Goal: Task Accomplishment & Management: Use online tool/utility

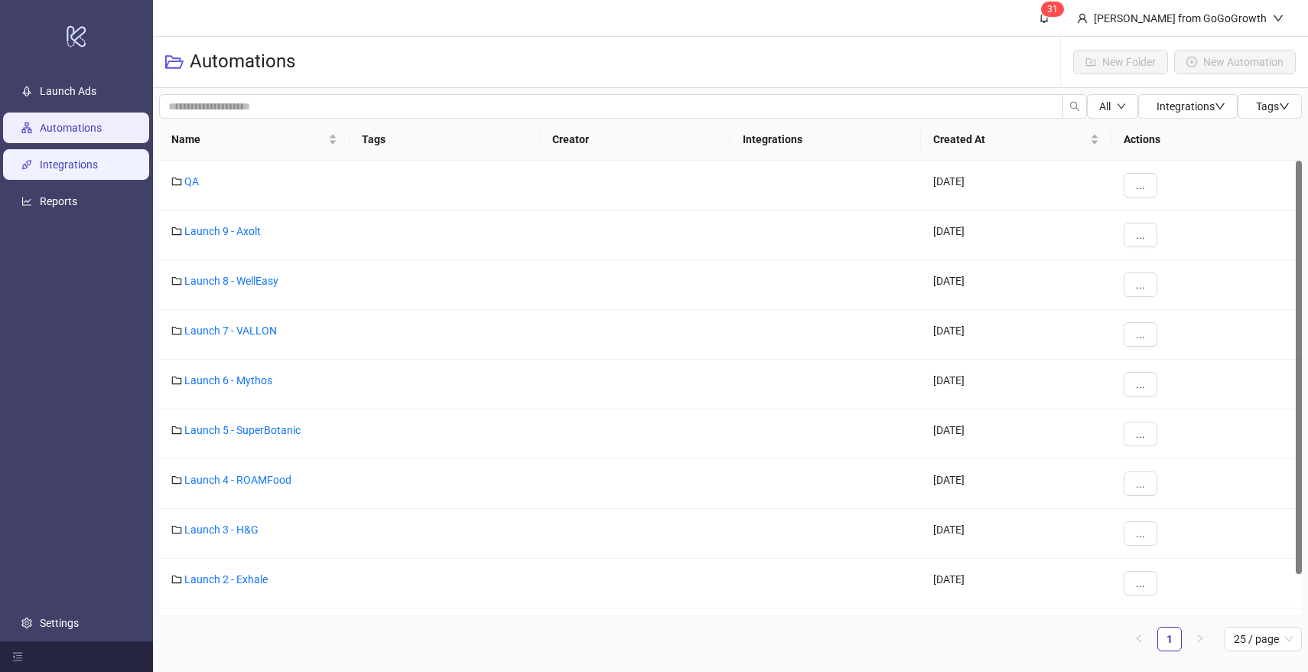
click at [83, 162] on link "Integrations" at bounding box center [69, 164] width 58 height 12
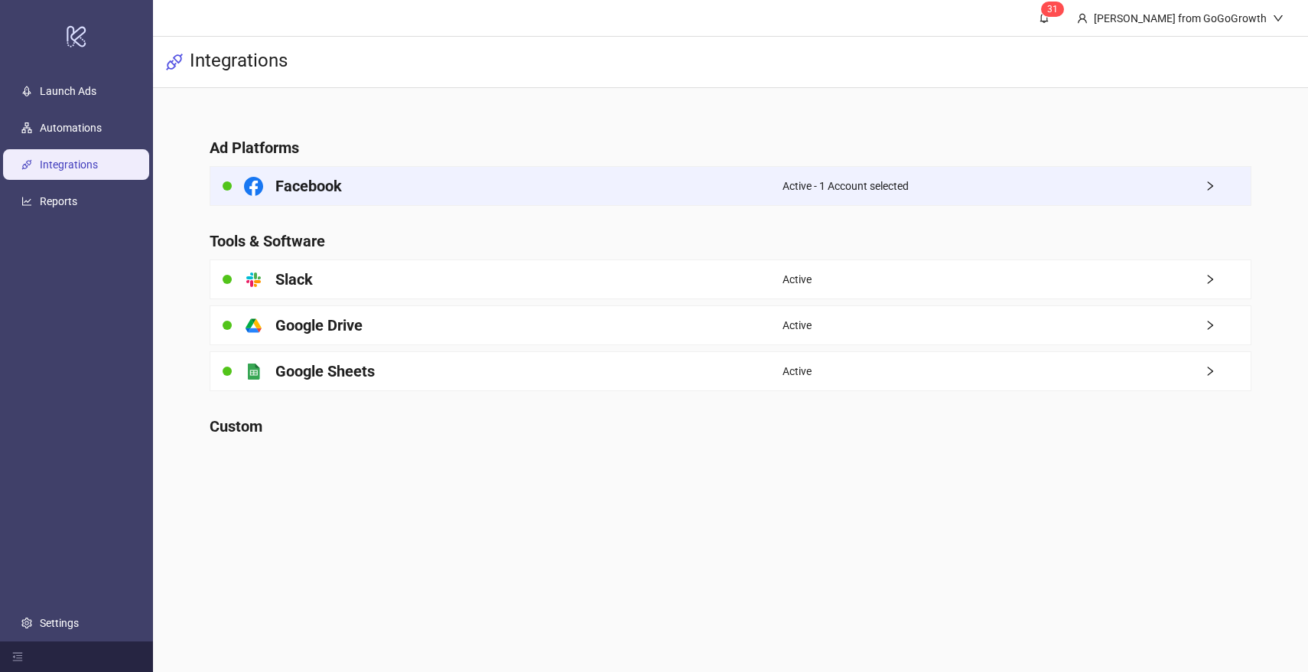
click at [301, 174] on div "Facebook" at bounding box center [496, 186] width 572 height 38
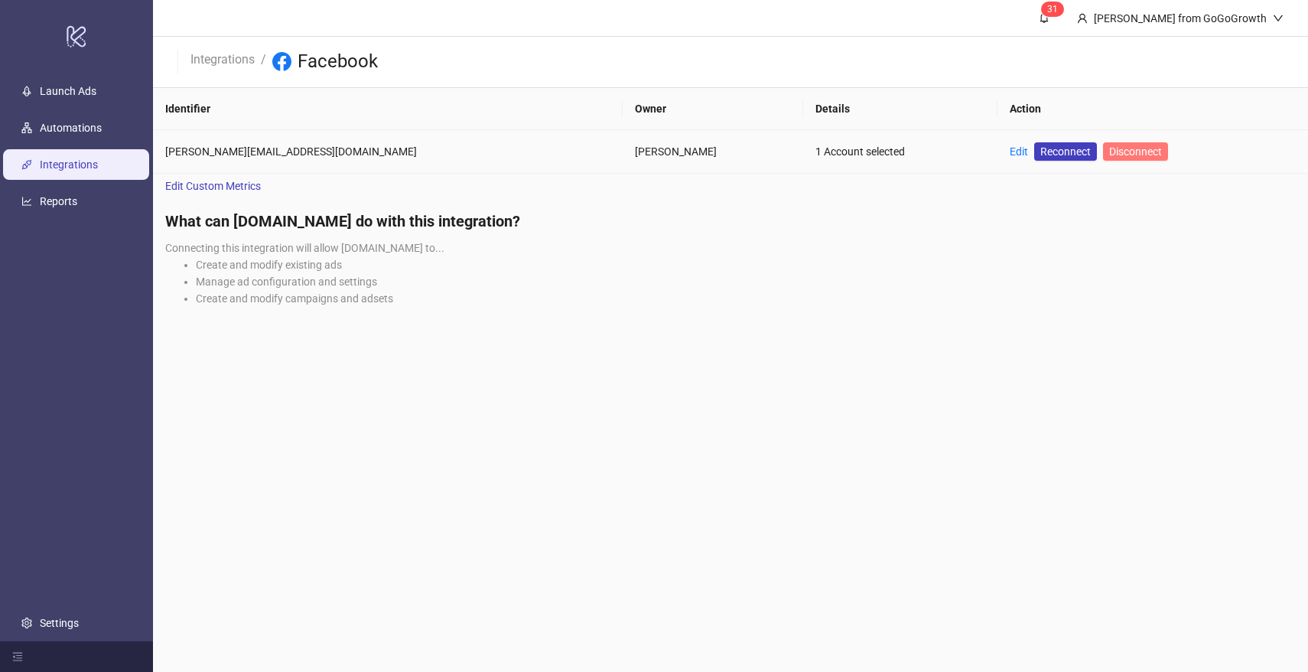
click at [1109, 145] on span "Disconnect" at bounding box center [1135, 151] width 53 height 12
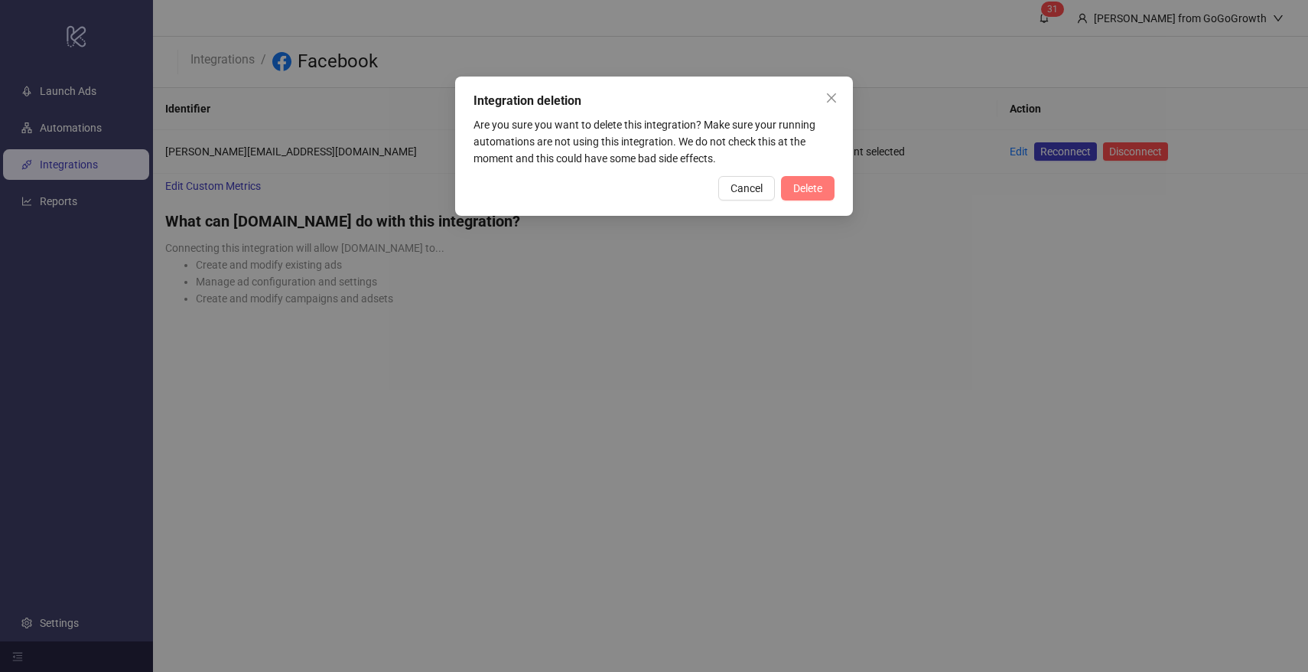
click at [794, 190] on span "Delete" at bounding box center [807, 188] width 29 height 12
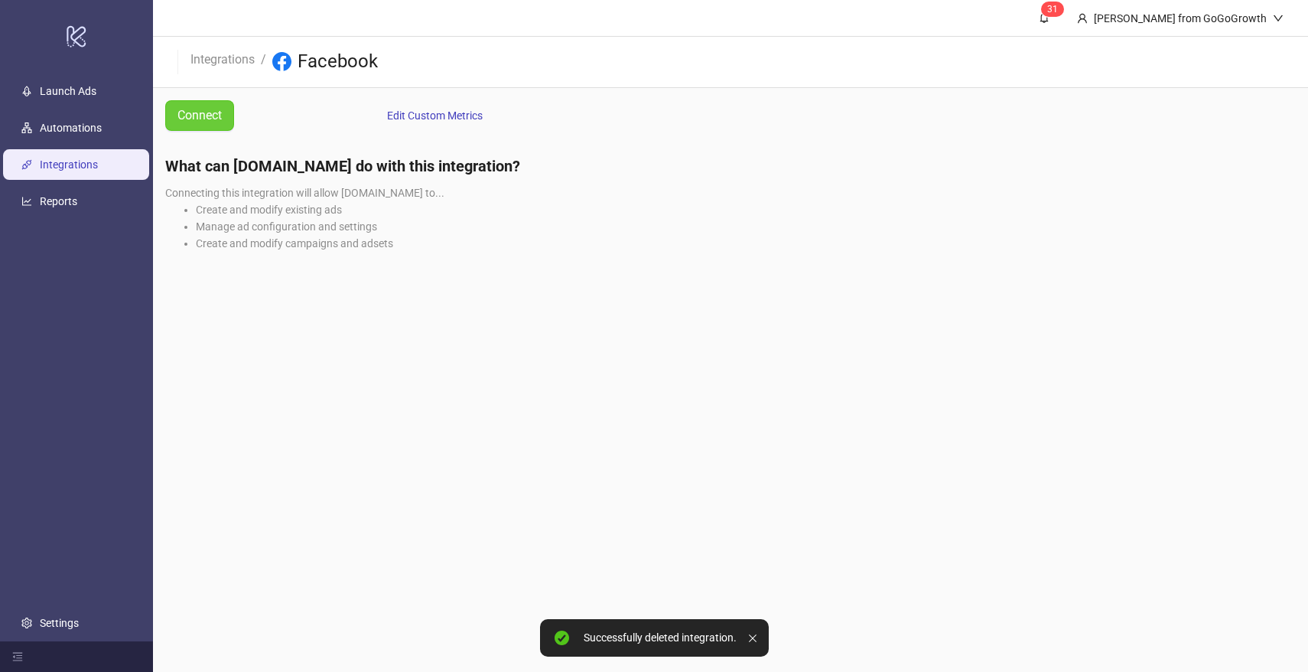
click at [187, 109] on span "Connect" at bounding box center [199, 115] width 44 height 19
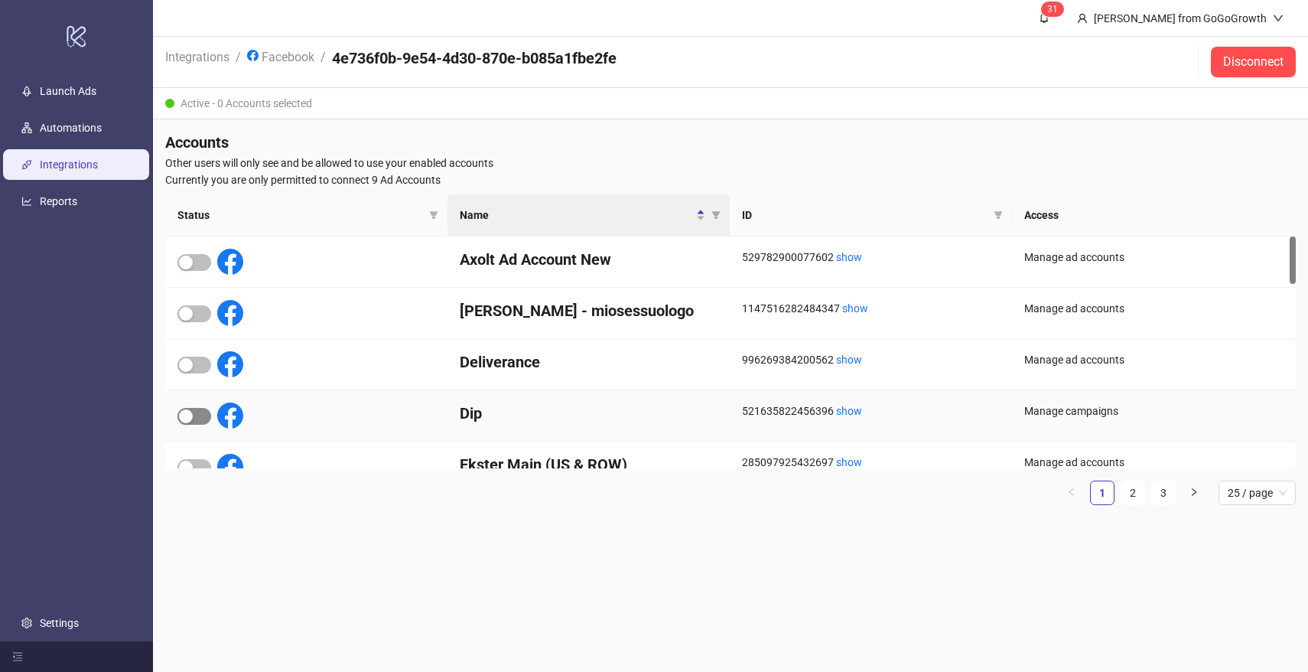
click at [188, 416] on div "button" at bounding box center [186, 416] width 14 height 14
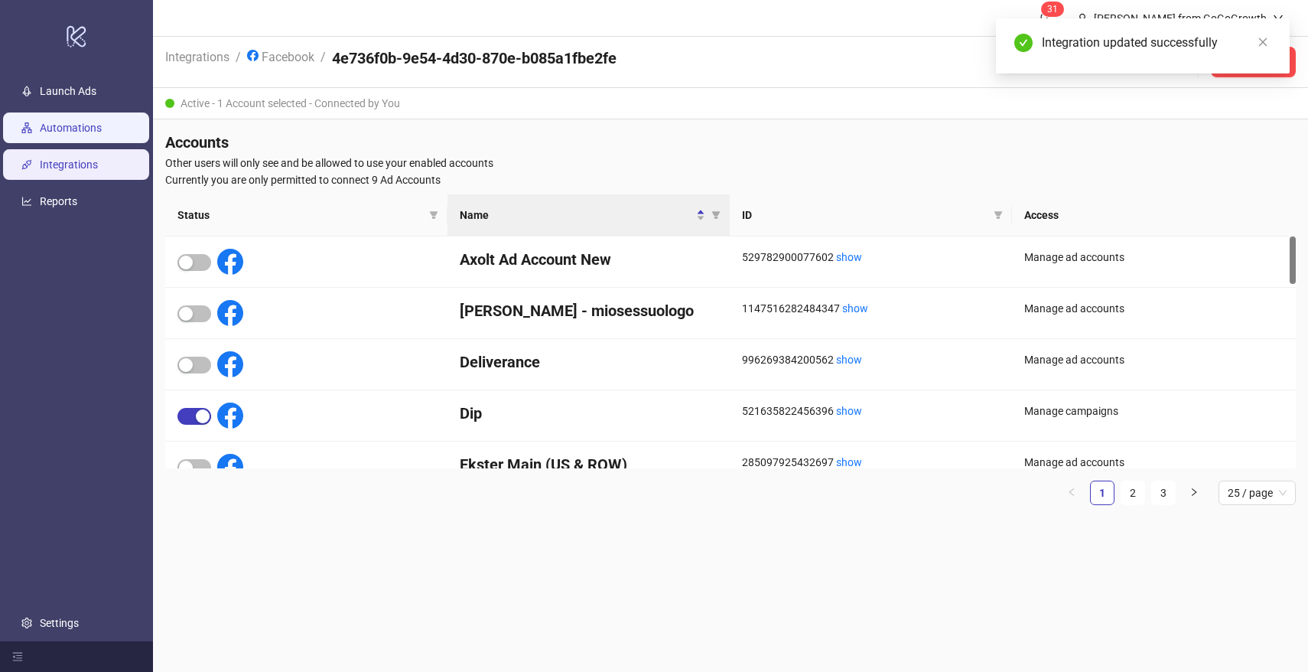
click at [77, 134] on link "Automations" at bounding box center [71, 128] width 62 height 12
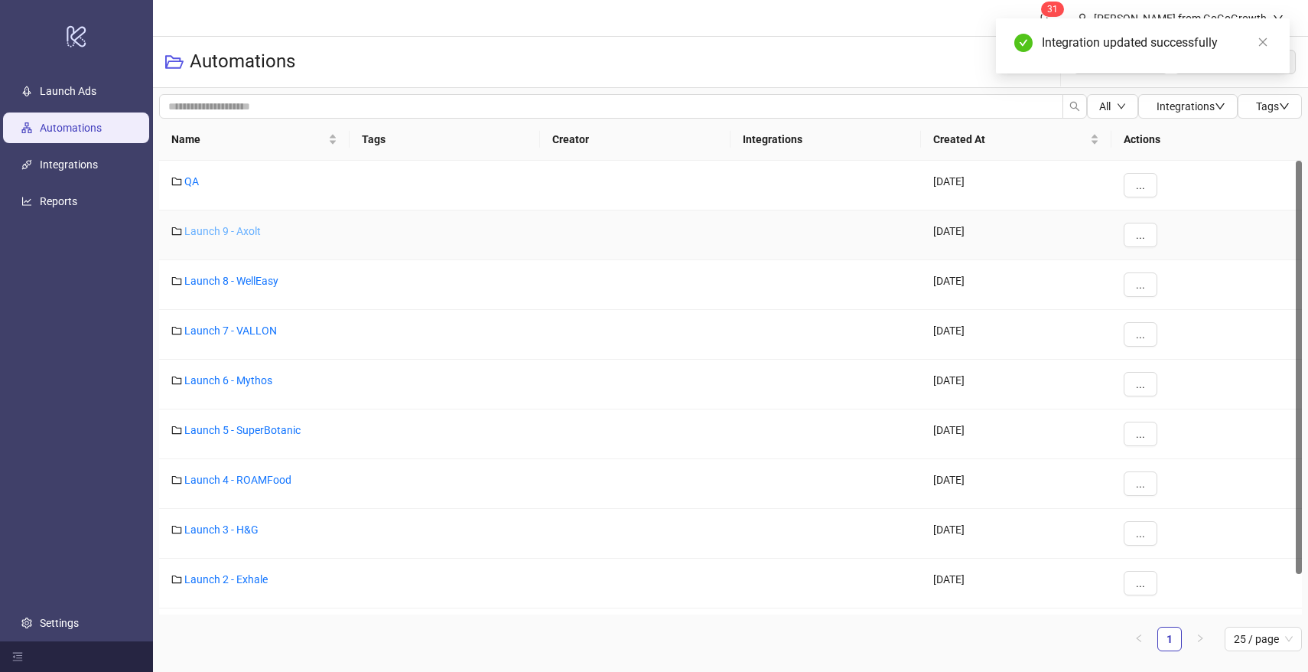
click at [242, 235] on link "Launch 9 - Axolt" at bounding box center [222, 231] width 77 height 12
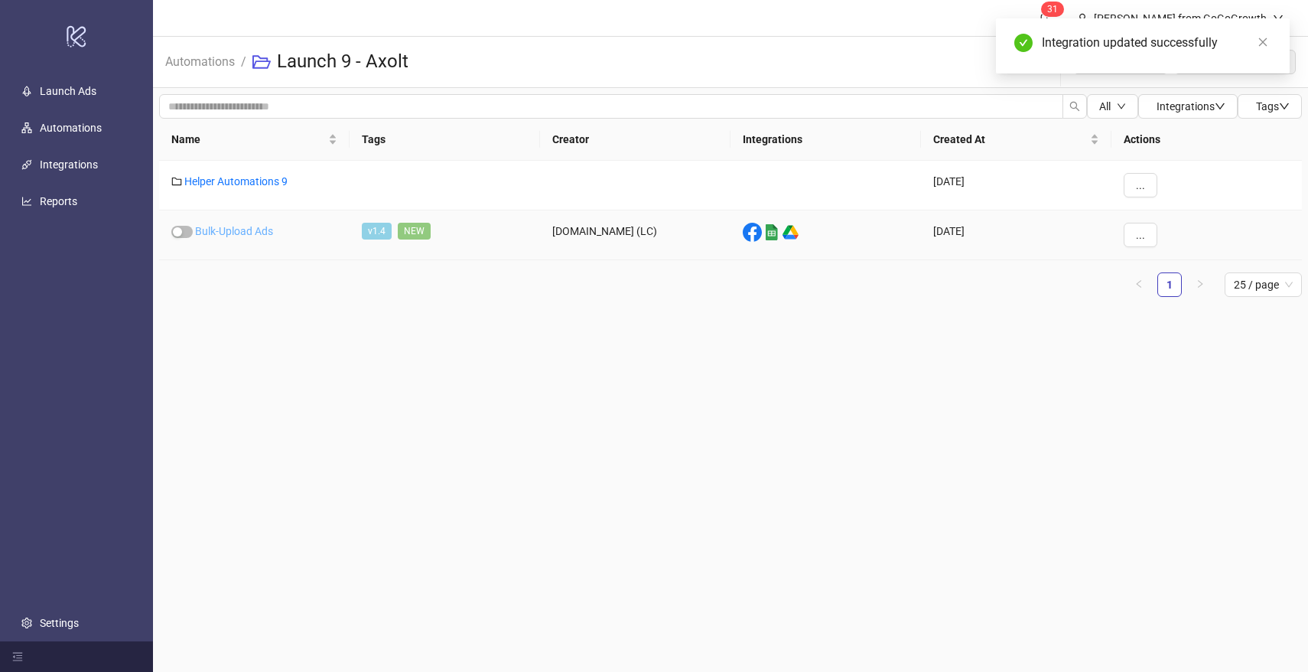
click at [237, 225] on link "Bulk-Upload Ads" at bounding box center [234, 231] width 78 height 12
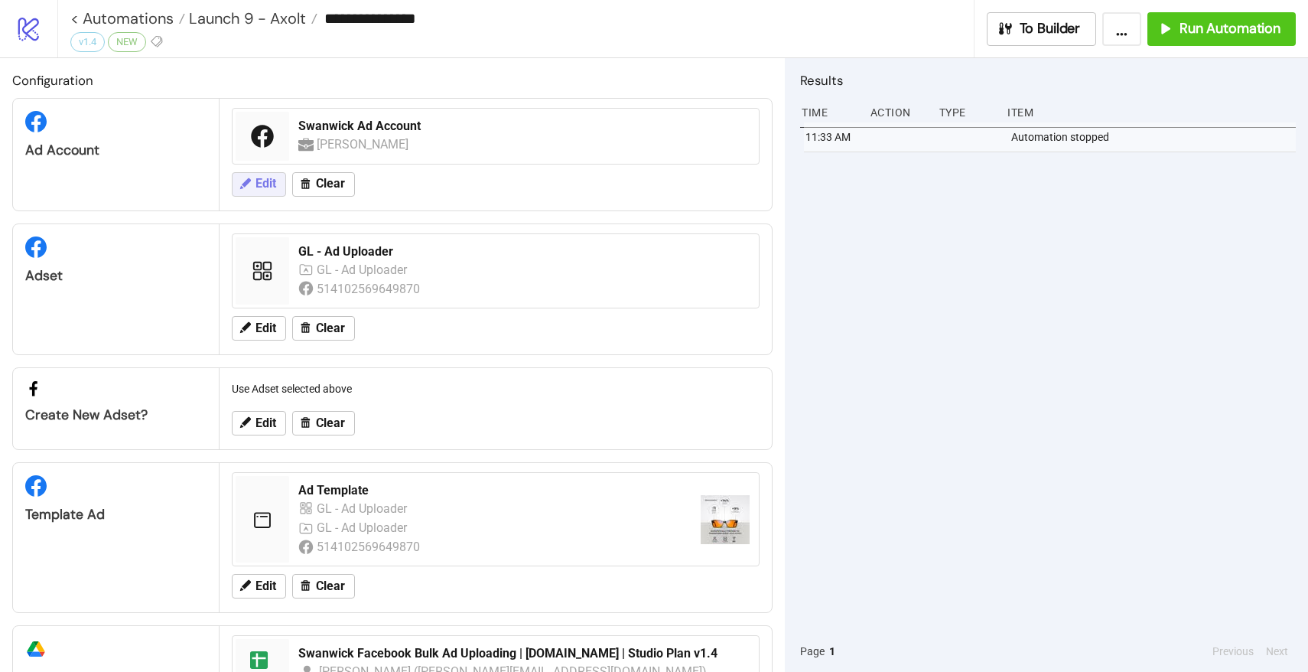
click at [255, 175] on button "Edit" at bounding box center [259, 184] width 54 height 24
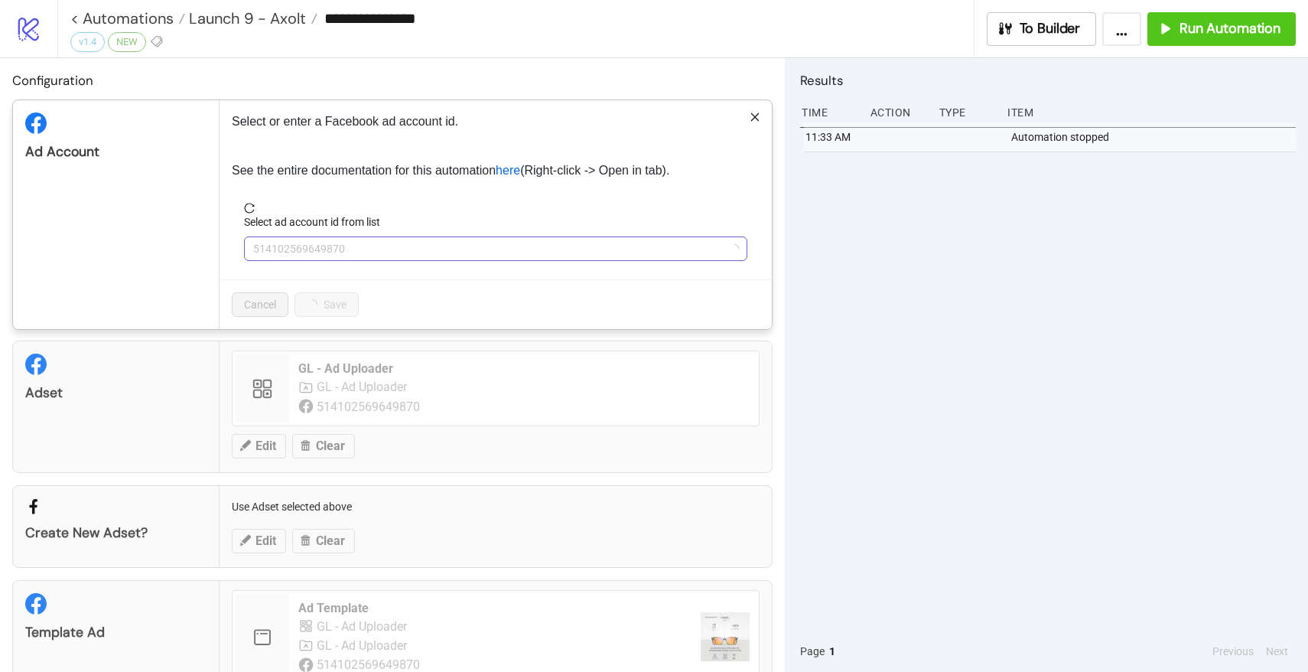
click at [331, 244] on span "514102569649870" at bounding box center [495, 248] width 485 height 23
click at [316, 252] on span "Swanwick Ad Account" at bounding box center [495, 248] width 485 height 23
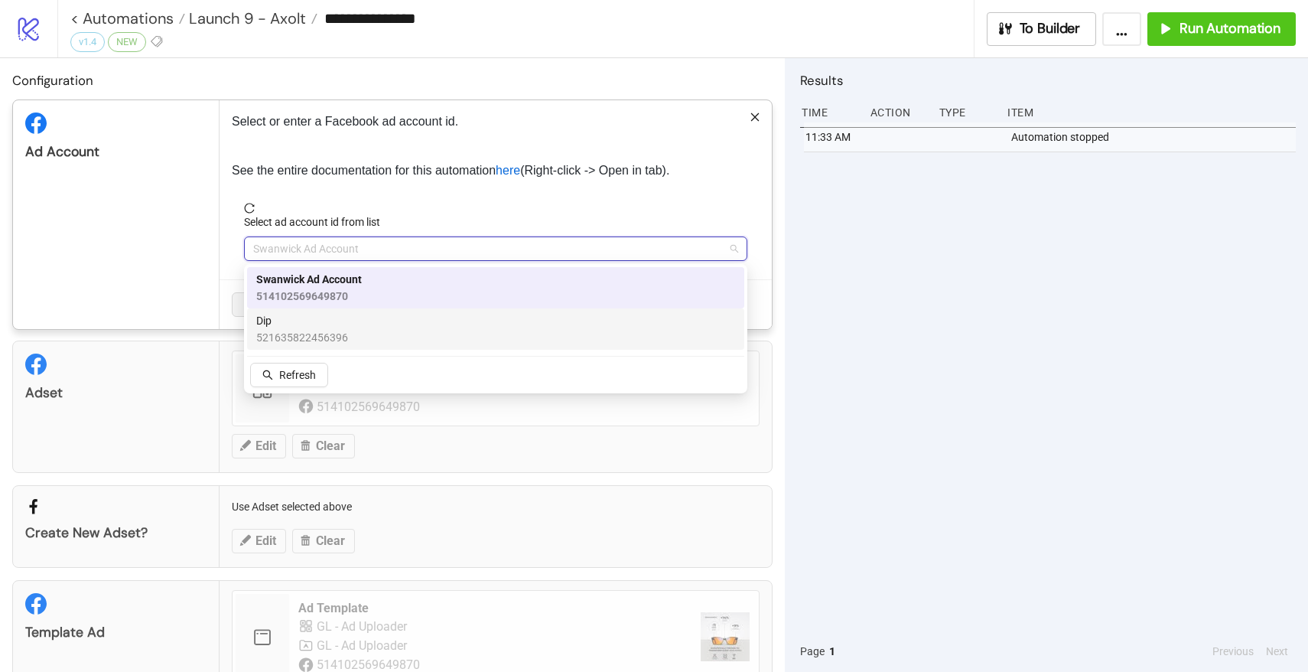
click at [301, 327] on span "Dip" at bounding box center [302, 320] width 92 height 17
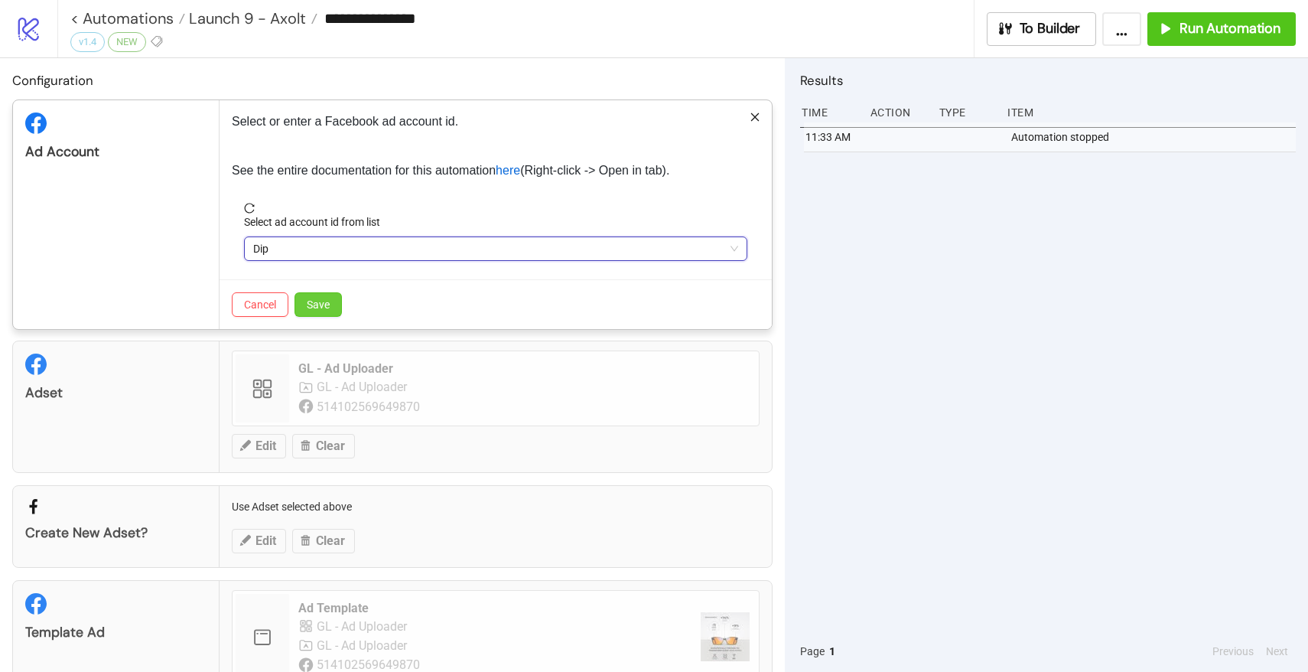
click at [320, 300] on span "Save" at bounding box center [318, 304] width 23 height 12
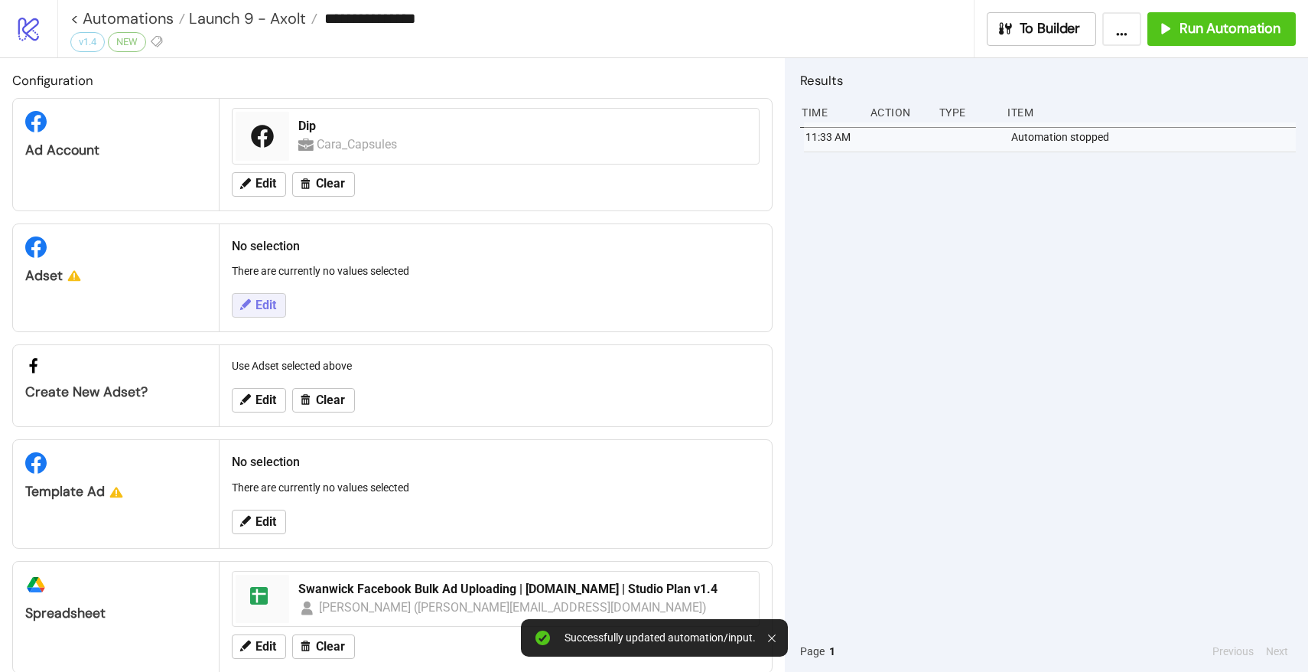
click at [259, 311] on span "Edit" at bounding box center [266, 305] width 21 height 14
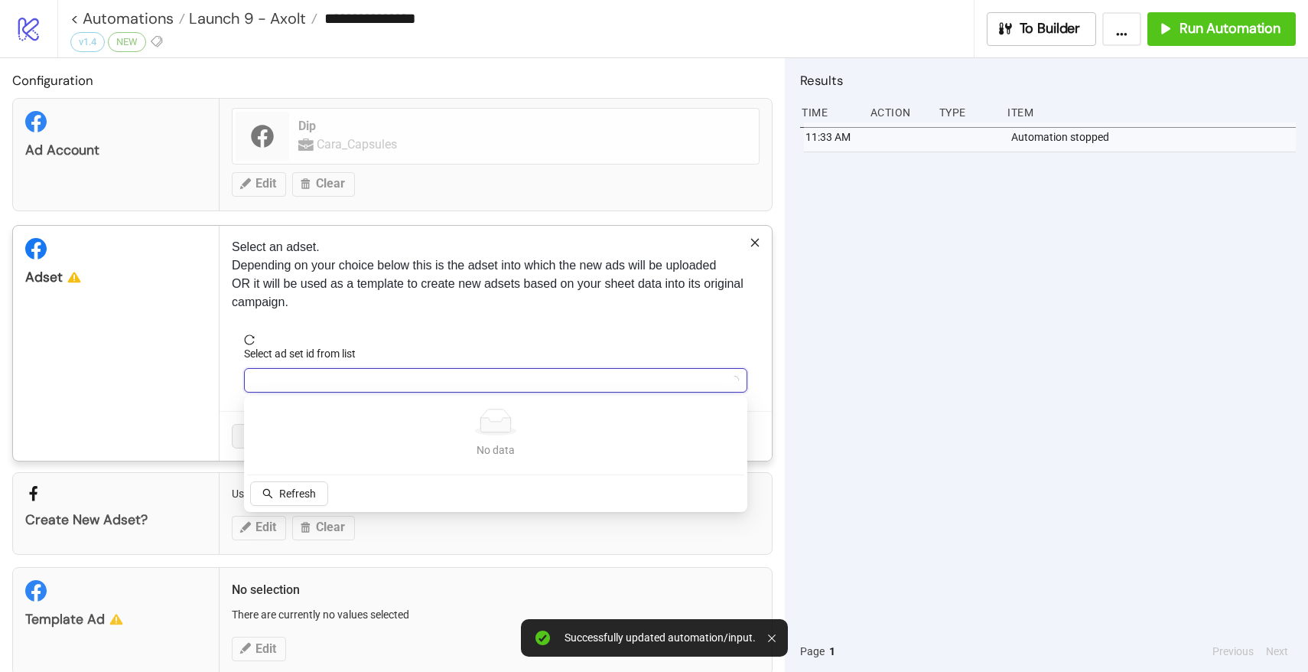
click at [363, 369] on input "Select ad set id from list" at bounding box center [488, 380] width 471 height 23
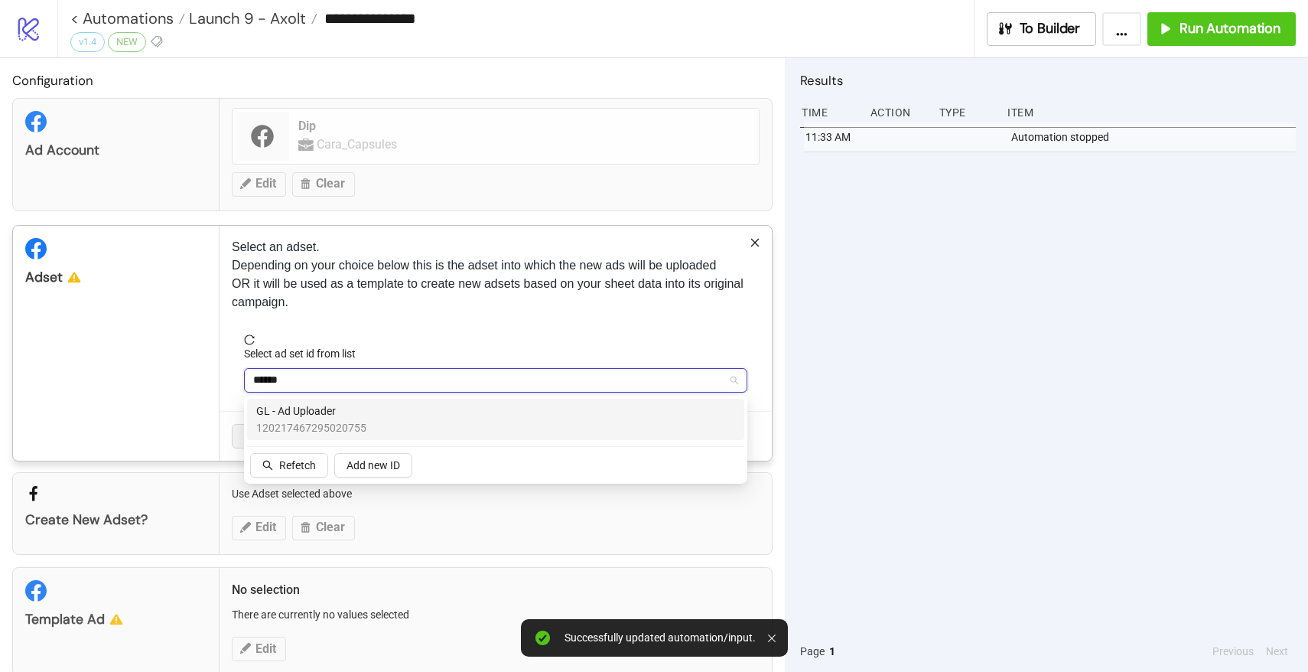
type input "******"
click at [304, 500] on div "Create new adset? Use Adset selected above Edit Clear" at bounding box center [392, 513] width 760 height 83
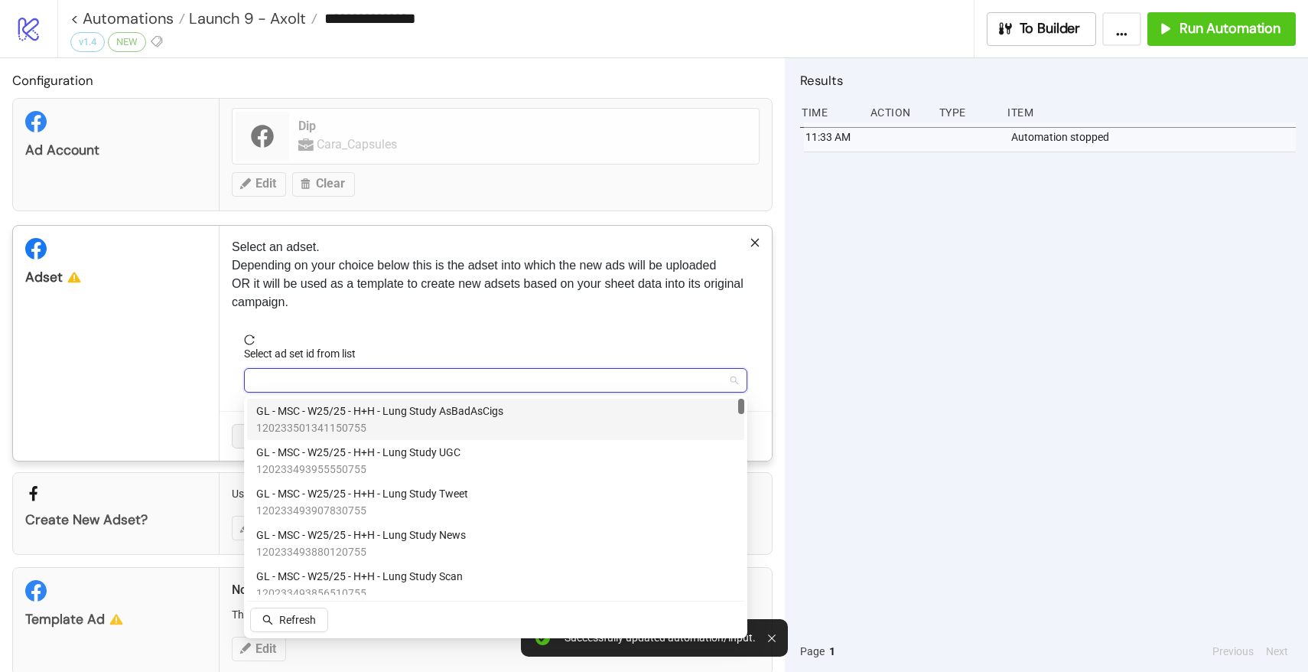
click at [284, 384] on input "Select ad set id from list" at bounding box center [488, 380] width 471 height 23
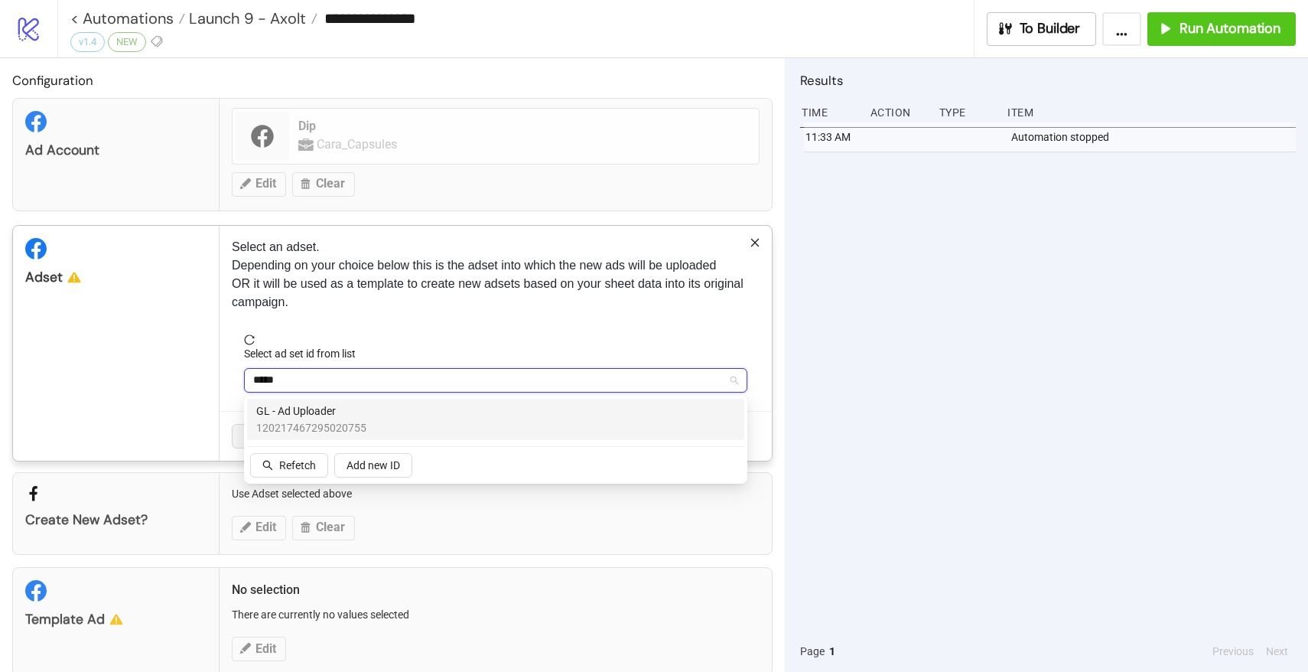
type input "******"
click at [301, 431] on span "120217467295020755" at bounding box center [311, 427] width 110 height 17
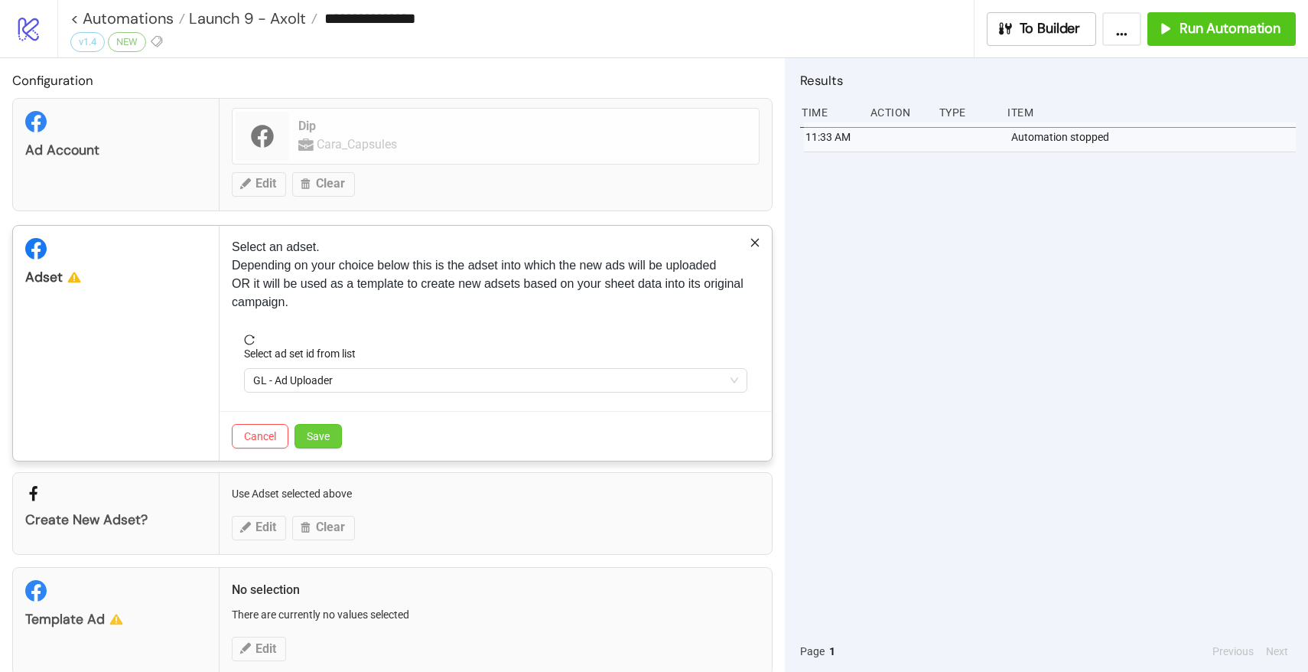
click at [328, 442] on button "Save" at bounding box center [318, 436] width 47 height 24
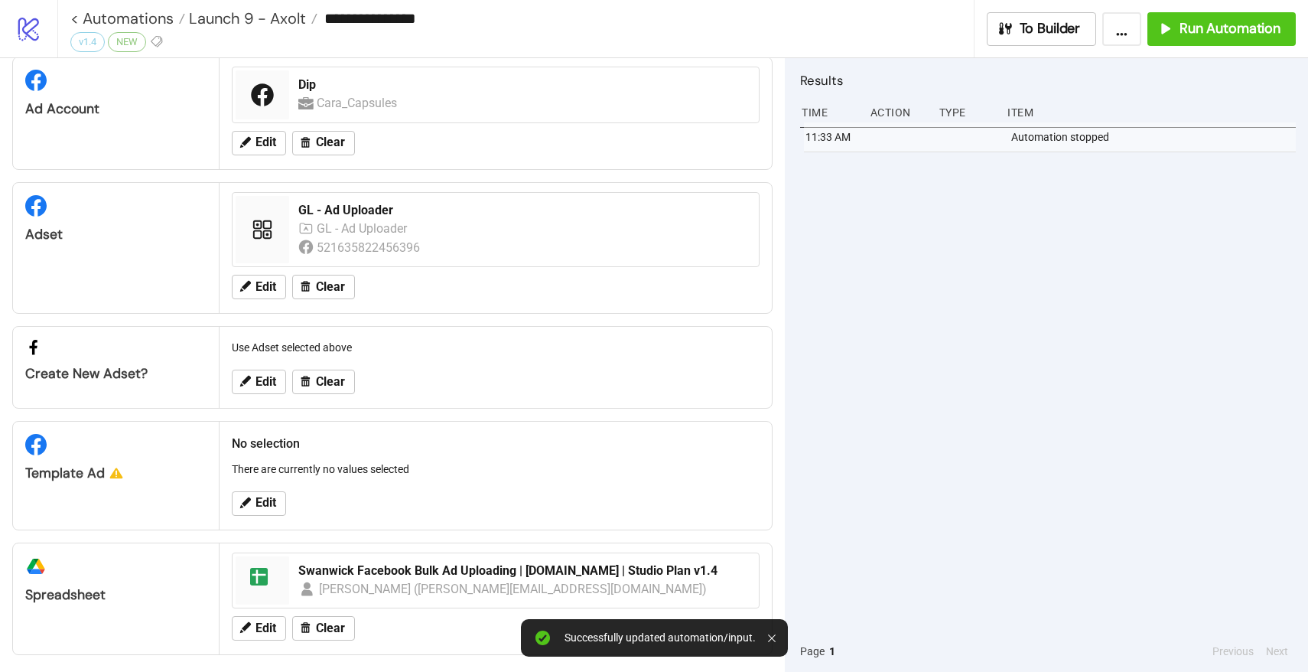
scroll to position [49, 0]
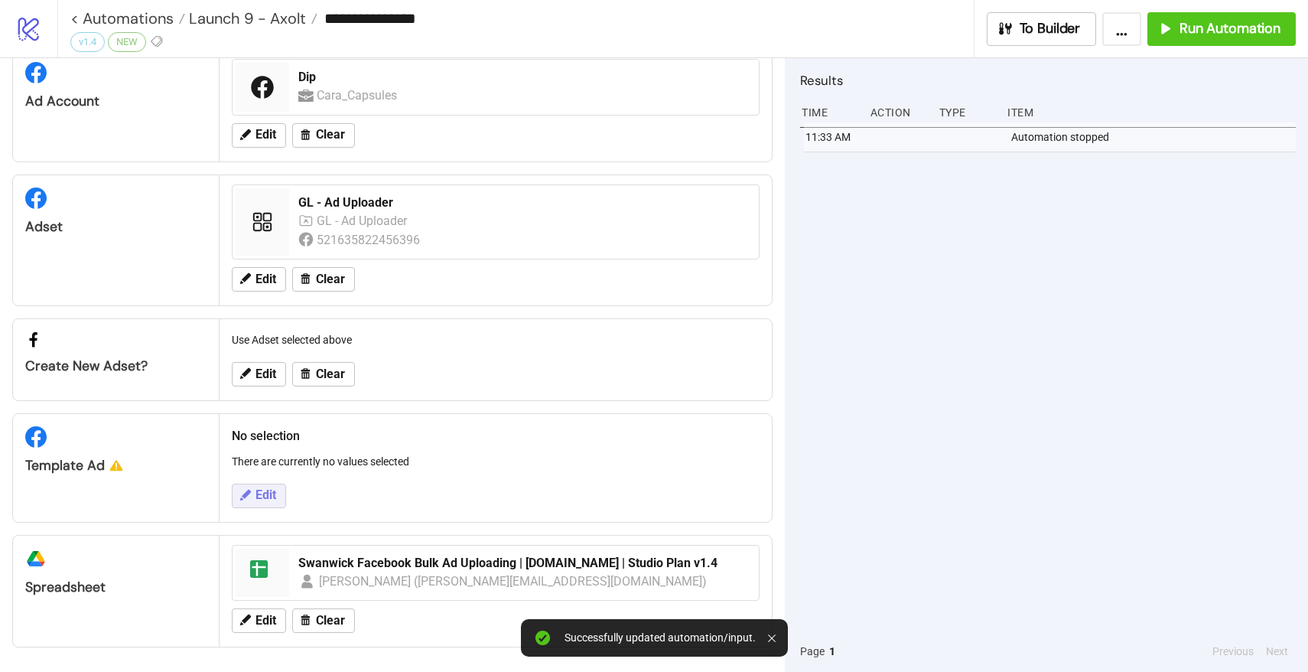
click at [272, 492] on span "Edit" at bounding box center [266, 495] width 21 height 14
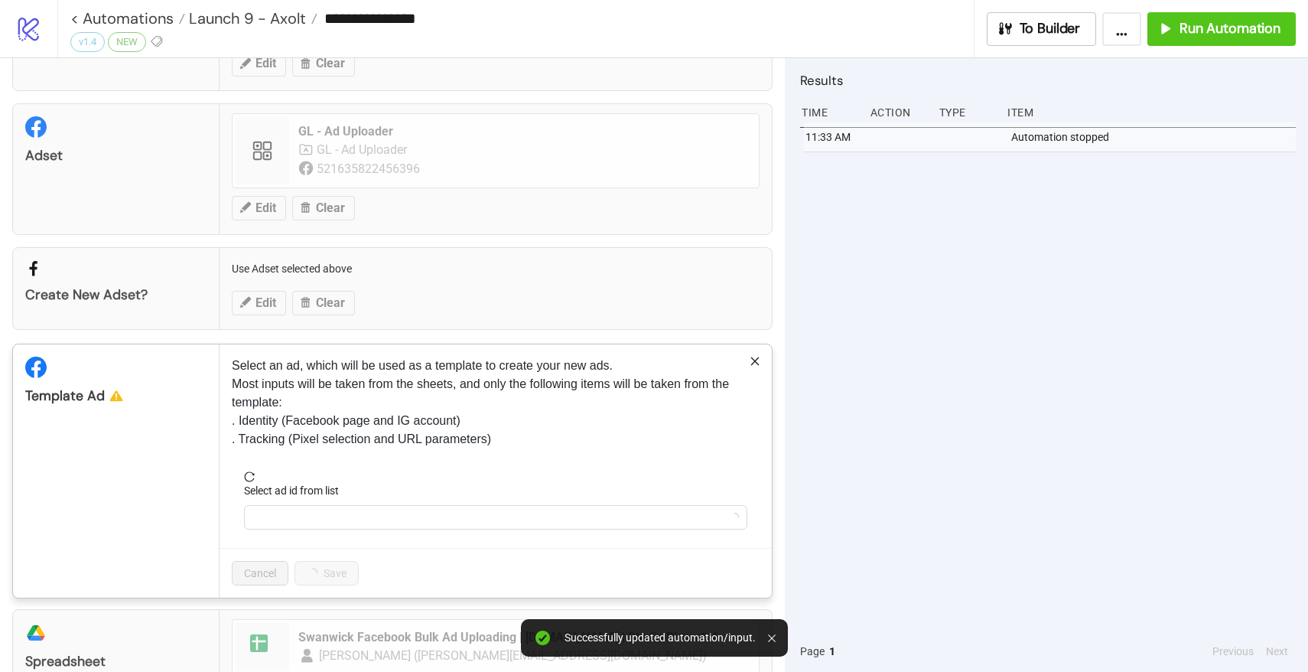
scroll to position [194, 0]
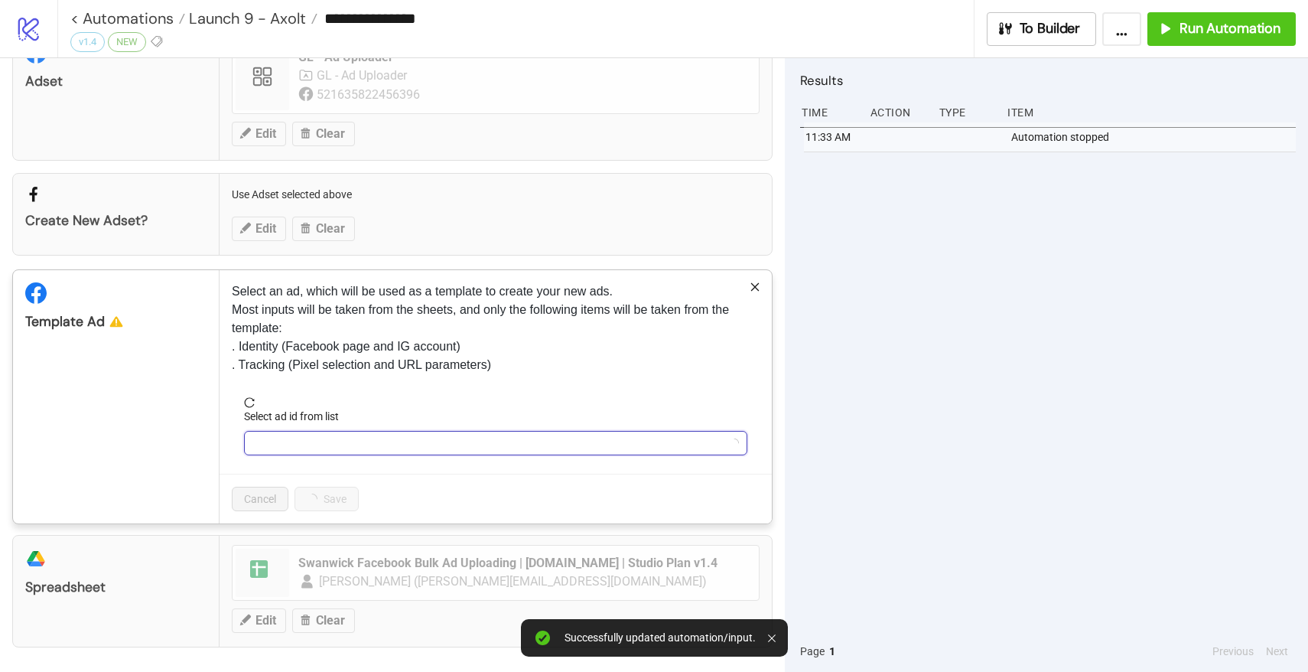
click at [306, 450] on input "Select ad id from list" at bounding box center [488, 443] width 471 height 23
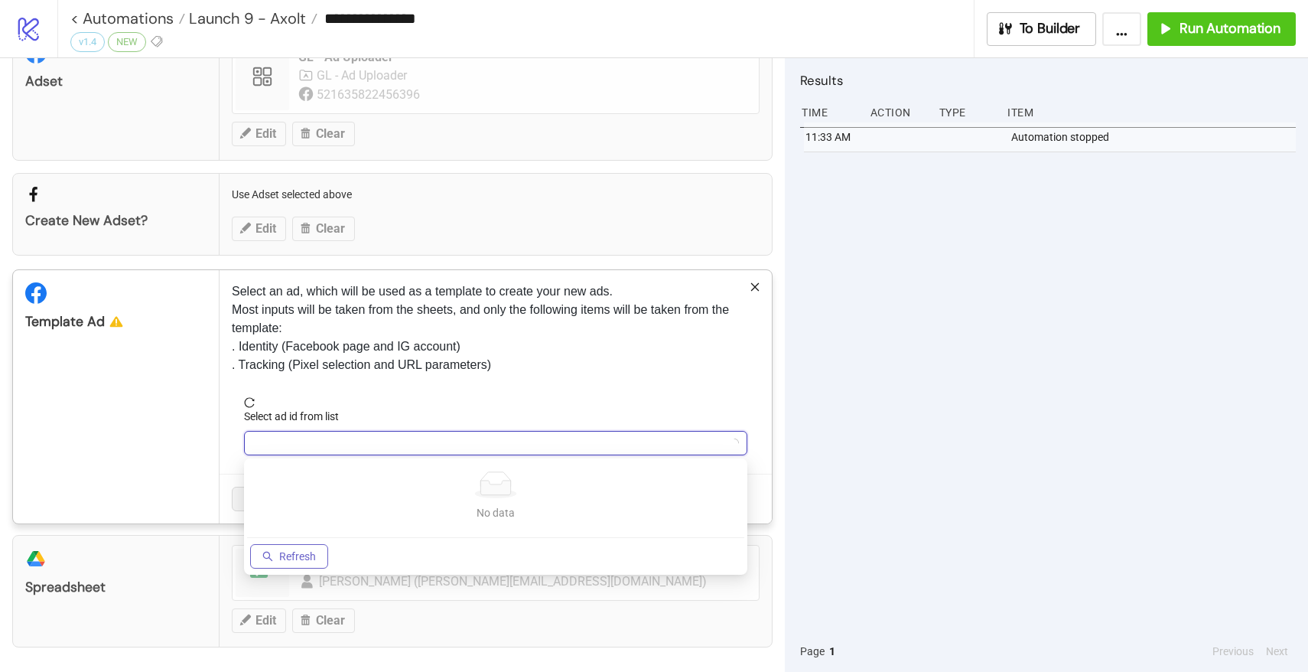
click at [287, 558] on span "Refresh" at bounding box center [297, 556] width 37 height 12
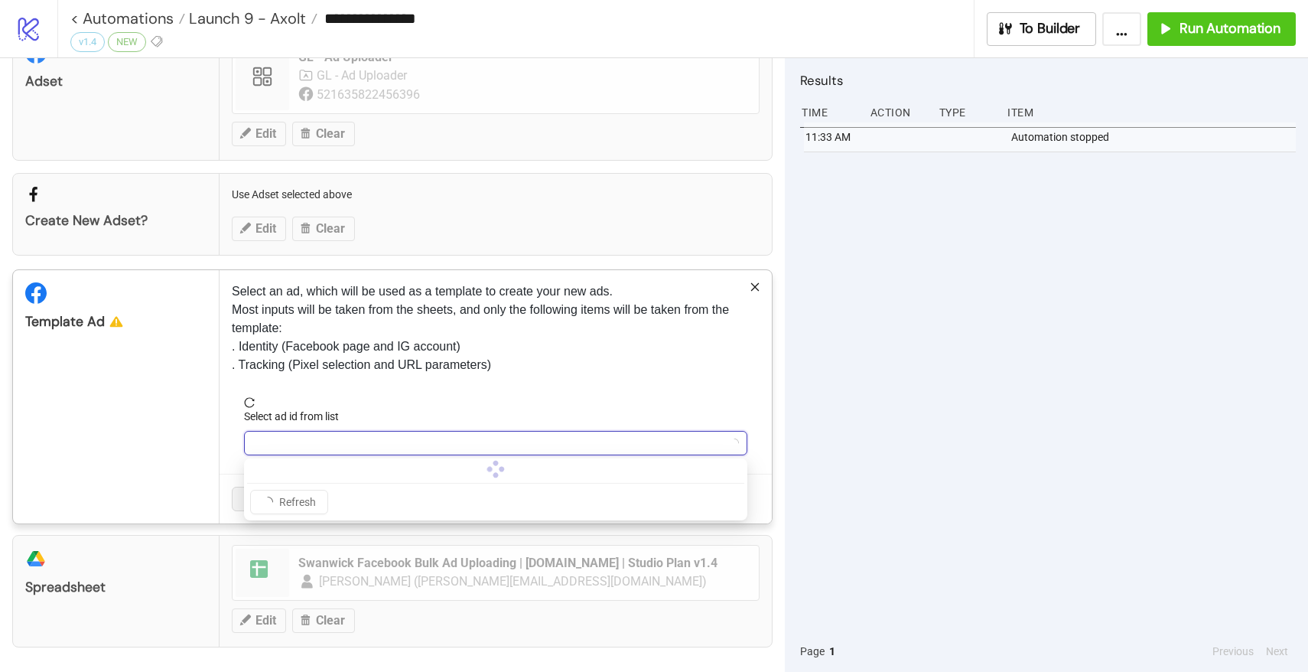
click at [314, 447] on input "Select ad id from list" at bounding box center [488, 443] width 471 height 23
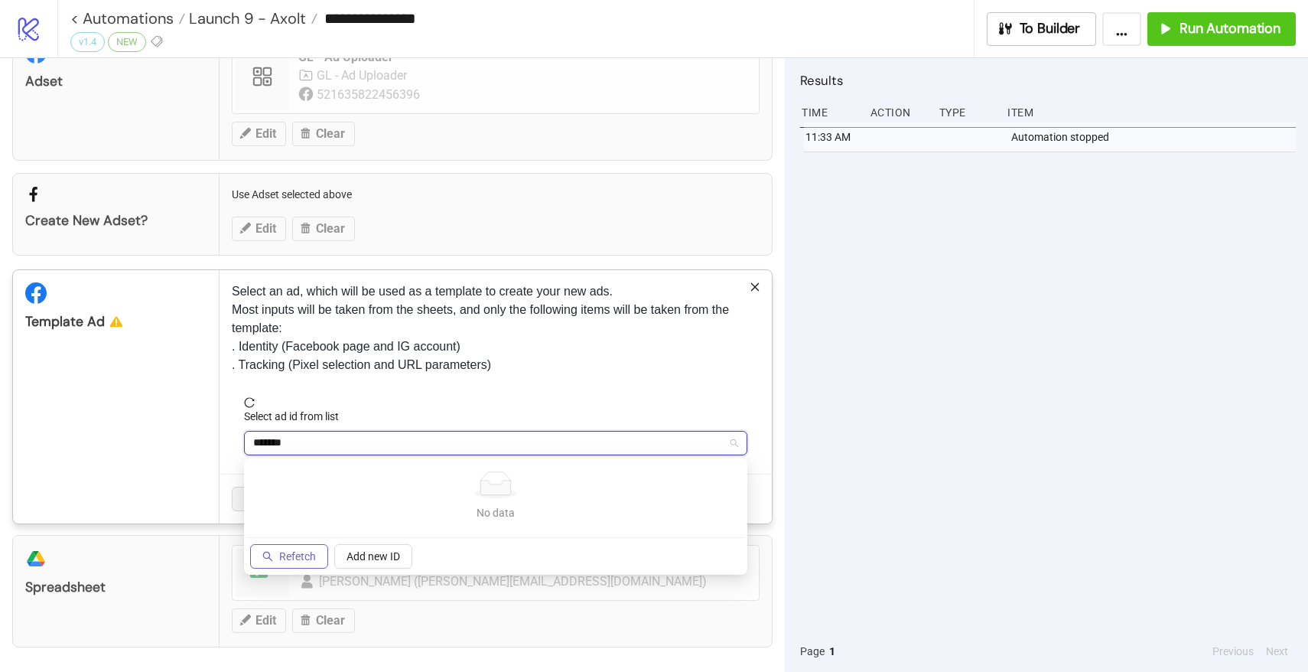
type input "*******"
click at [290, 544] on button "Refetch" at bounding box center [289, 556] width 78 height 24
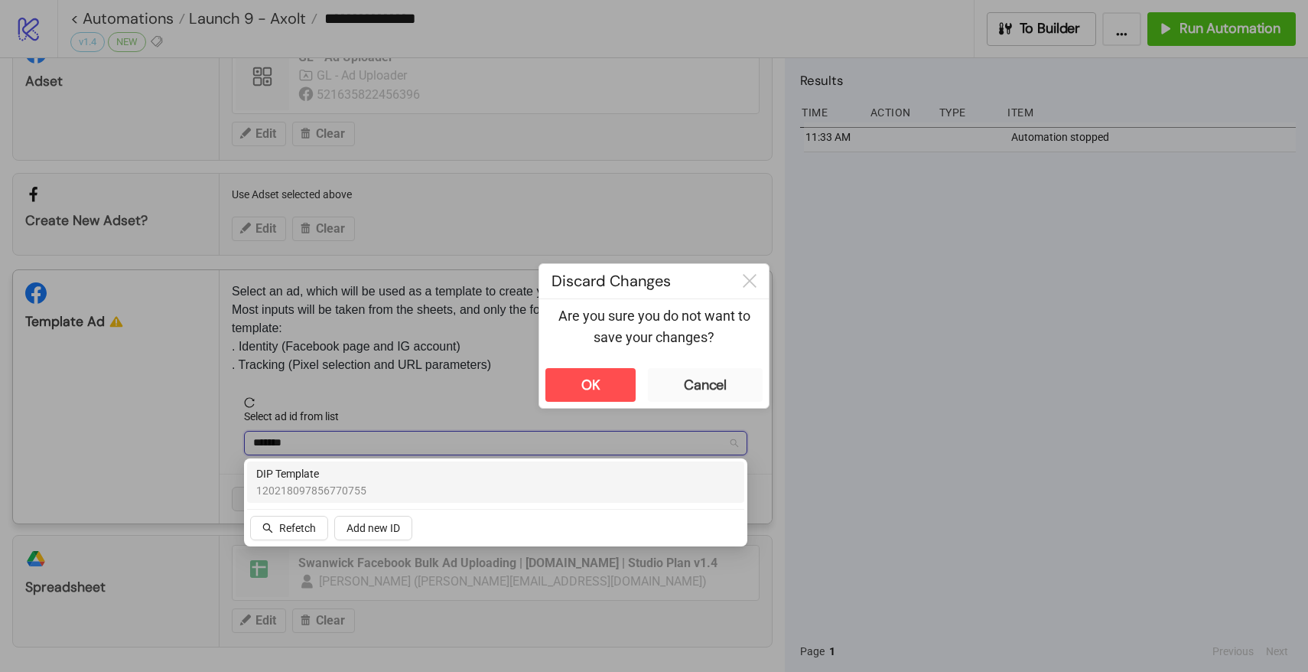
click at [321, 472] on span "DIP Template" at bounding box center [311, 473] width 110 height 17
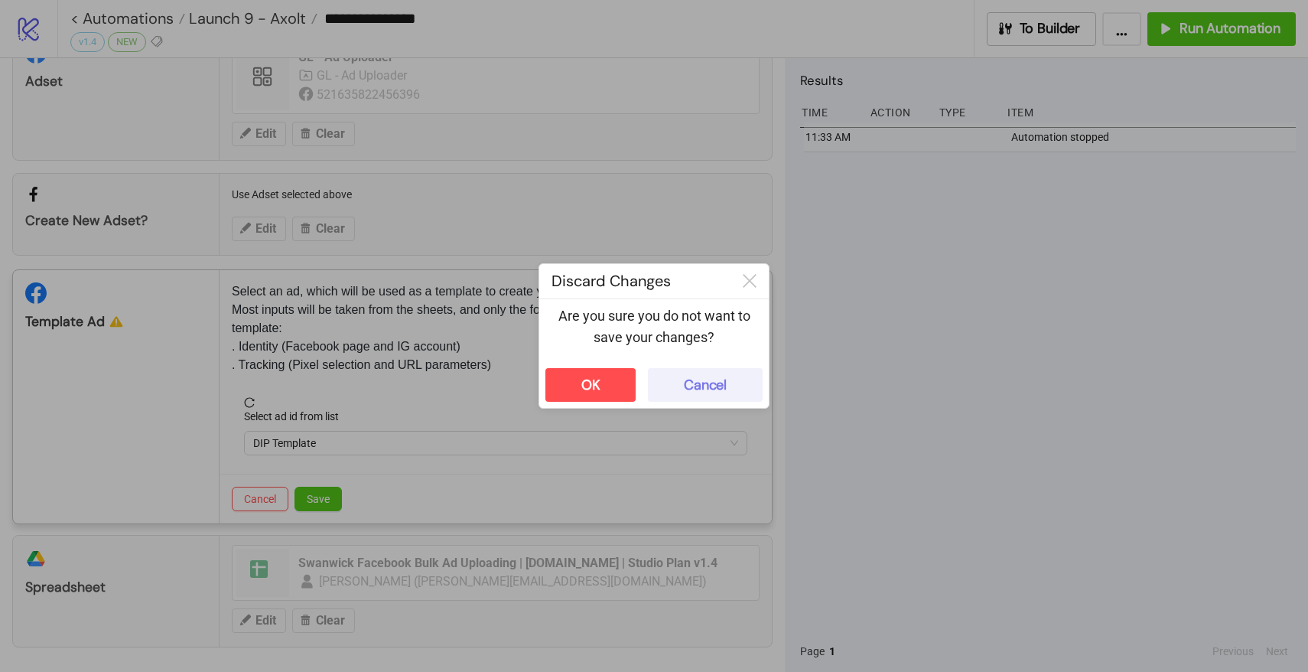
click at [714, 370] on button "Cancel" at bounding box center [705, 385] width 115 height 34
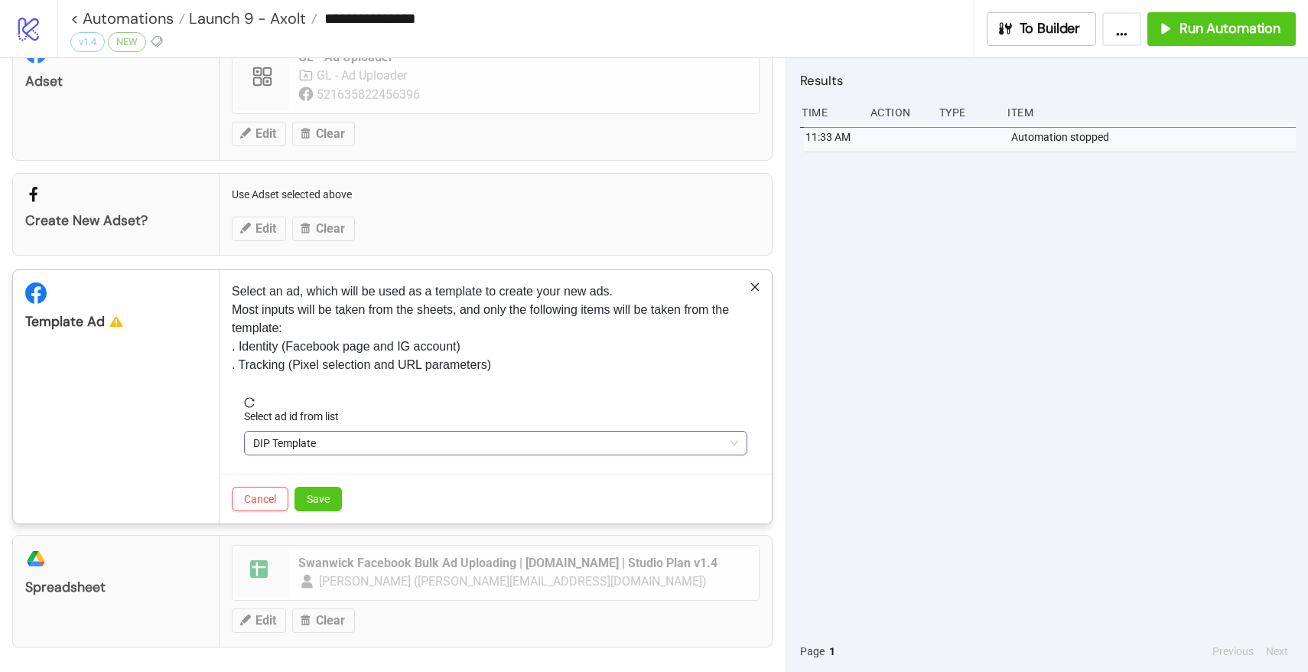
click at [344, 445] on span "DIP Template" at bounding box center [495, 443] width 485 height 23
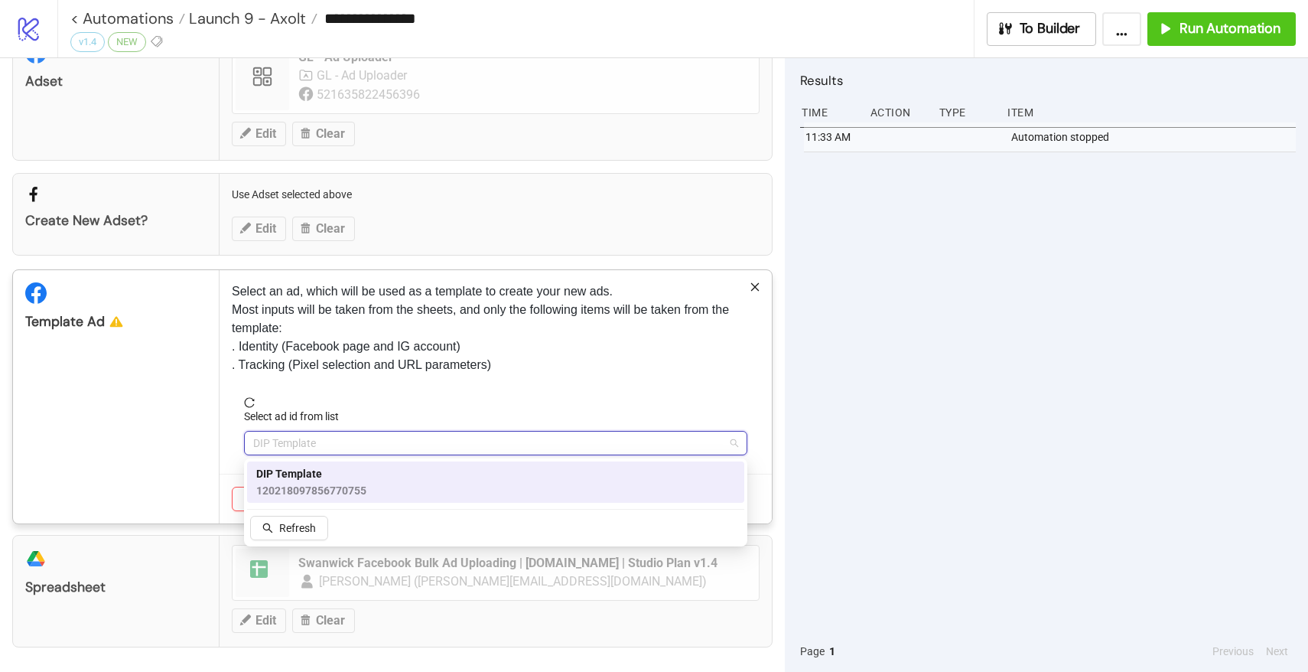
click at [319, 477] on span "DIP Template" at bounding box center [311, 473] width 110 height 17
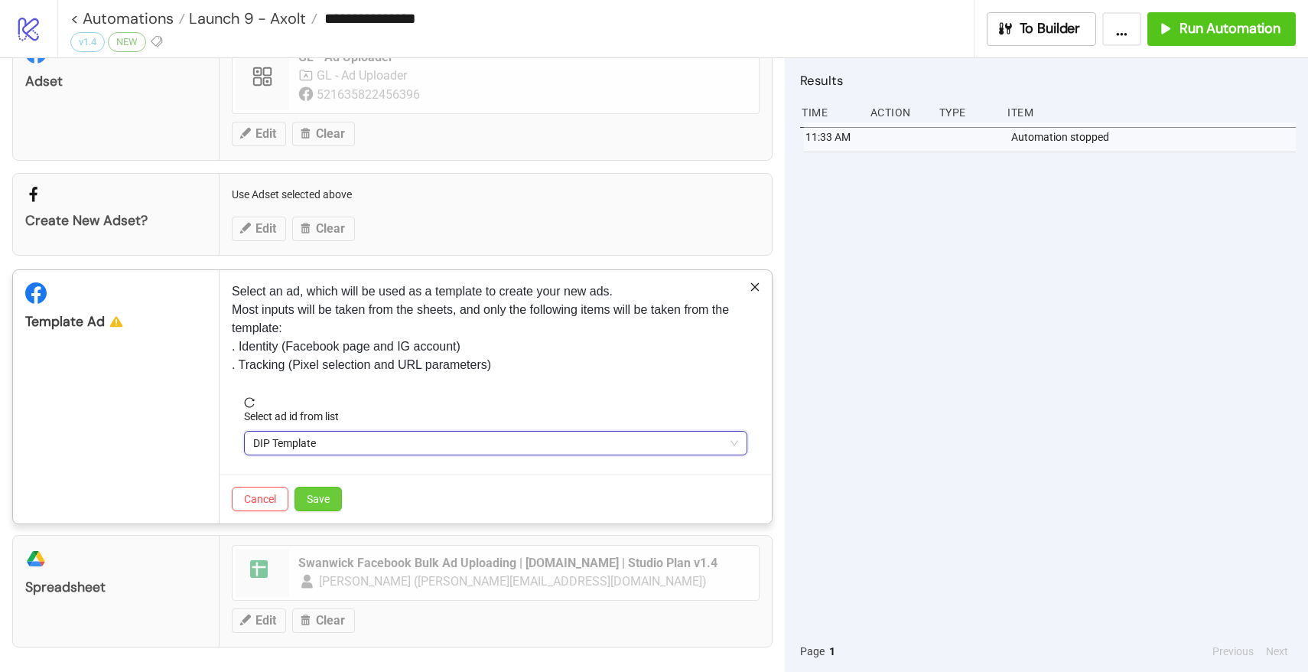
click at [322, 495] on span "Save" at bounding box center [318, 499] width 23 height 12
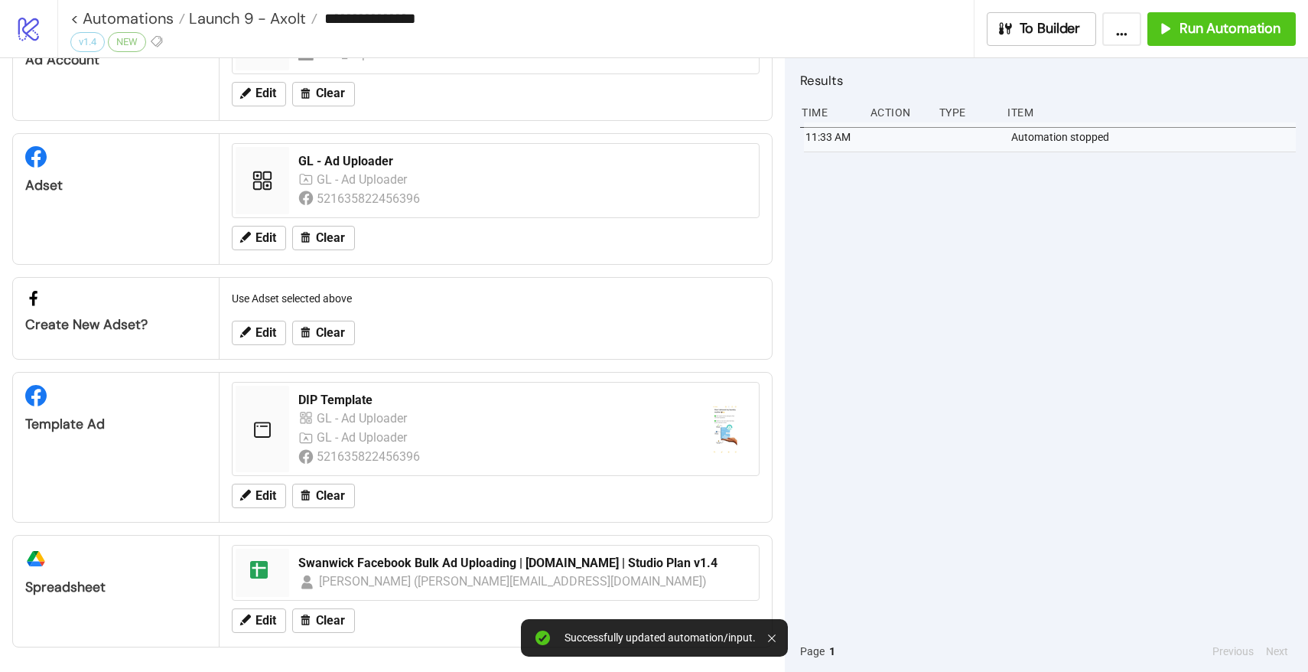
scroll to position [90, 0]
click at [268, 607] on div "Edit Clear" at bounding box center [496, 621] width 540 height 40
click at [268, 614] on span "Edit" at bounding box center [266, 621] width 21 height 14
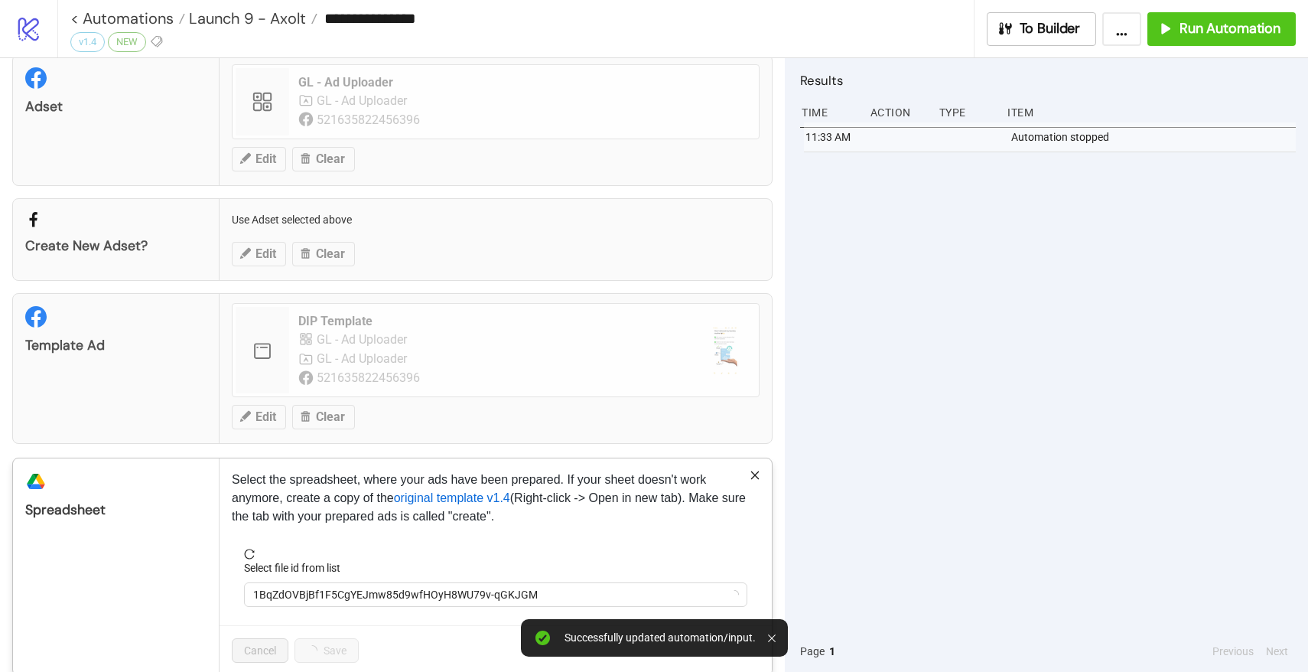
scroll to position [196, 0]
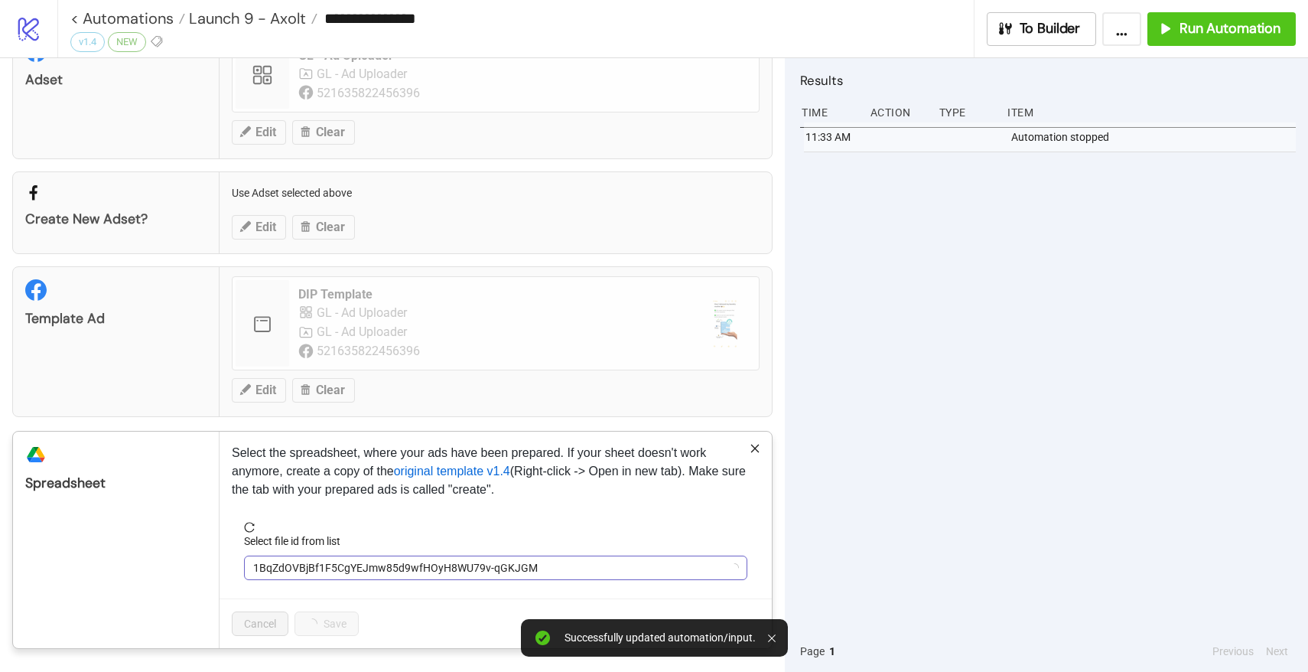
click at [318, 561] on span "1BqZdOVBjBf1F5CgYEJmw85d9wfHOyH8WU79v-qGKJGM" at bounding box center [495, 567] width 485 height 23
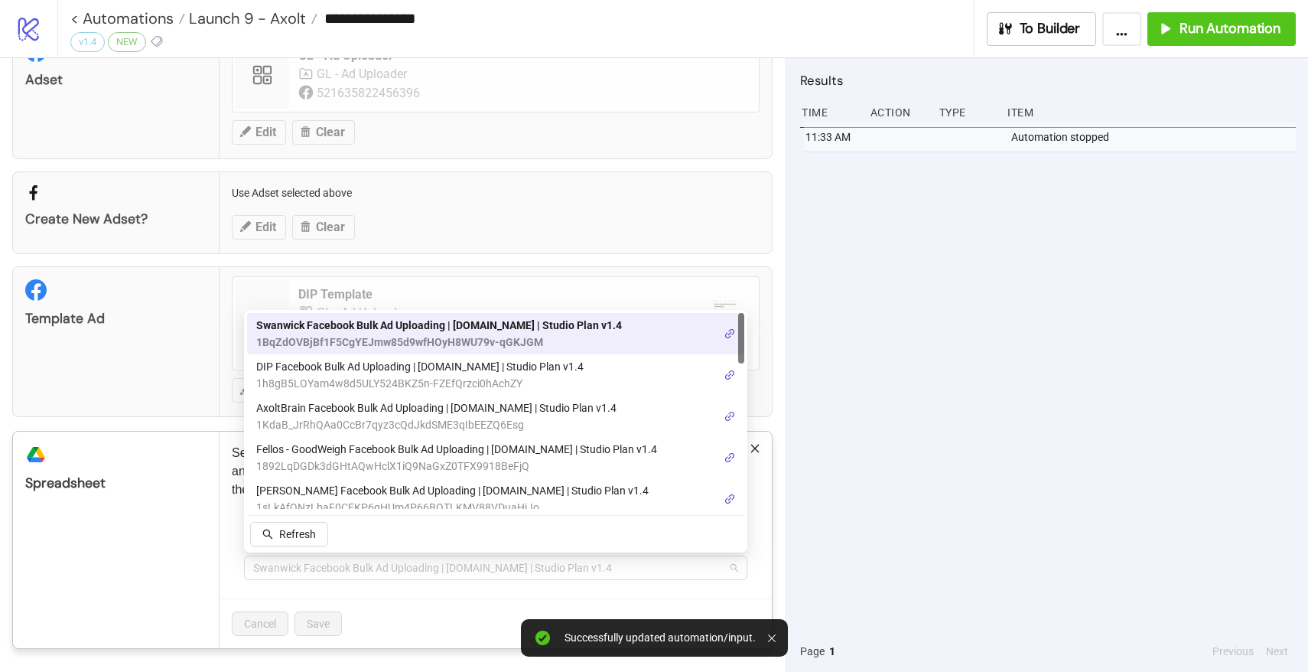
click at [318, 561] on span "Swanwick Facebook Bulk Ad Uploading | [DOMAIN_NAME] | Studio Plan v1.4" at bounding box center [495, 567] width 485 height 23
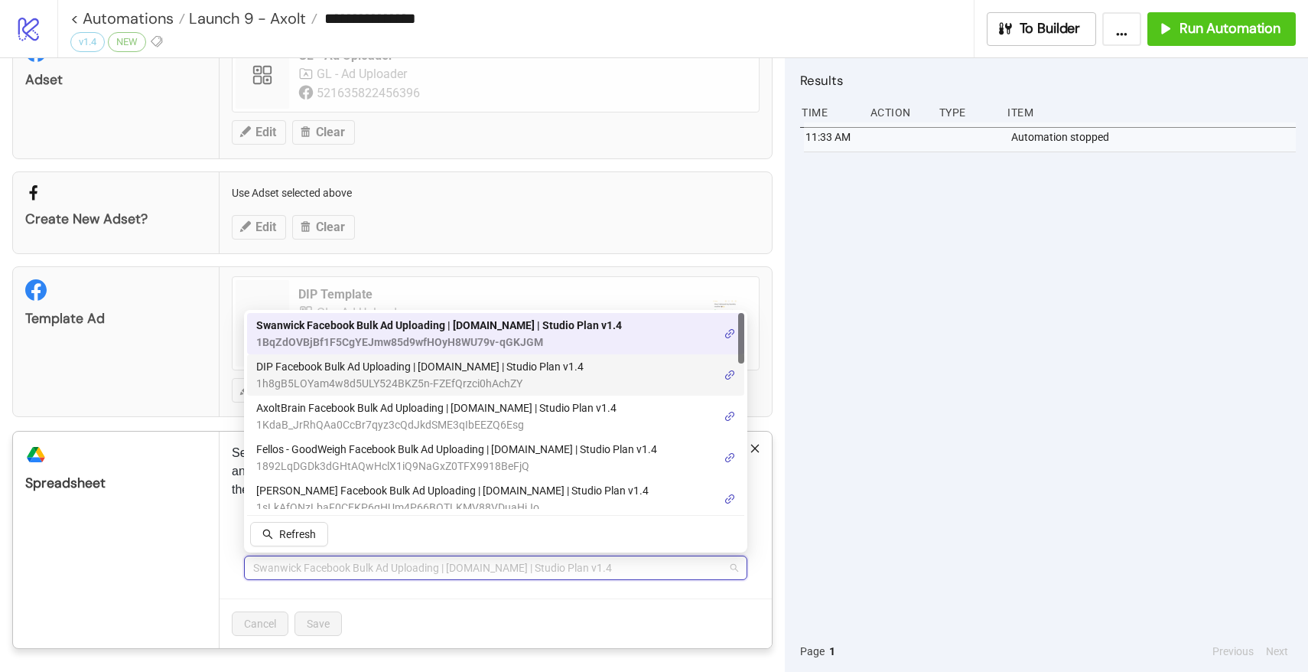
click at [327, 384] on span "1h8gB5LOYam4w8d5ULY524BKZ5n-FZEfQrzci0hAchZY" at bounding box center [419, 383] width 327 height 17
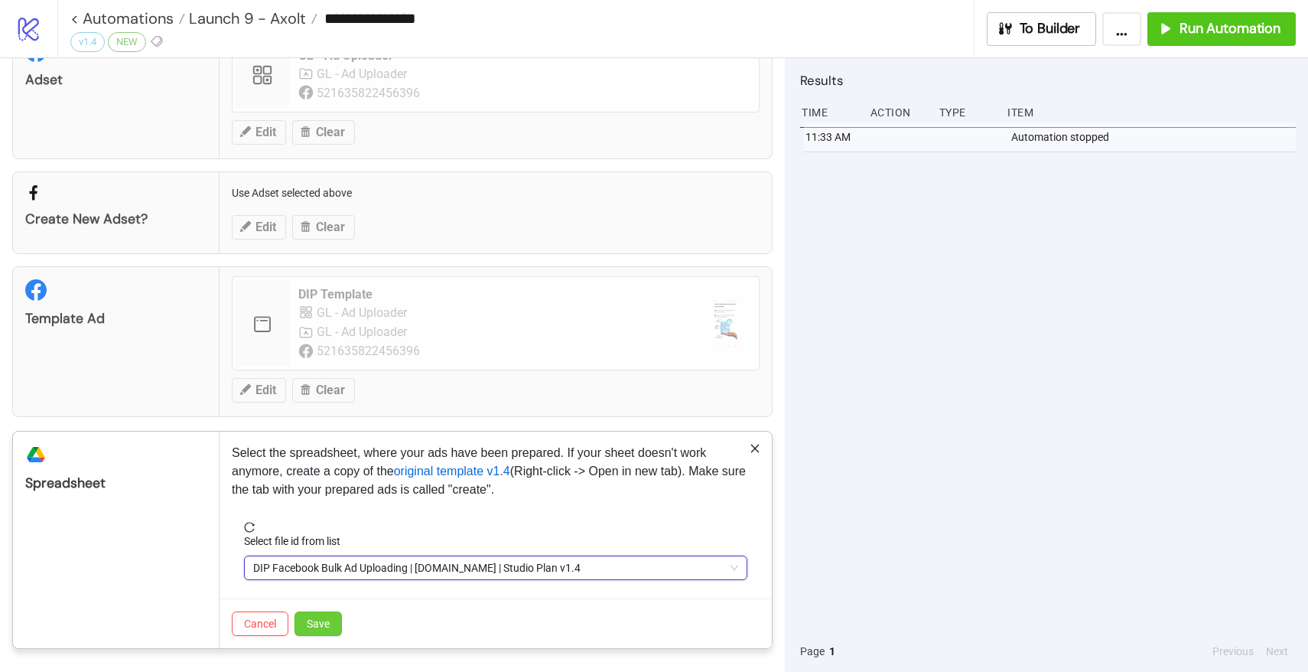
click at [327, 623] on span "Save" at bounding box center [318, 623] width 23 height 12
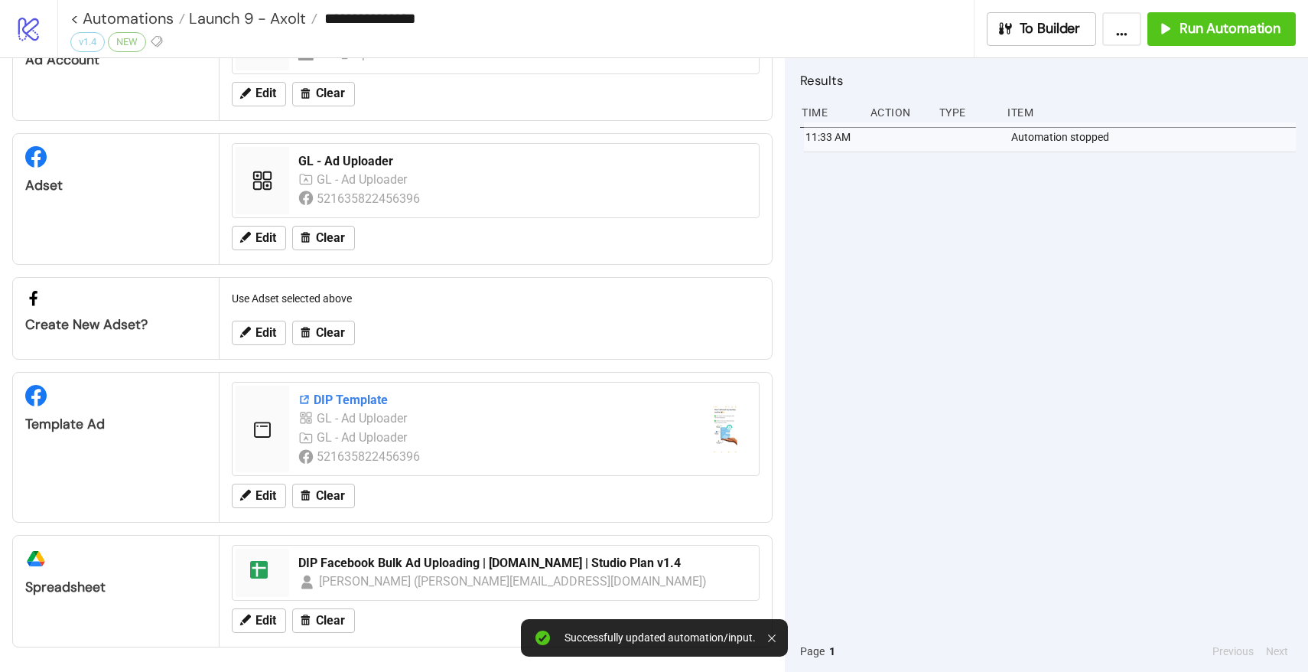
scroll to position [0, 0]
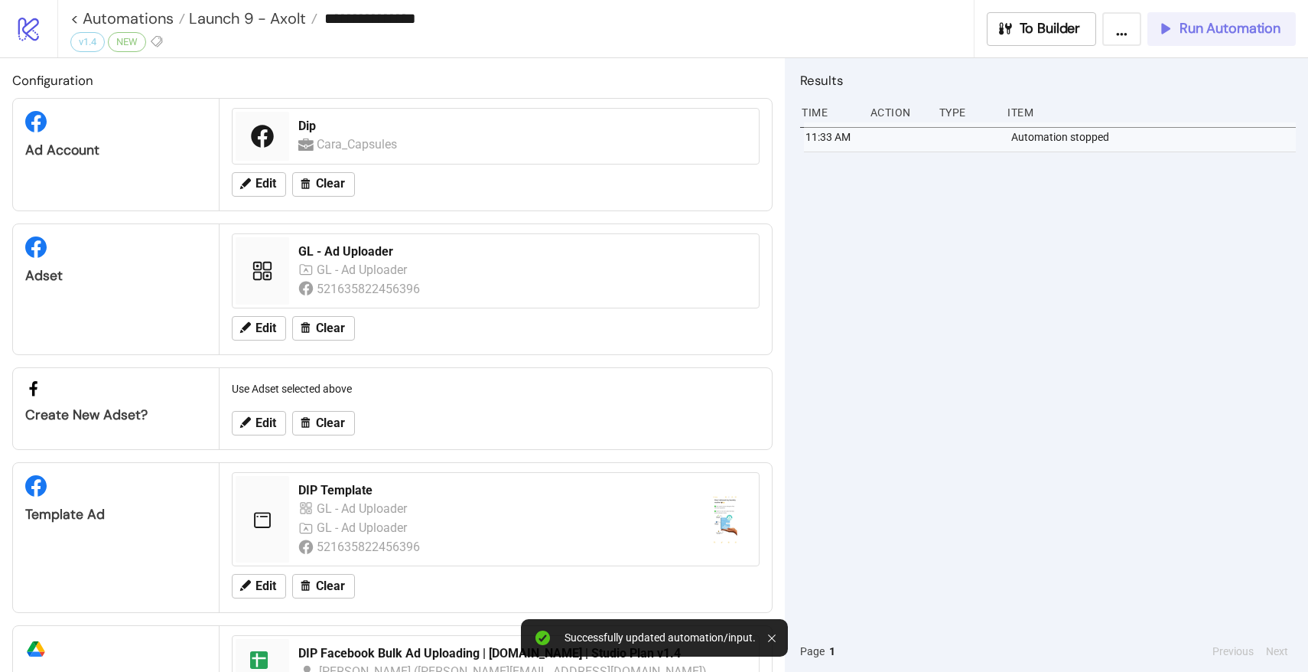
click at [1169, 38] on button "Run Automation" at bounding box center [1222, 29] width 148 height 34
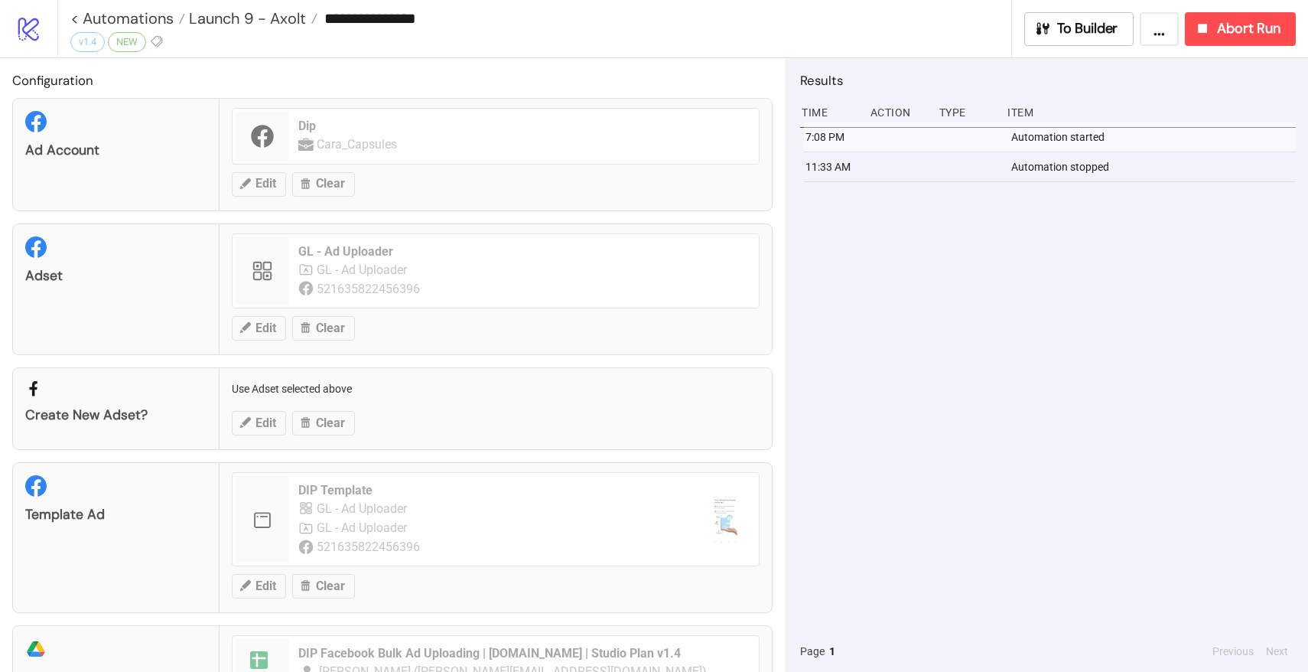
click at [240, 28] on div "**********" at bounding box center [540, 18] width 941 height 23
click at [234, 21] on span "Launch 9 - Axolt" at bounding box center [245, 18] width 121 height 20
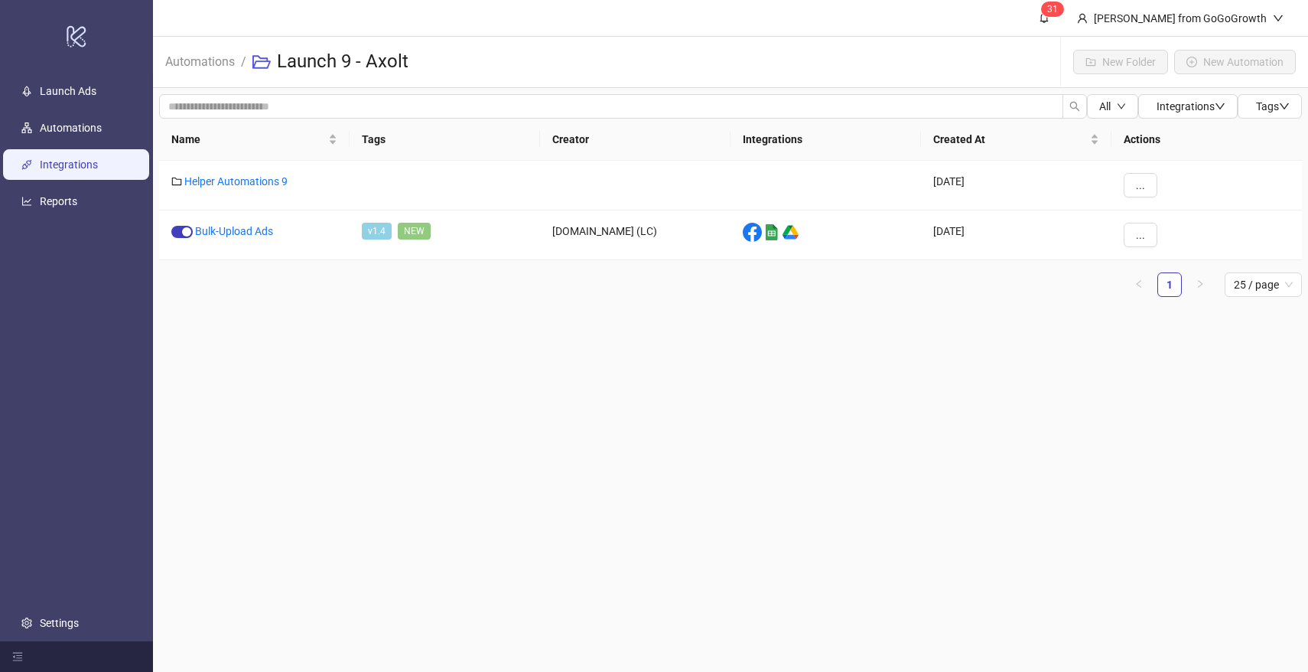
click at [55, 171] on link "Integrations" at bounding box center [69, 164] width 58 height 12
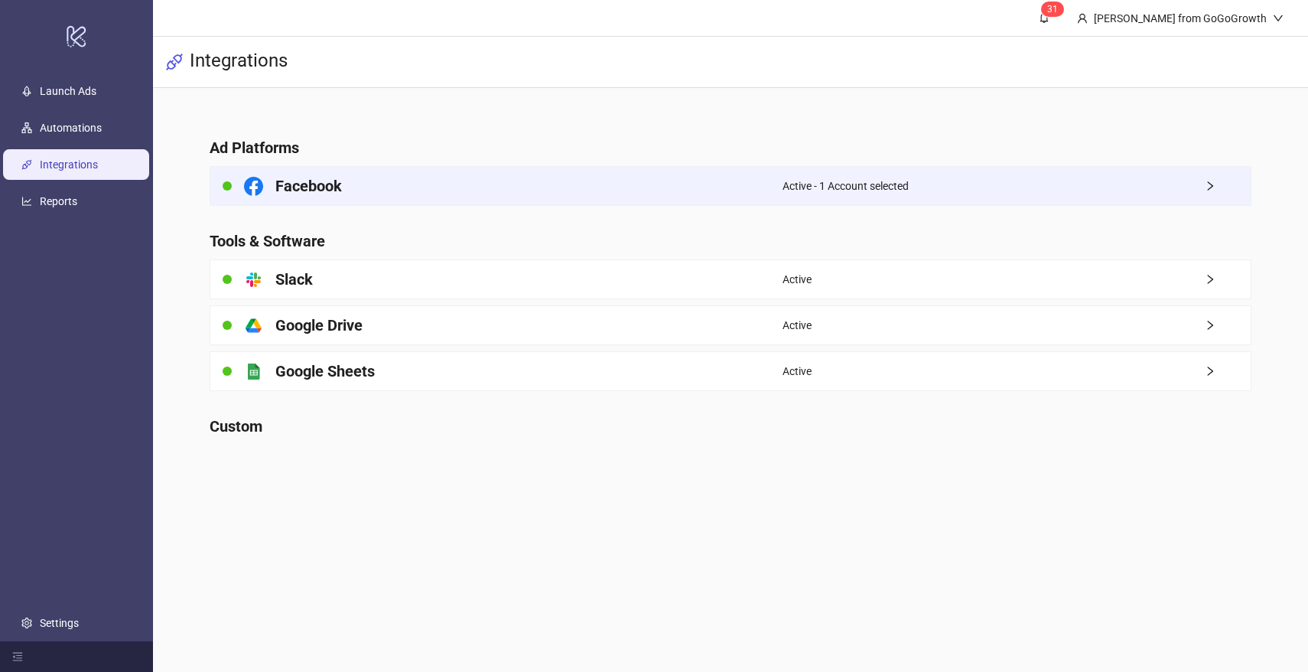
click at [348, 184] on div "Facebook" at bounding box center [496, 186] width 572 height 38
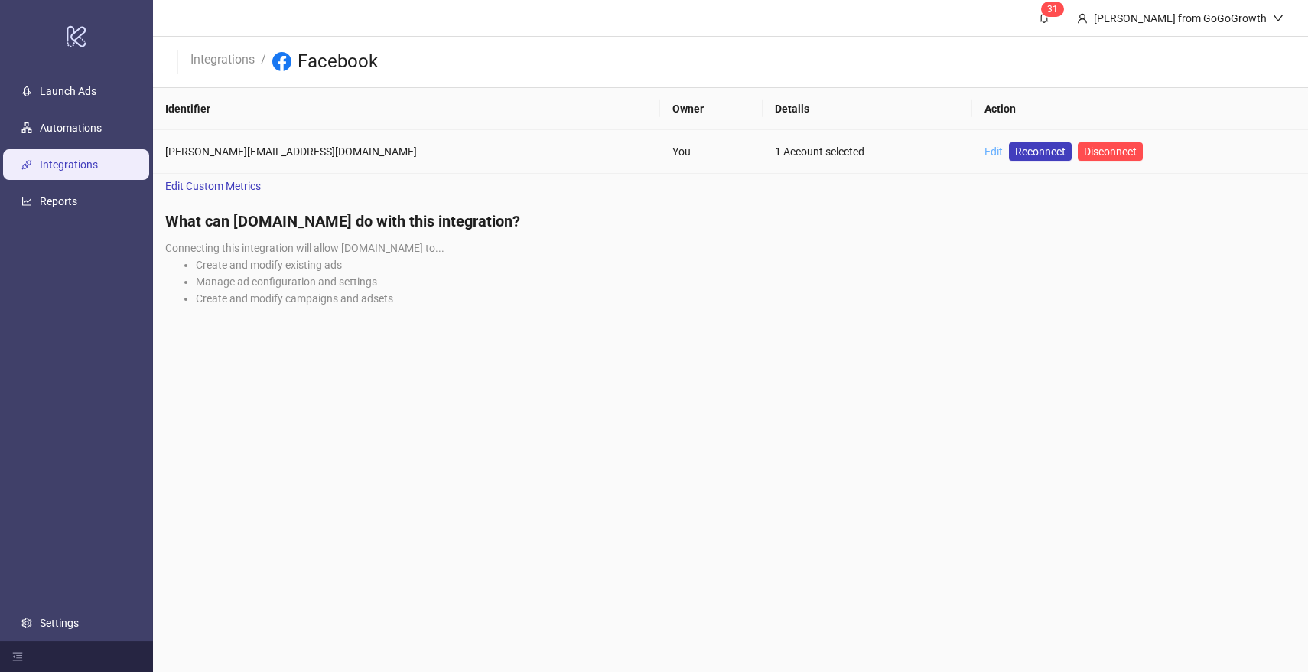
click at [985, 154] on link "Edit" at bounding box center [994, 151] width 18 height 12
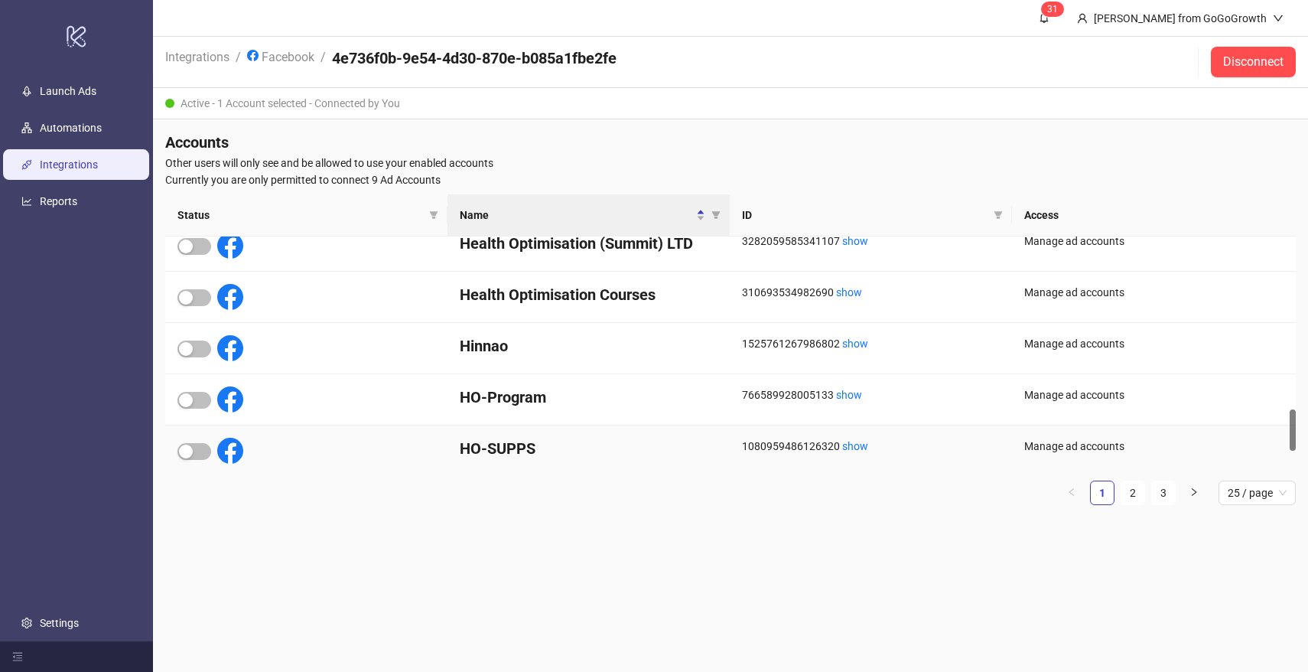
scroll to position [1067, 0]
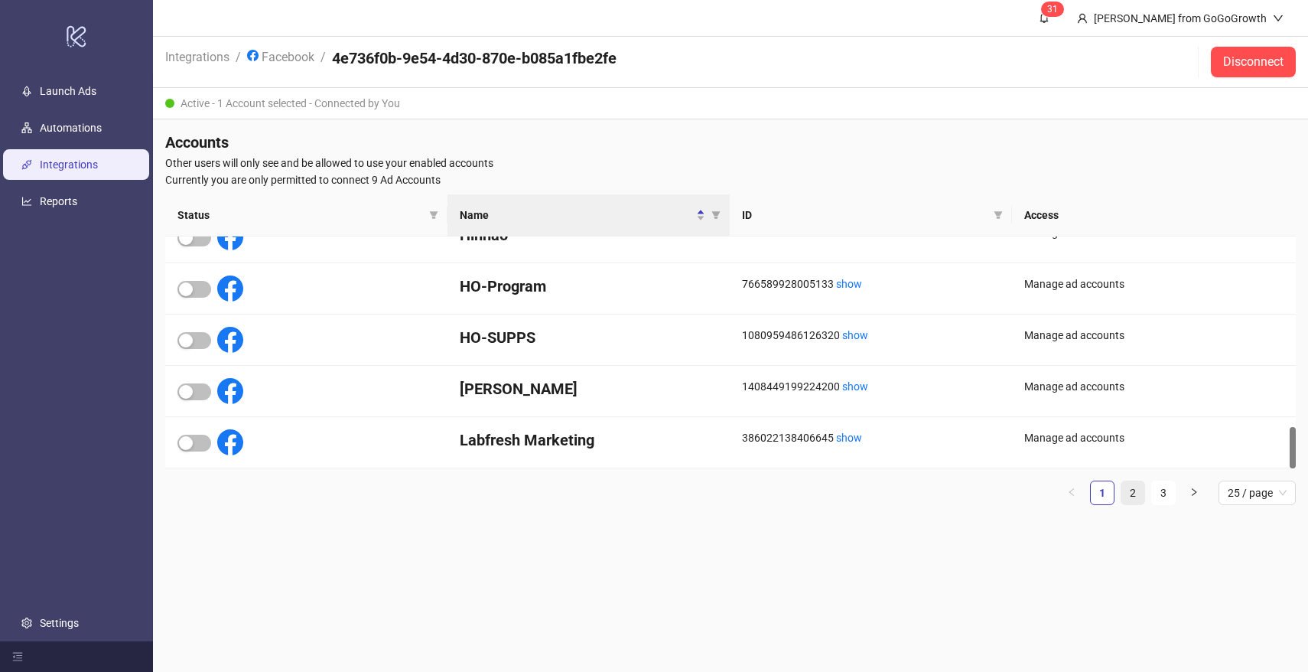
click at [1136, 494] on link "2" at bounding box center [1133, 492] width 23 height 23
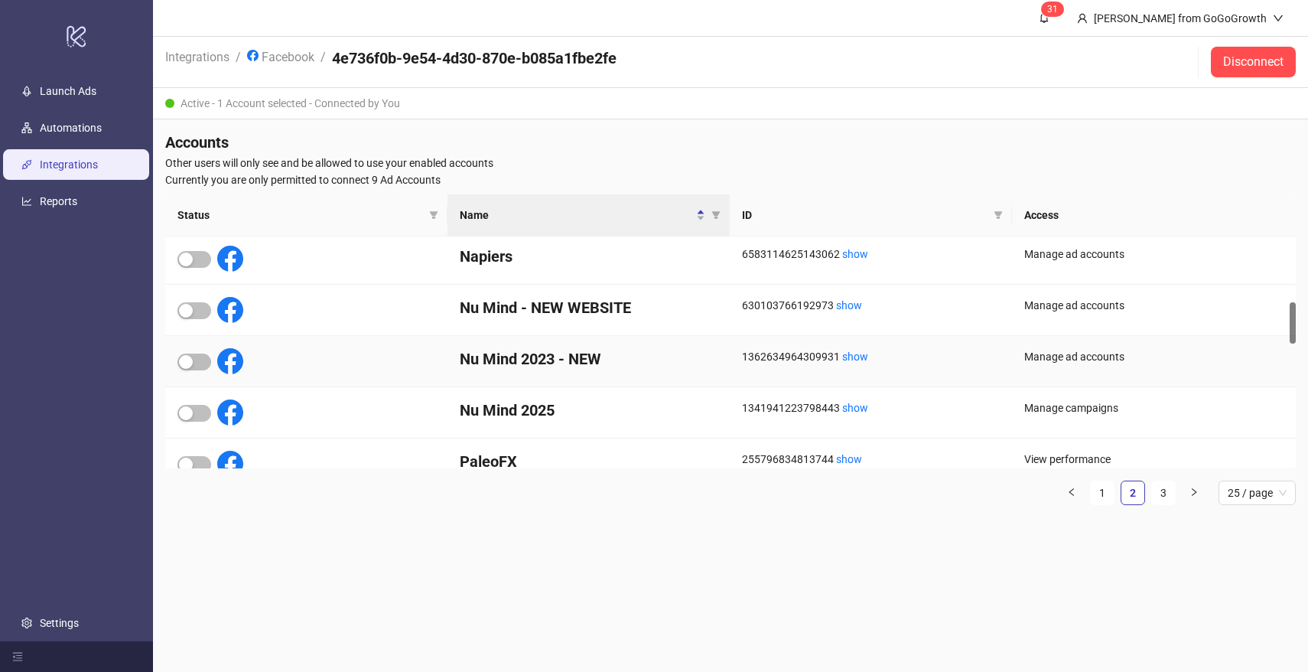
scroll to position [365, 0]
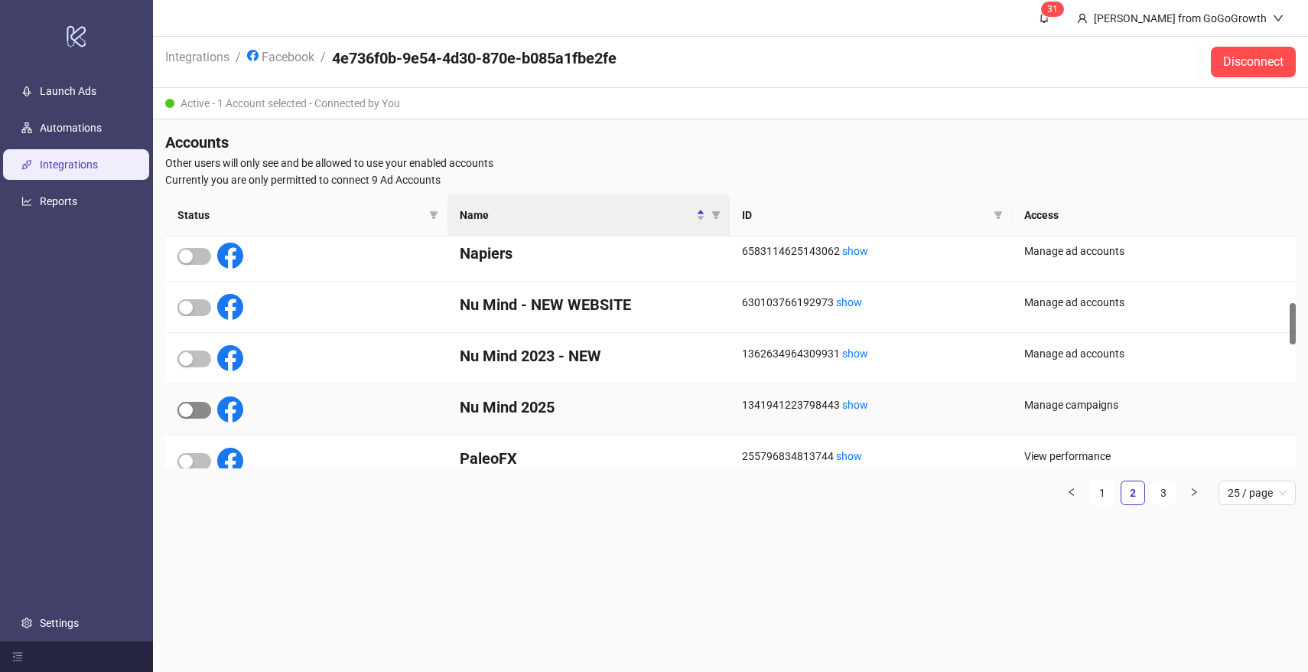
click at [201, 406] on span "button" at bounding box center [194, 410] width 34 height 17
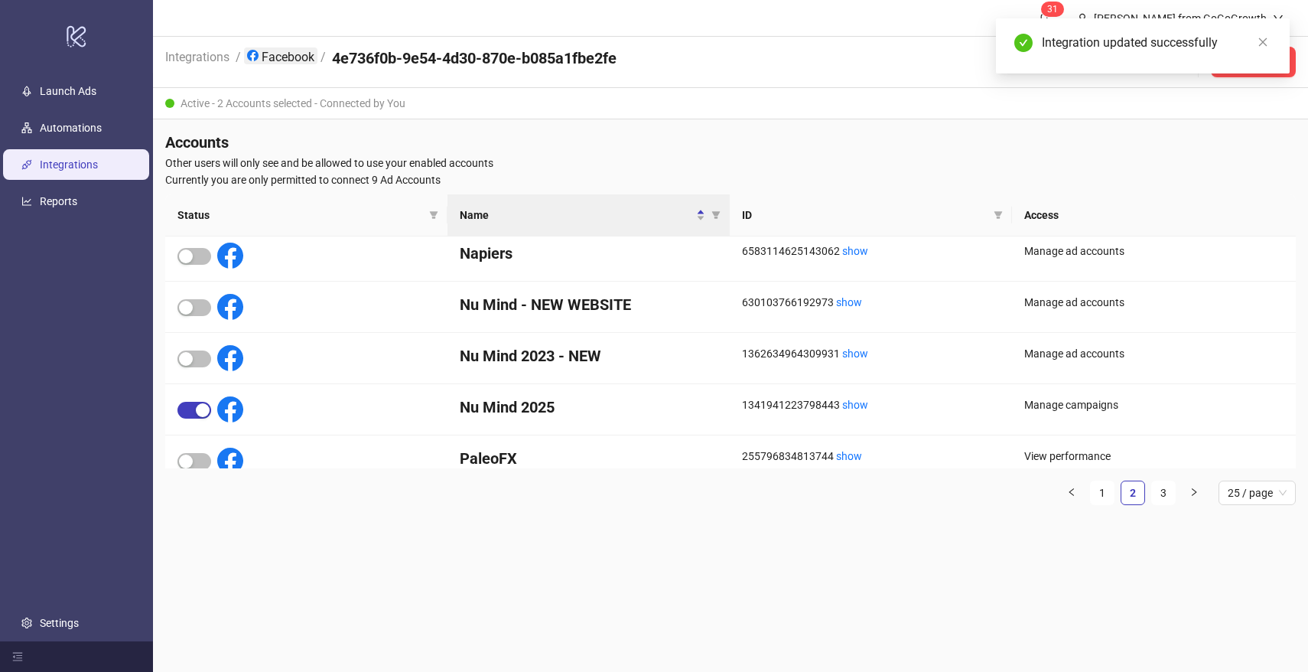
click at [302, 57] on link "Facebook" at bounding box center [280, 55] width 73 height 17
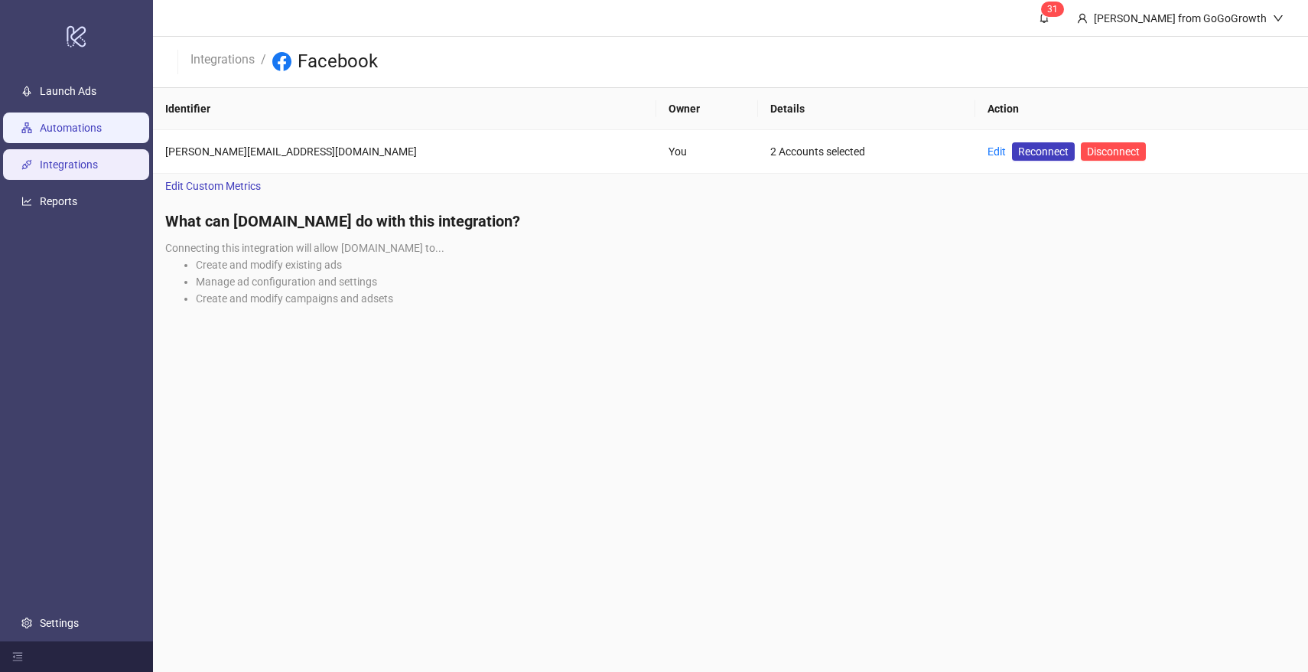
click at [90, 124] on link "Automations" at bounding box center [71, 128] width 62 height 12
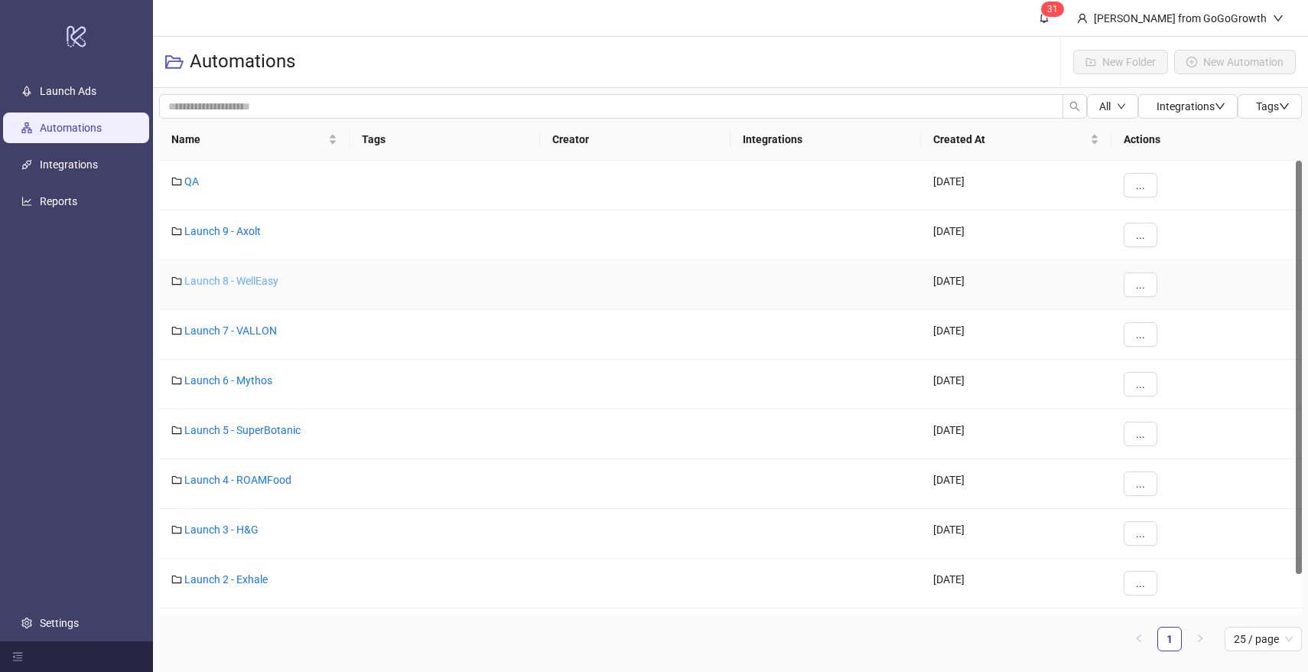
click at [223, 275] on link "Launch 8 - WellEasy" at bounding box center [231, 281] width 94 height 12
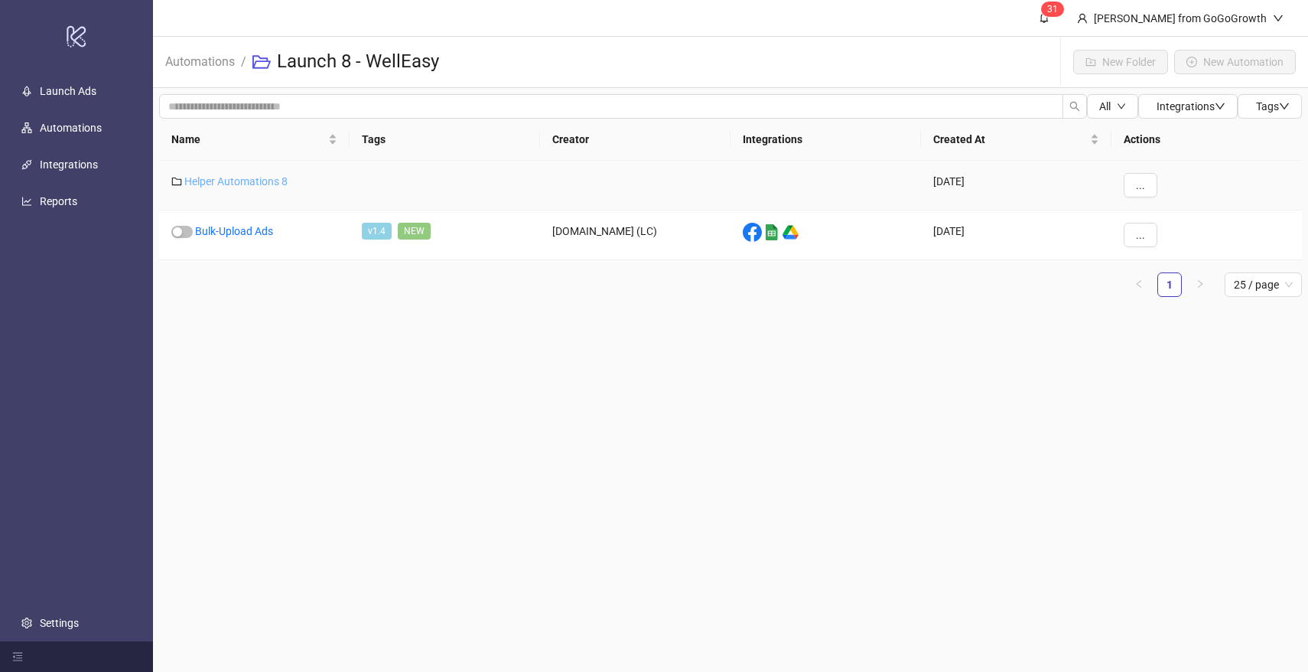
click at [246, 181] on link "Helper Automations 8" at bounding box center [235, 181] width 103 height 12
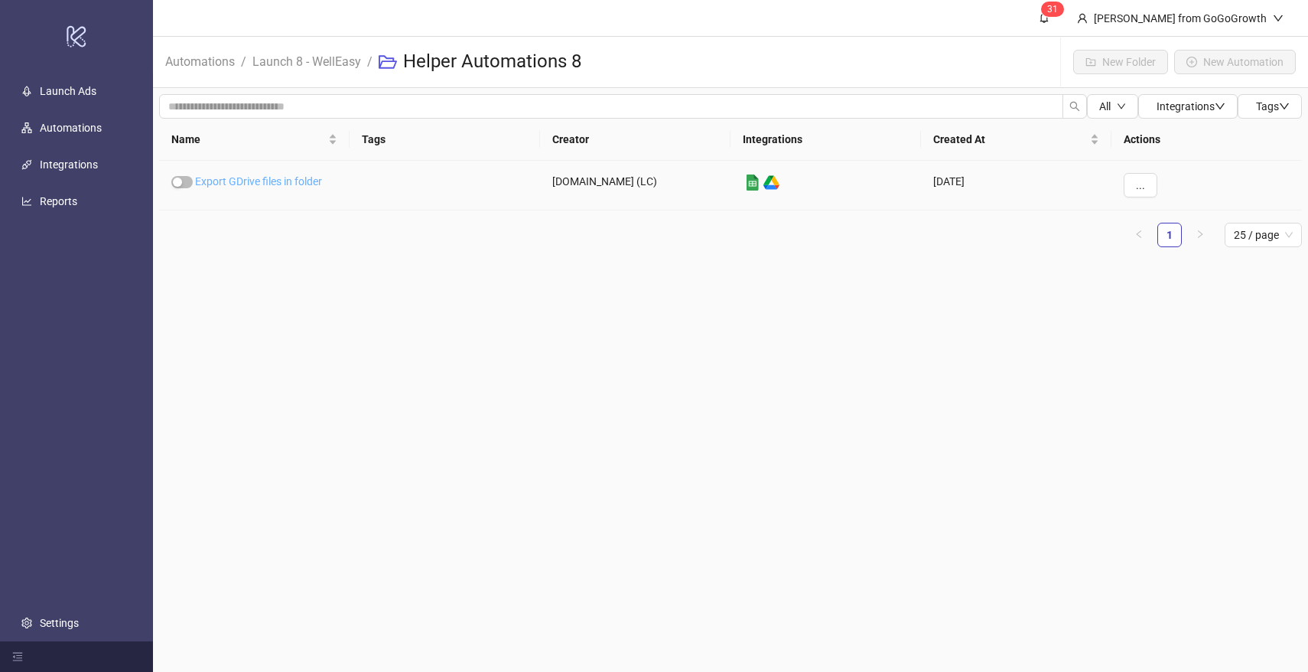
click at [255, 181] on link "Export GDrive files in folder" at bounding box center [258, 181] width 127 height 12
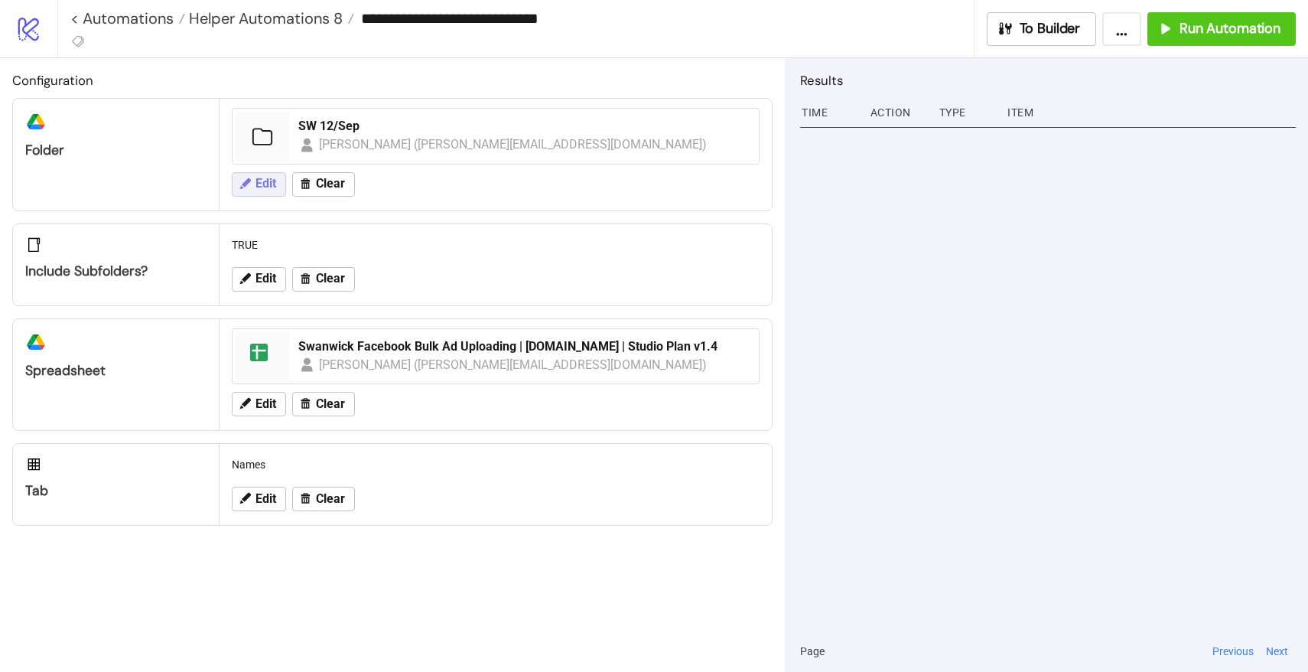
click at [275, 182] on span "Edit" at bounding box center [266, 184] width 21 height 14
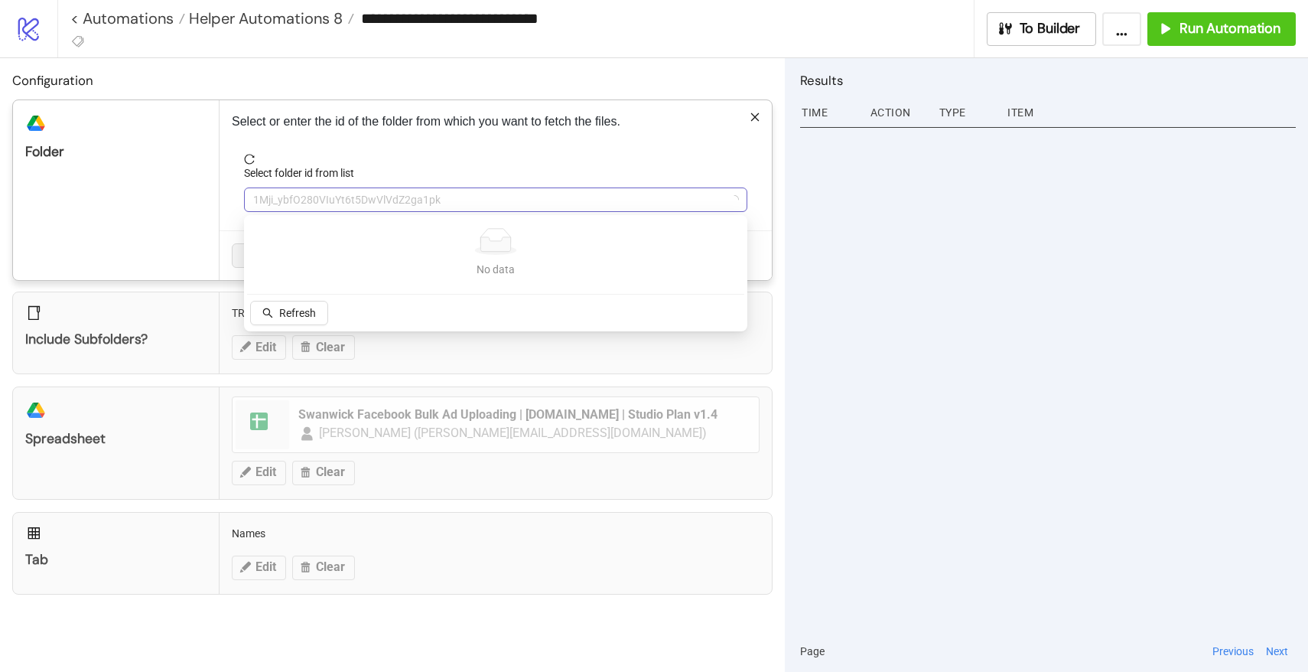
click at [281, 188] on span "1Mji_ybfO280VIuYt6t5DwVlVdZ2ga1pk" at bounding box center [495, 199] width 485 height 23
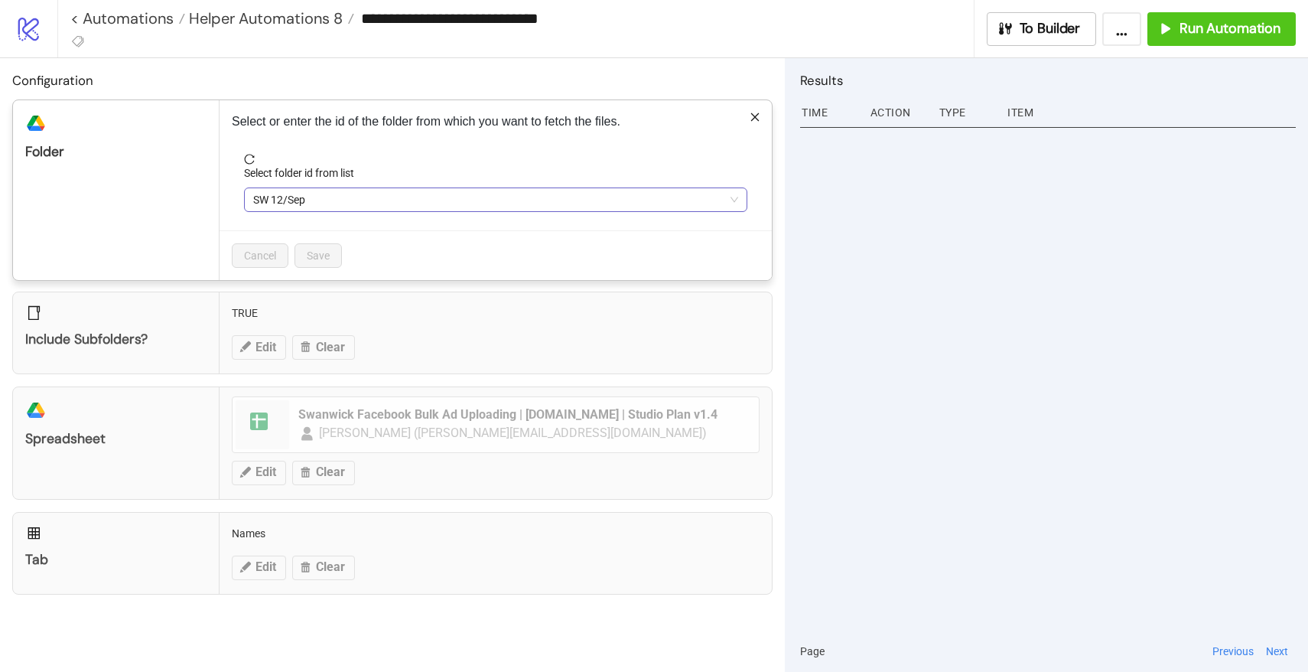
click at [290, 194] on span "SW 12/Sep" at bounding box center [495, 199] width 485 height 23
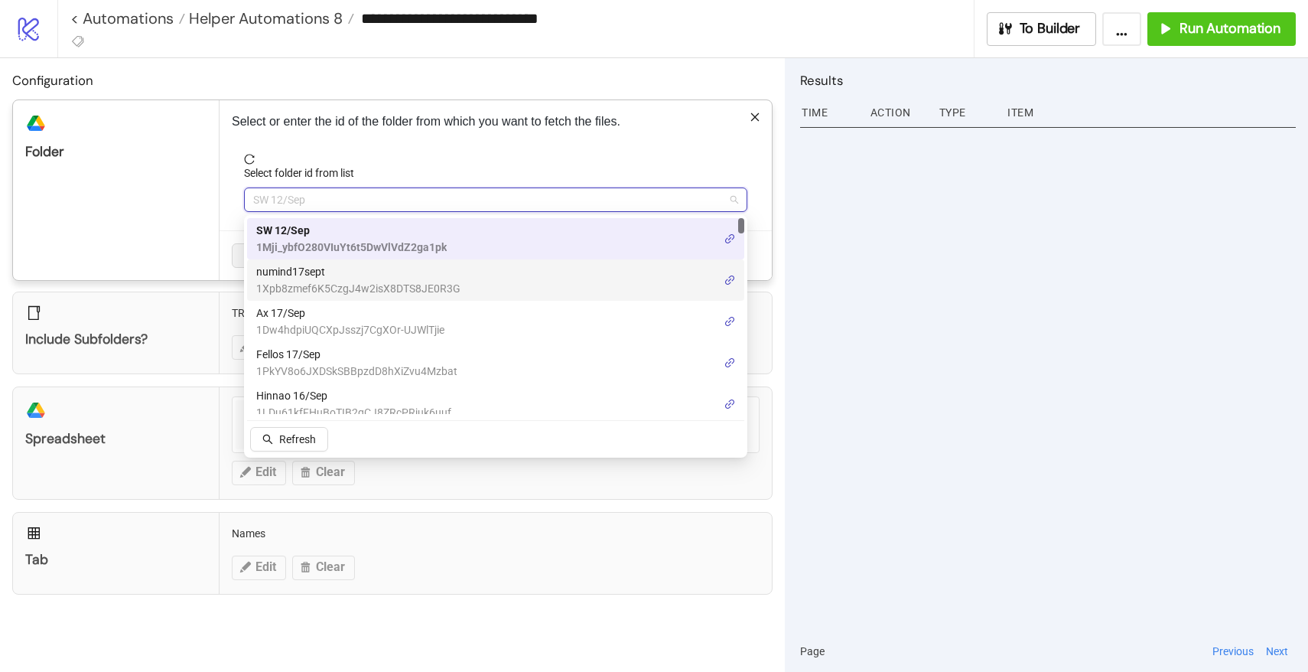
click at [284, 276] on span "numind17sept" at bounding box center [358, 271] width 204 height 17
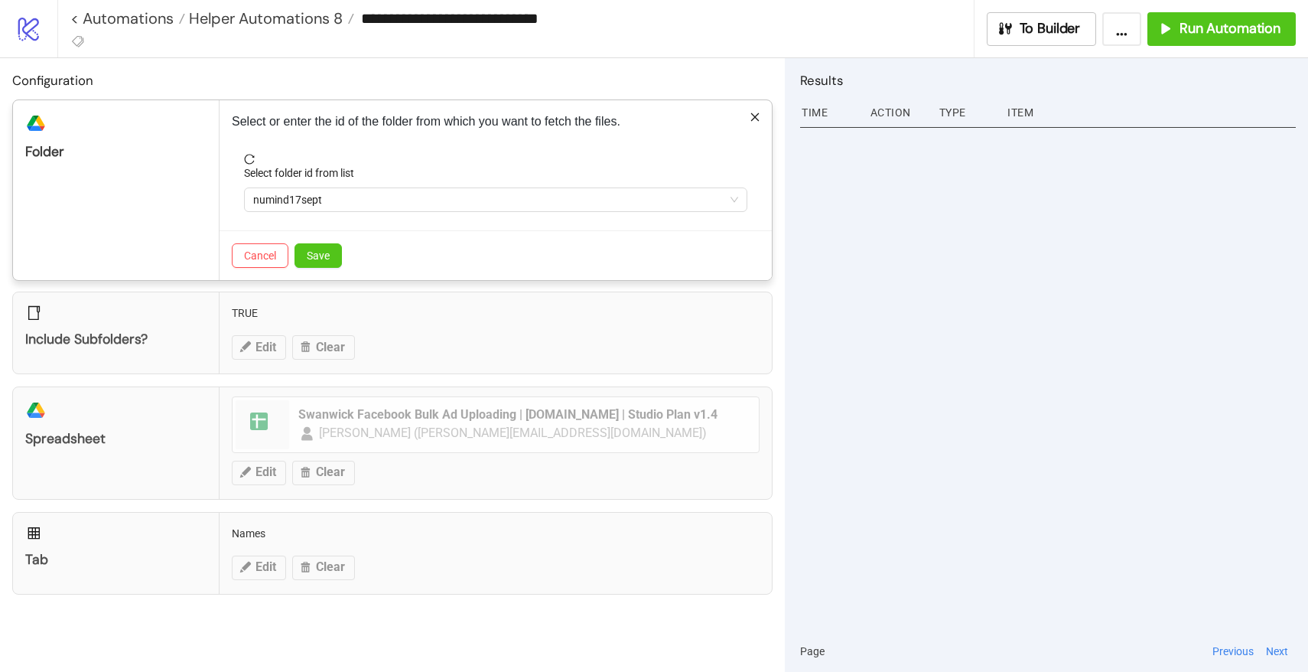
click at [311, 269] on div "Cancel Save" at bounding box center [496, 255] width 552 height 50
click at [323, 261] on span "Save" at bounding box center [318, 255] width 23 height 12
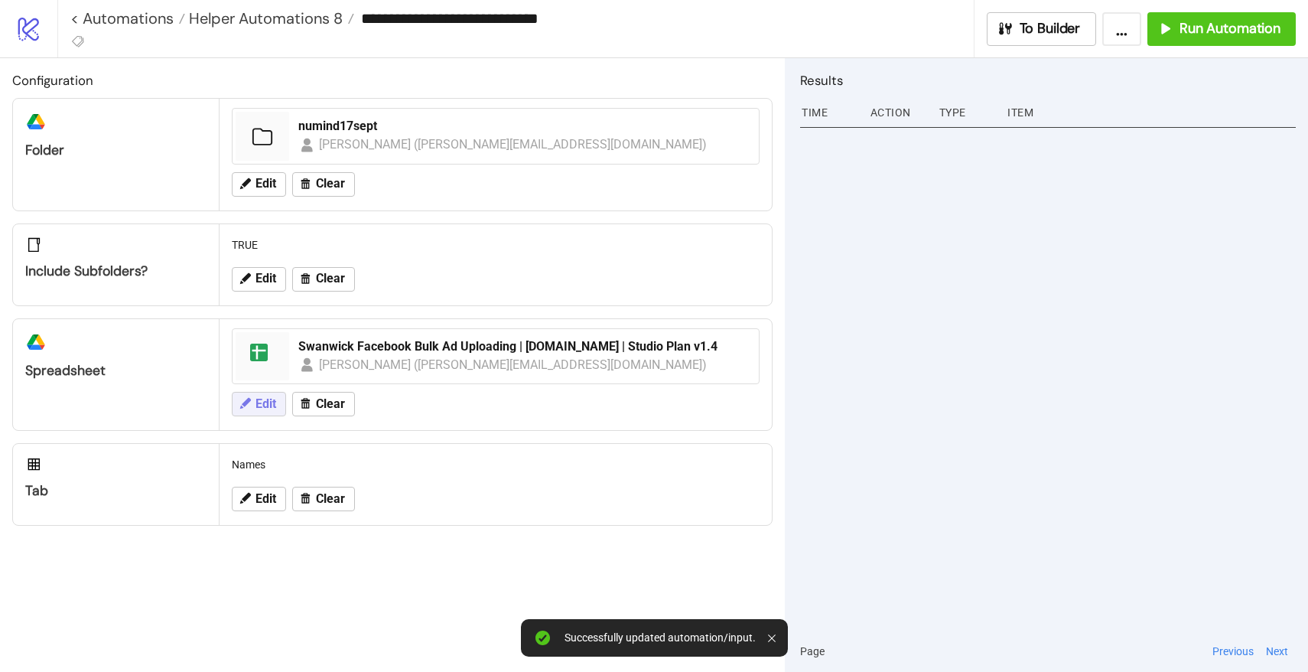
click at [255, 399] on button "Edit" at bounding box center [259, 404] width 54 height 24
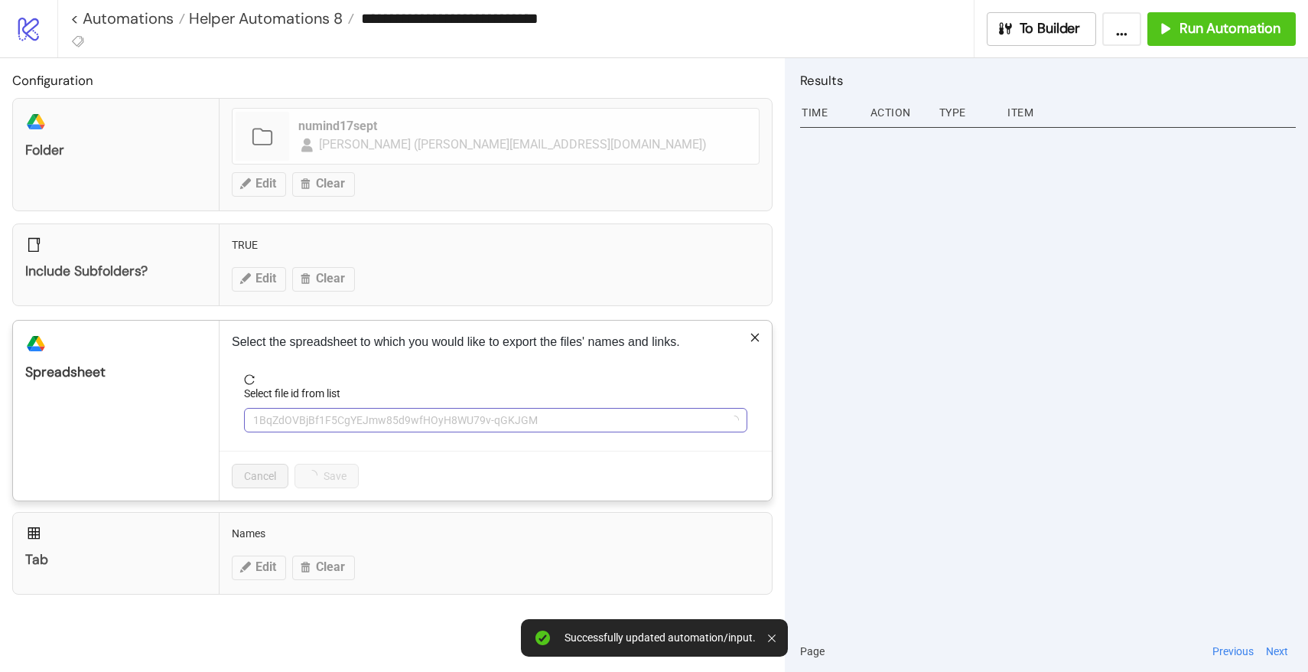
click at [334, 415] on span "1BqZdOVBjBf1F5CgYEJmw85d9wfHOyH8WU79v-qGKJGM" at bounding box center [495, 420] width 485 height 23
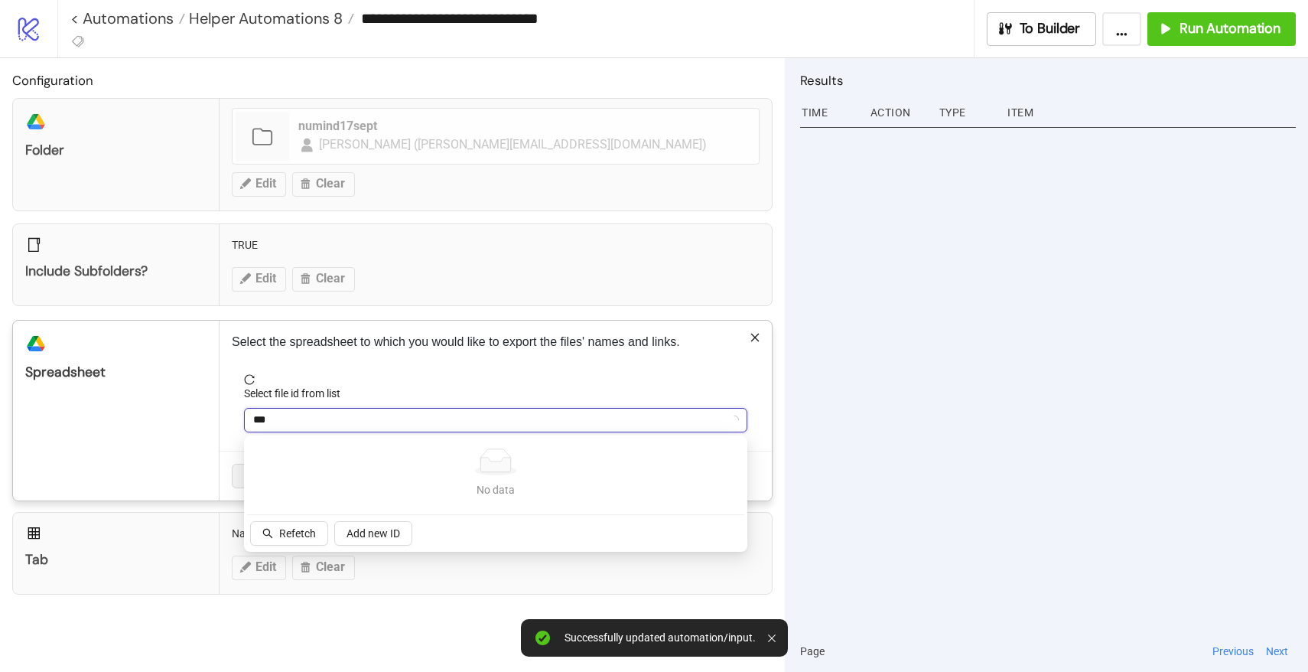
type input "****"
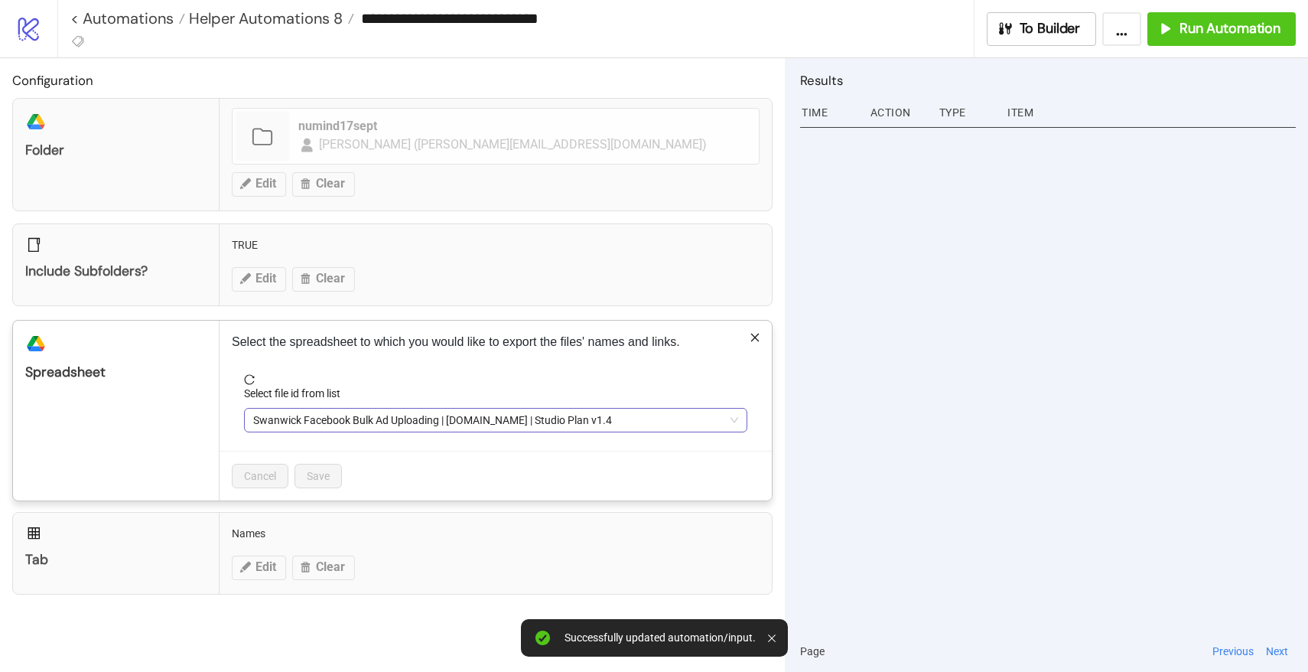
click at [352, 415] on span "Swanwick Facebook Bulk Ad Uploading | [DOMAIN_NAME] | Studio Plan v1.4" at bounding box center [495, 420] width 485 height 23
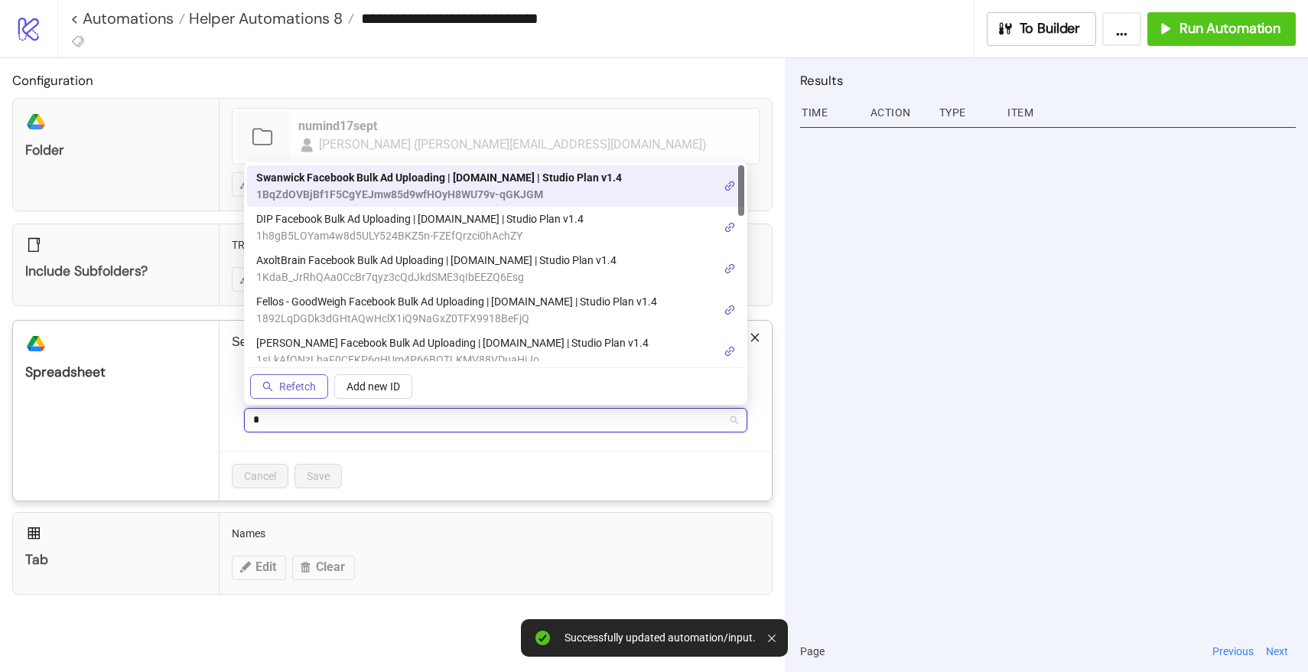
type input "**"
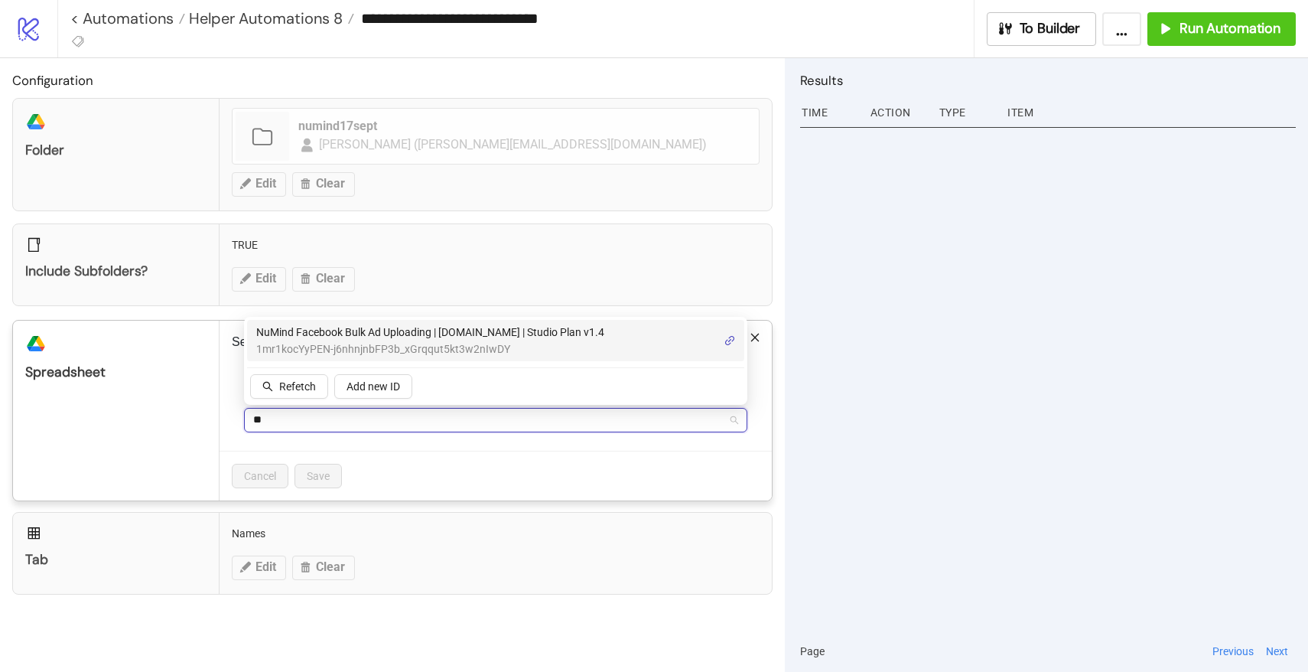
click at [349, 348] on span "1mr1kocYyPEN-j6nhnjnbFP3b_xGrqqut5kt3w2nIwDY" at bounding box center [430, 348] width 348 height 17
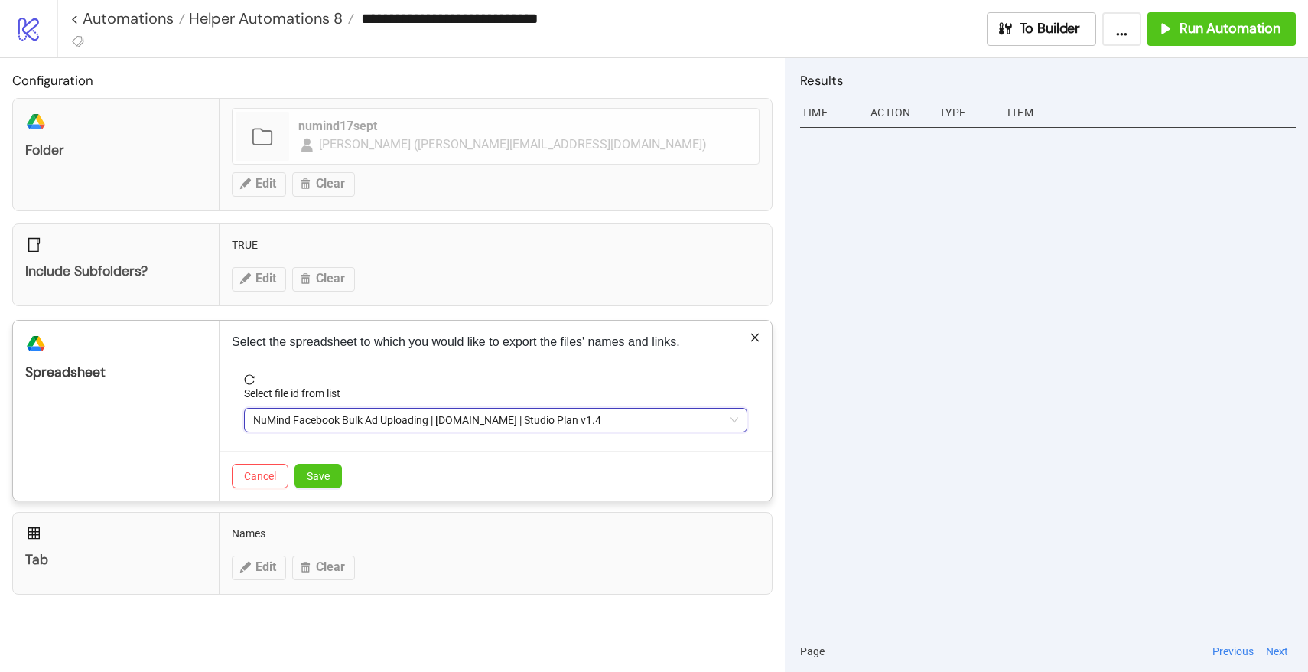
click at [314, 489] on div "Cancel Save" at bounding box center [496, 476] width 552 height 50
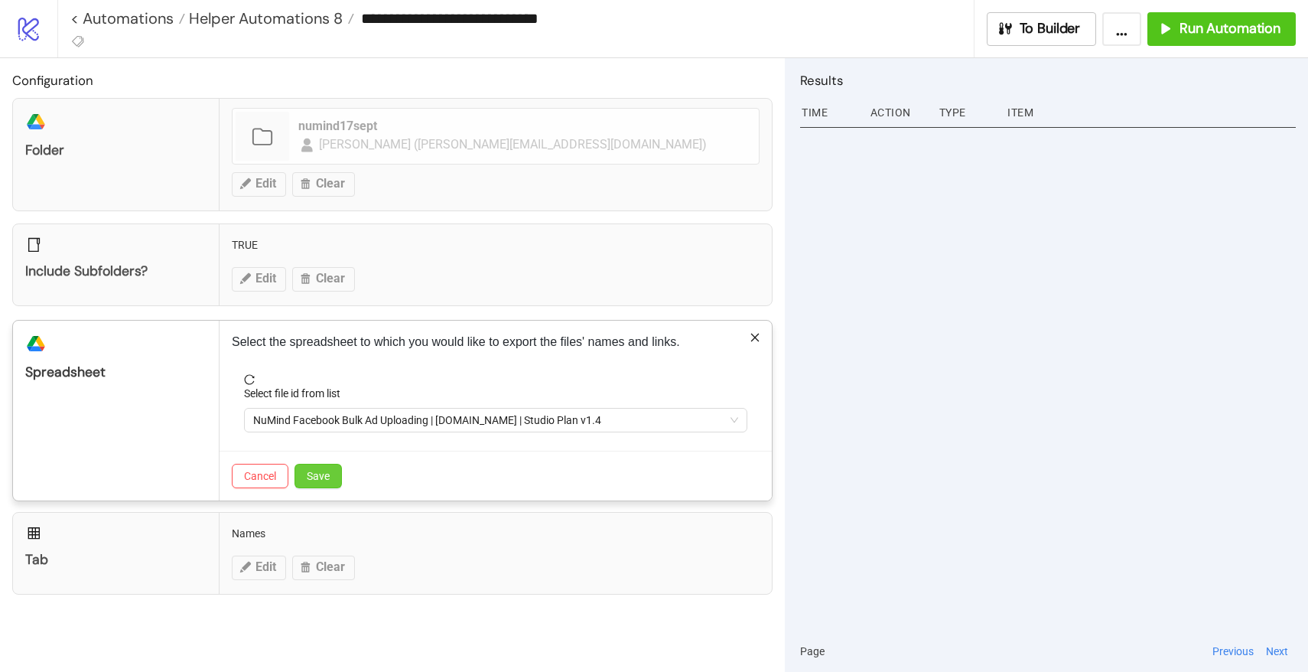
click at [321, 472] on span "Save" at bounding box center [318, 476] width 23 height 12
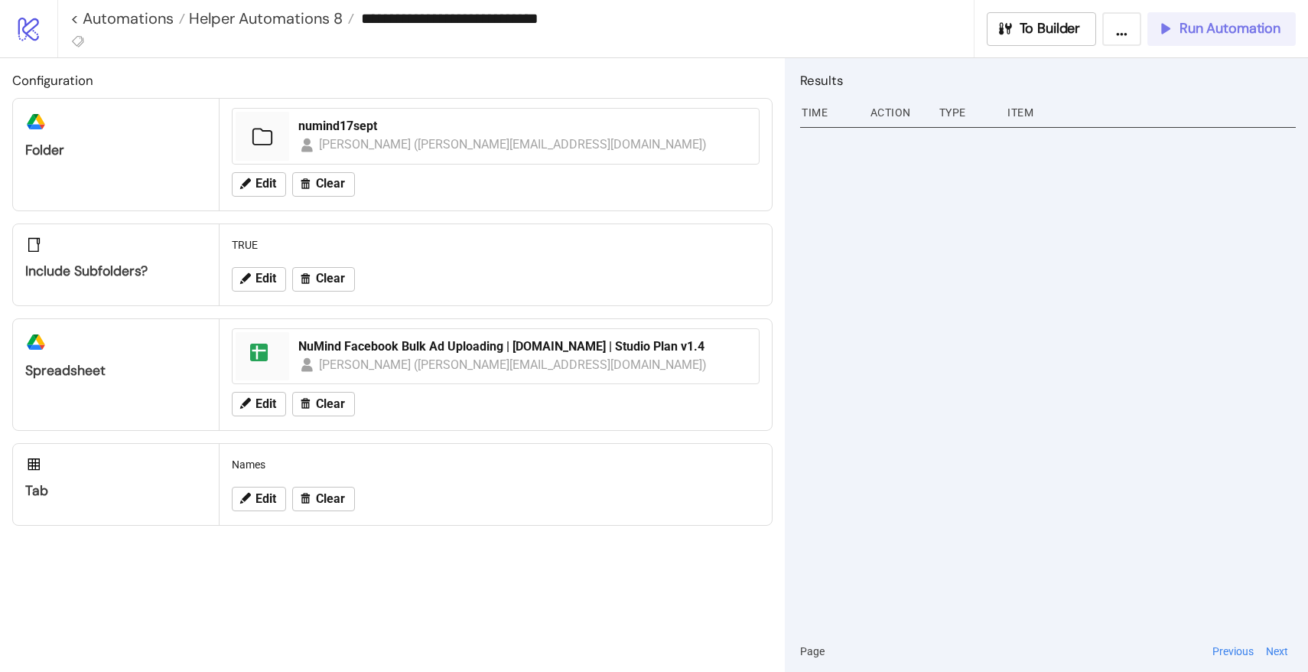
click at [1211, 25] on span "Run Automation" at bounding box center [1230, 29] width 101 height 18
click at [287, 17] on span "Helper Automations 8" at bounding box center [264, 18] width 158 height 20
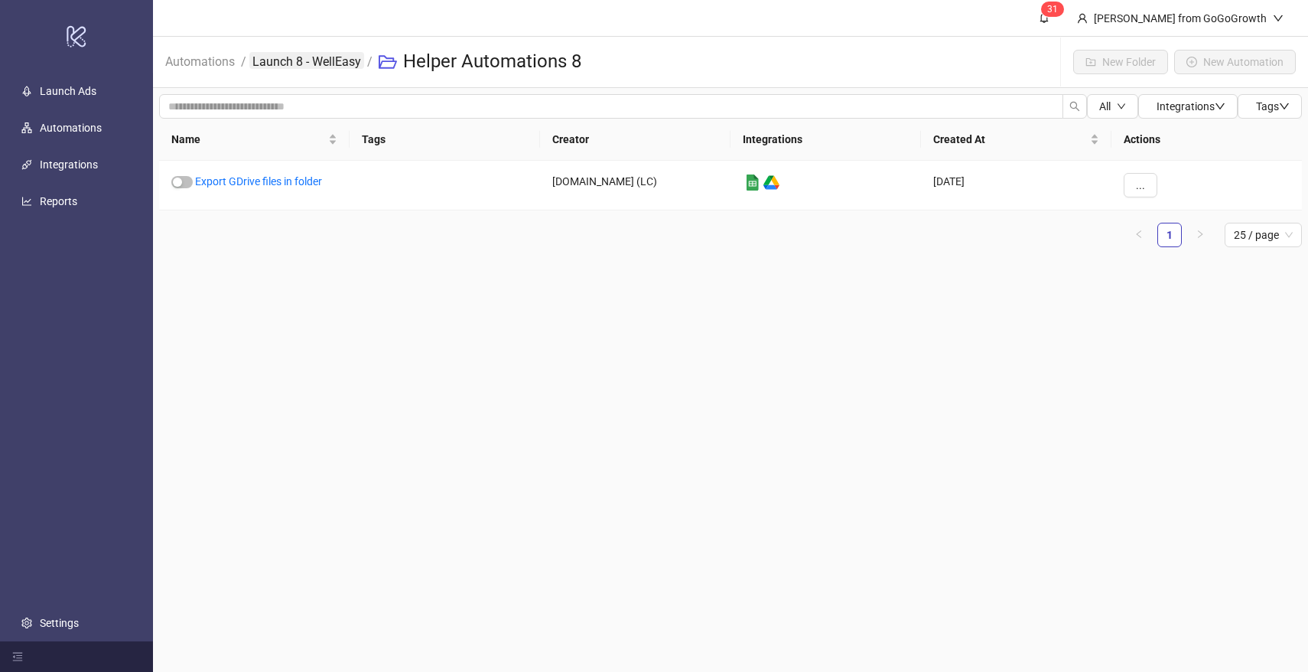
click at [311, 61] on link "Launch 8 - WellEasy" at bounding box center [306, 60] width 115 height 17
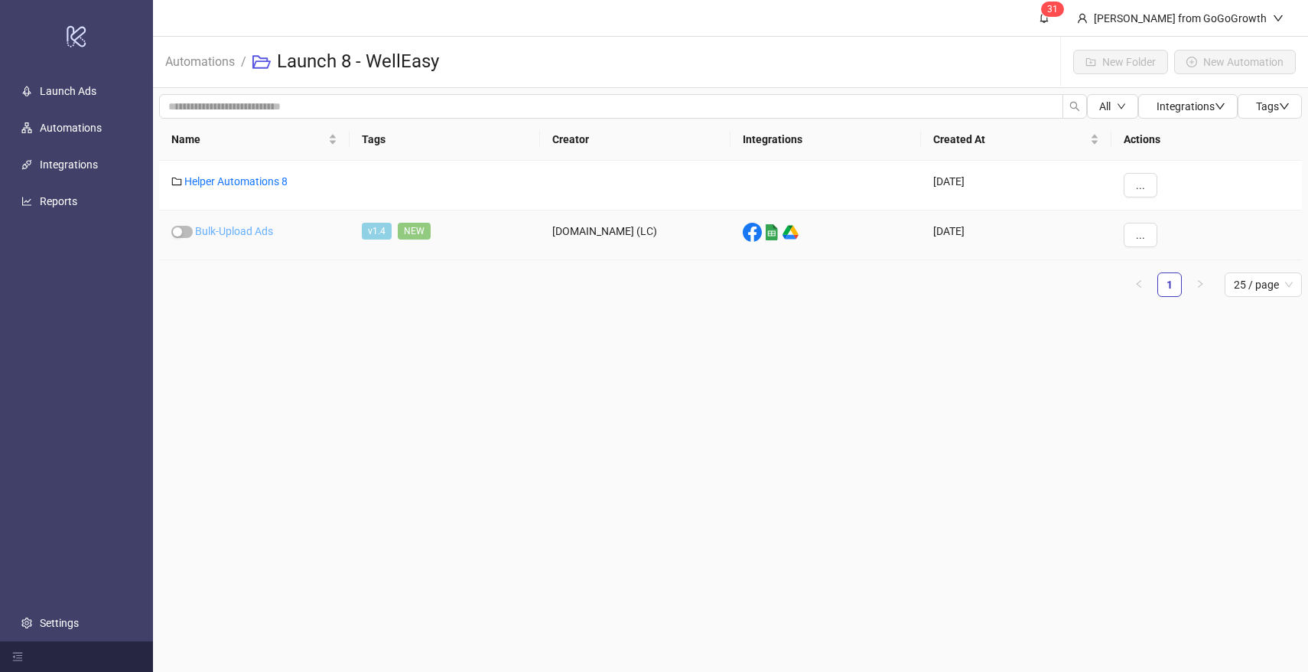
click at [244, 230] on link "Bulk-Upload Ads" at bounding box center [234, 231] width 78 height 12
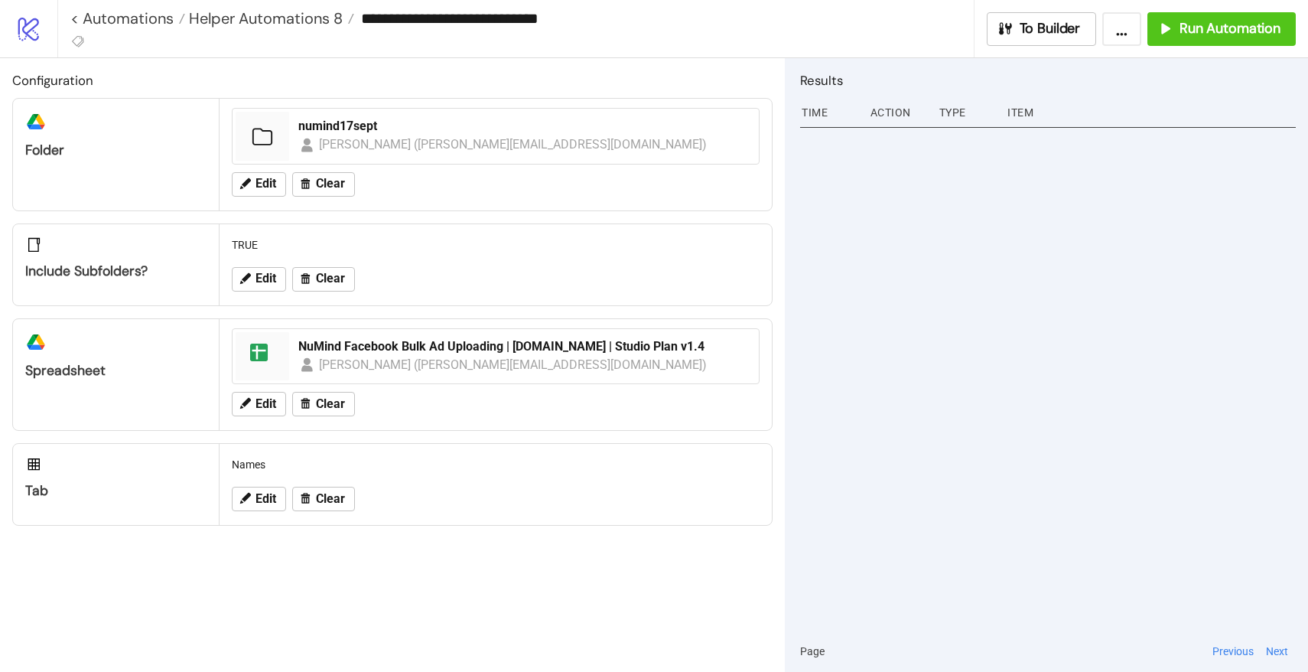
type input "**********"
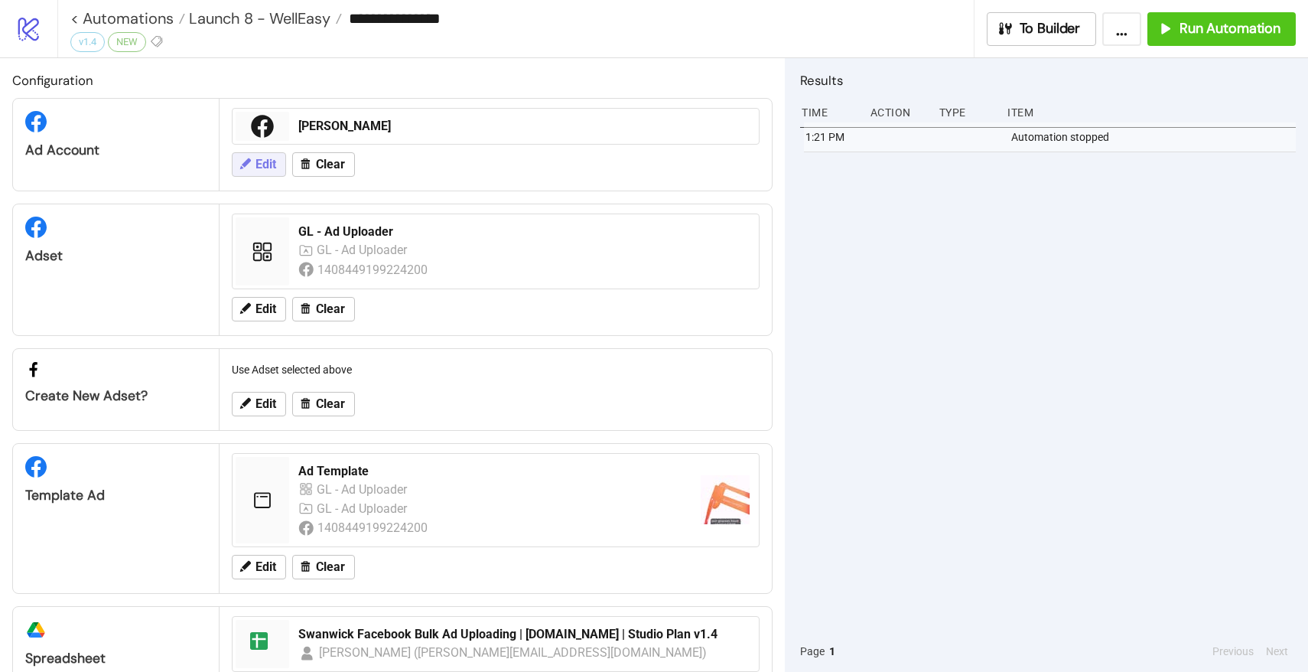
click at [265, 160] on span "Edit" at bounding box center [266, 165] width 21 height 14
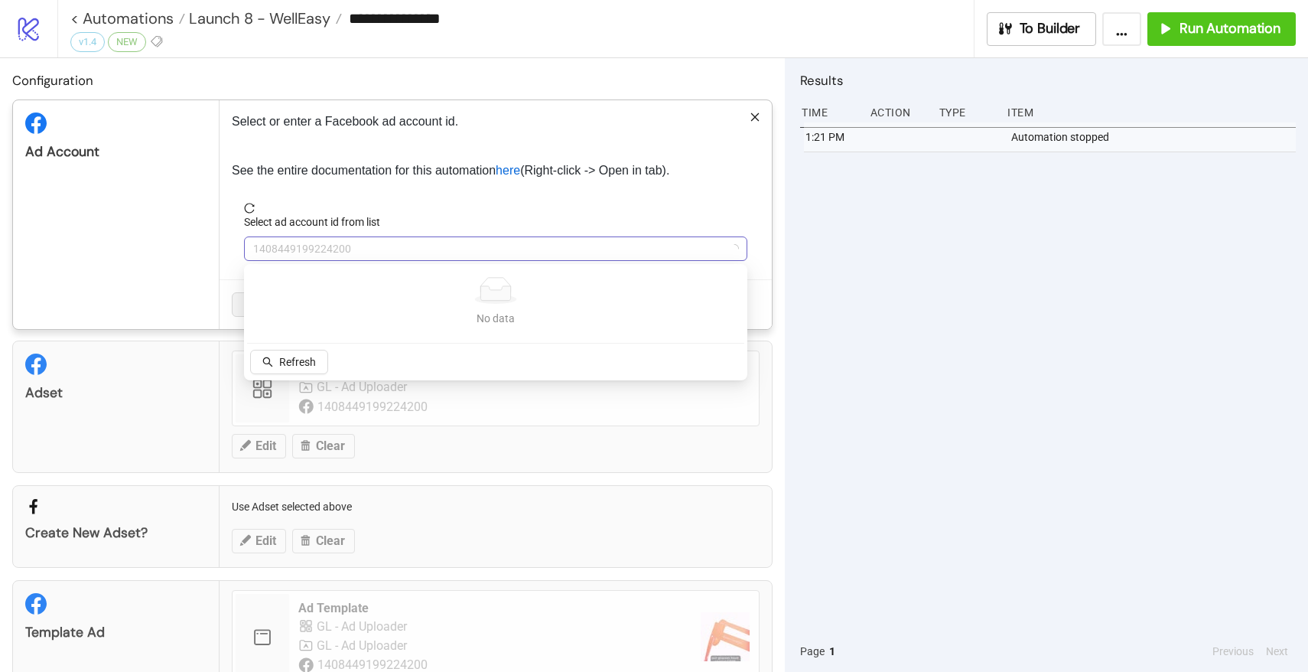
click at [331, 246] on span "1408449199224200" at bounding box center [495, 248] width 485 height 23
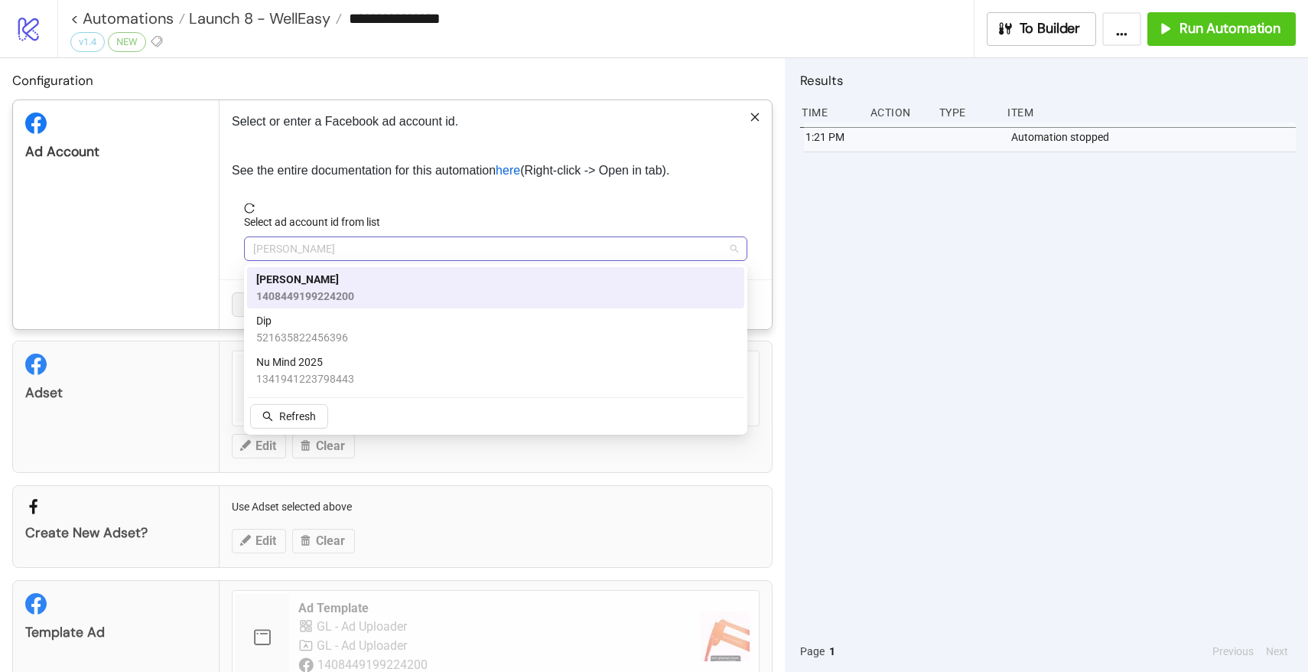
click at [336, 248] on span "[PERSON_NAME]" at bounding box center [495, 248] width 485 height 23
click at [294, 379] on span "1341941223798443" at bounding box center [305, 378] width 98 height 17
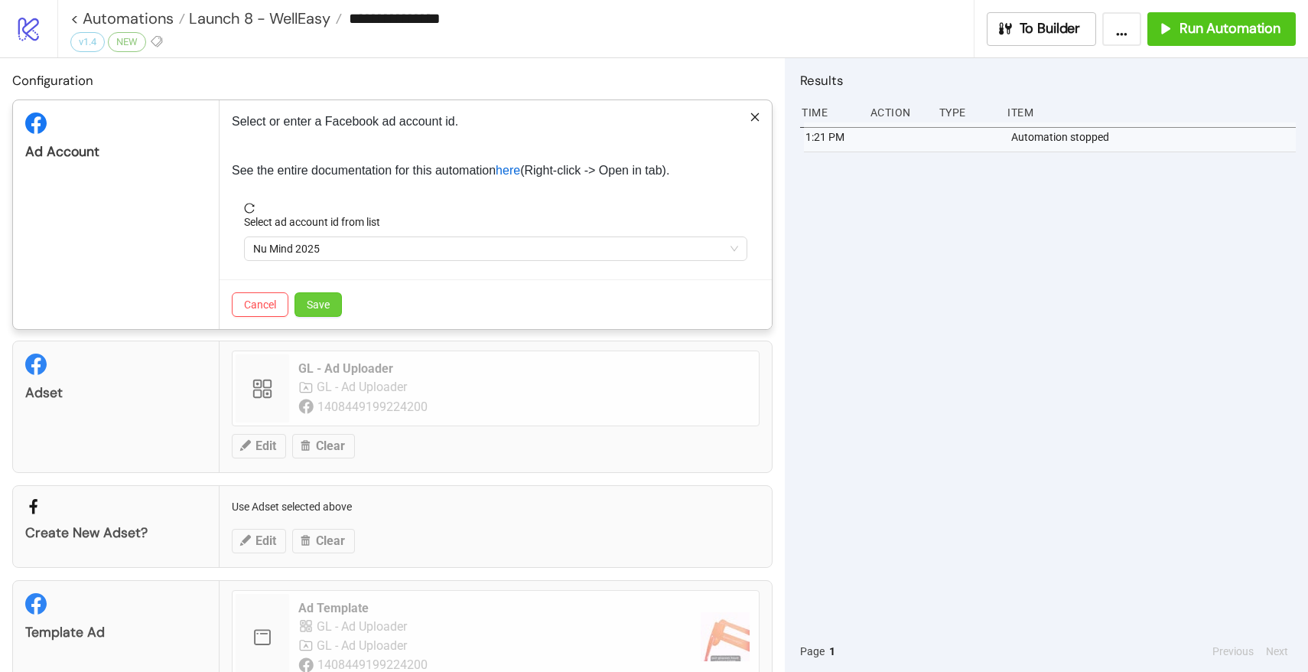
click at [312, 311] on button "Save" at bounding box center [318, 304] width 47 height 24
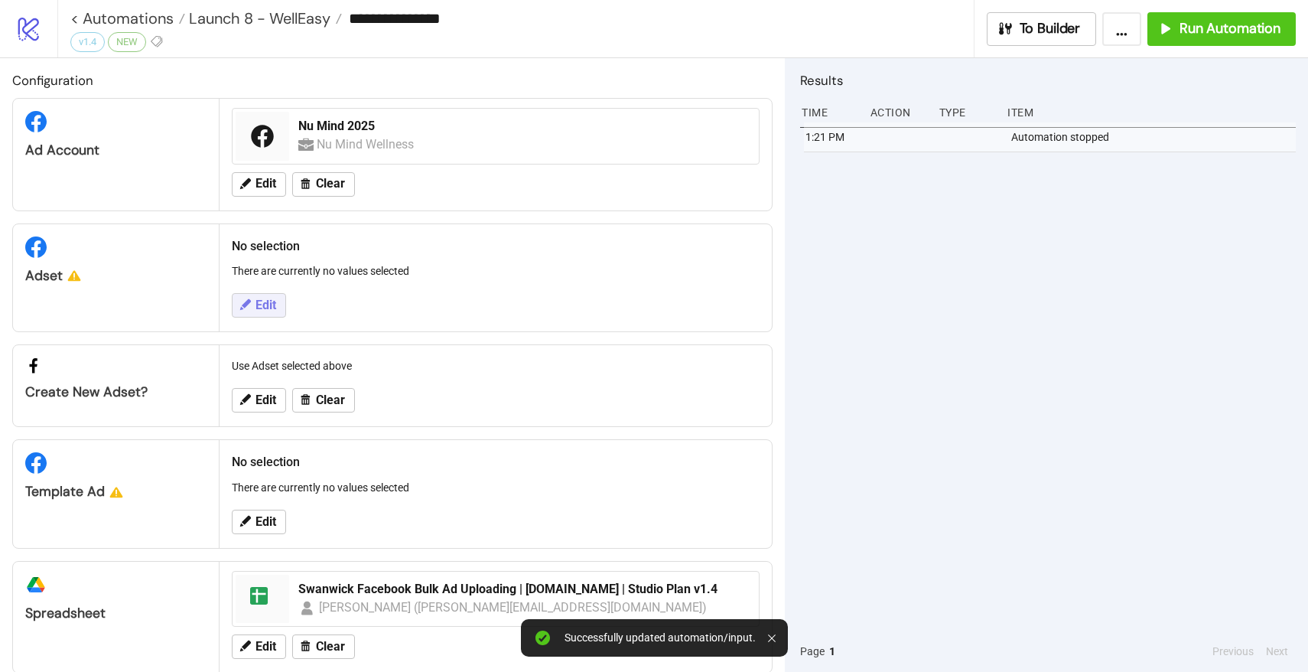
click at [262, 305] on span "Edit" at bounding box center [266, 305] width 21 height 14
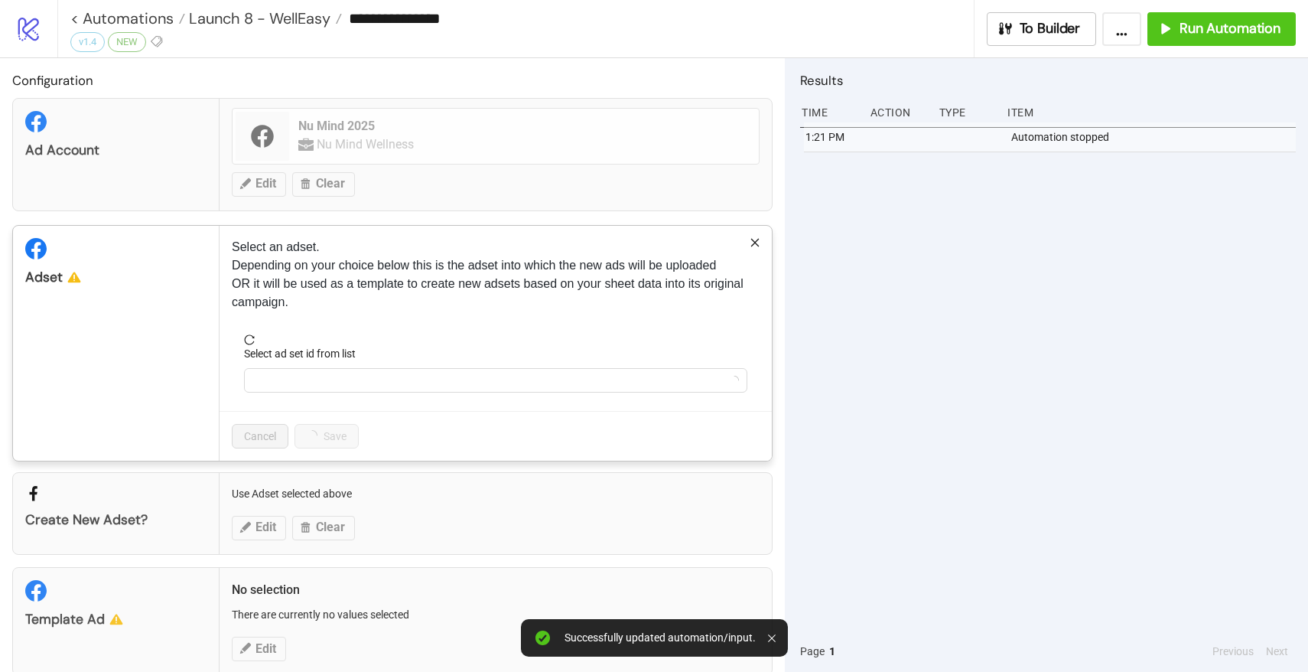
click at [278, 366] on div "Select ad set id from list" at bounding box center [495, 356] width 503 height 23
click at [273, 373] on input "Select ad set id from list" at bounding box center [488, 380] width 471 height 23
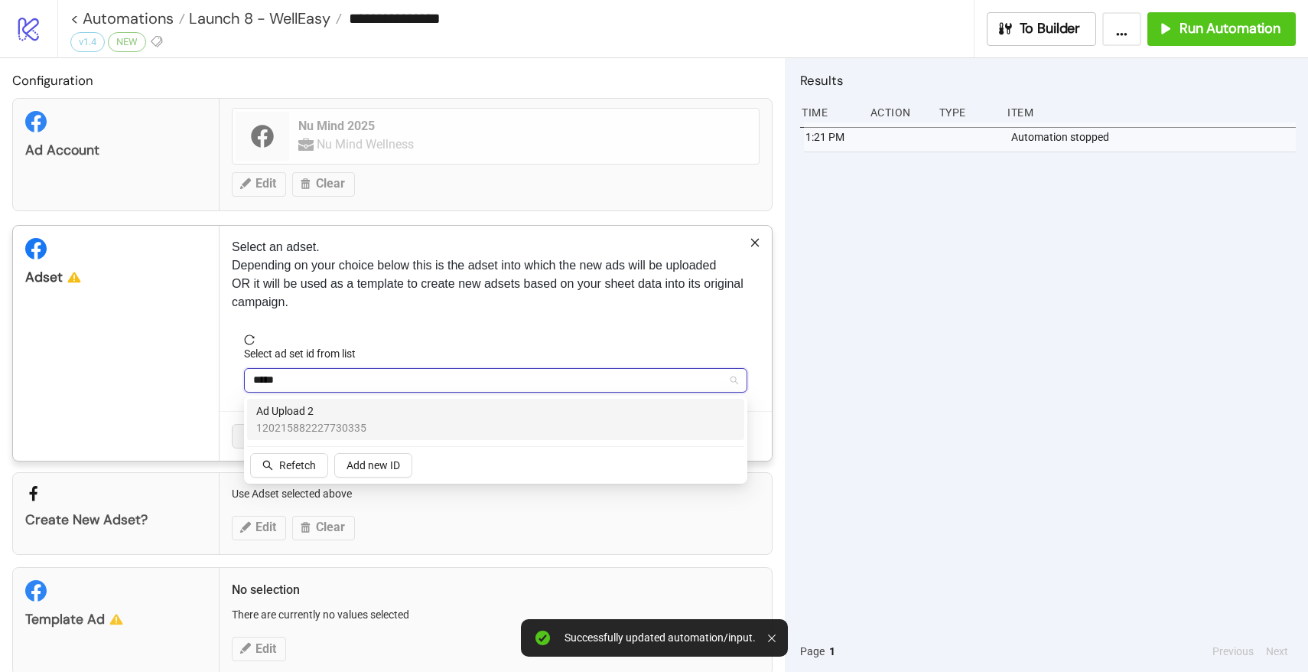
type input "******"
click at [275, 409] on span "Ad Upload 2" at bounding box center [311, 410] width 110 height 17
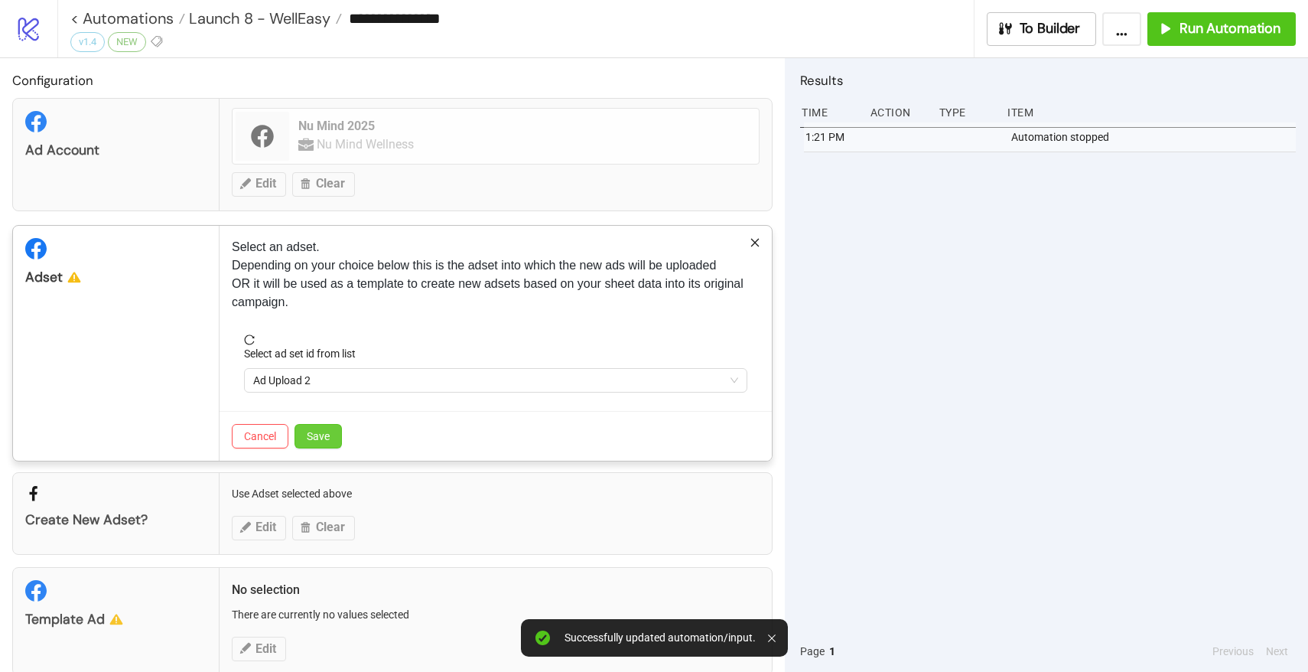
click at [327, 426] on button "Save" at bounding box center [318, 436] width 47 height 24
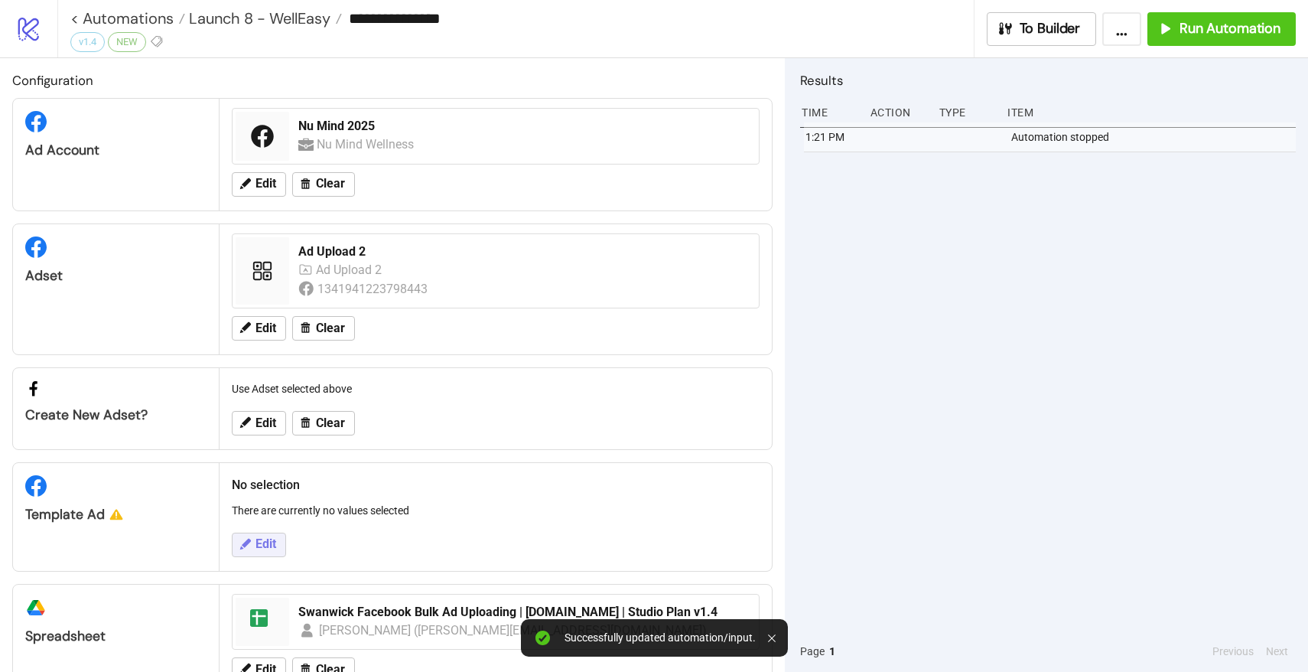
click at [269, 540] on span "Edit" at bounding box center [266, 544] width 21 height 14
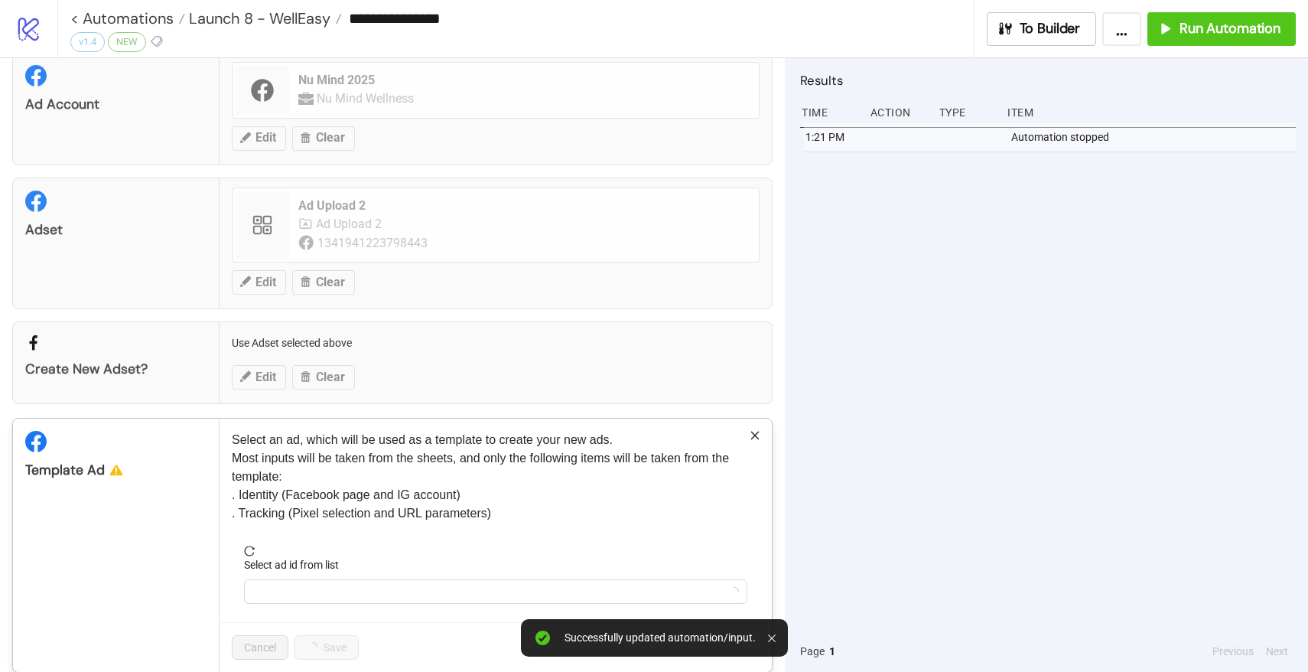
scroll to position [100, 0]
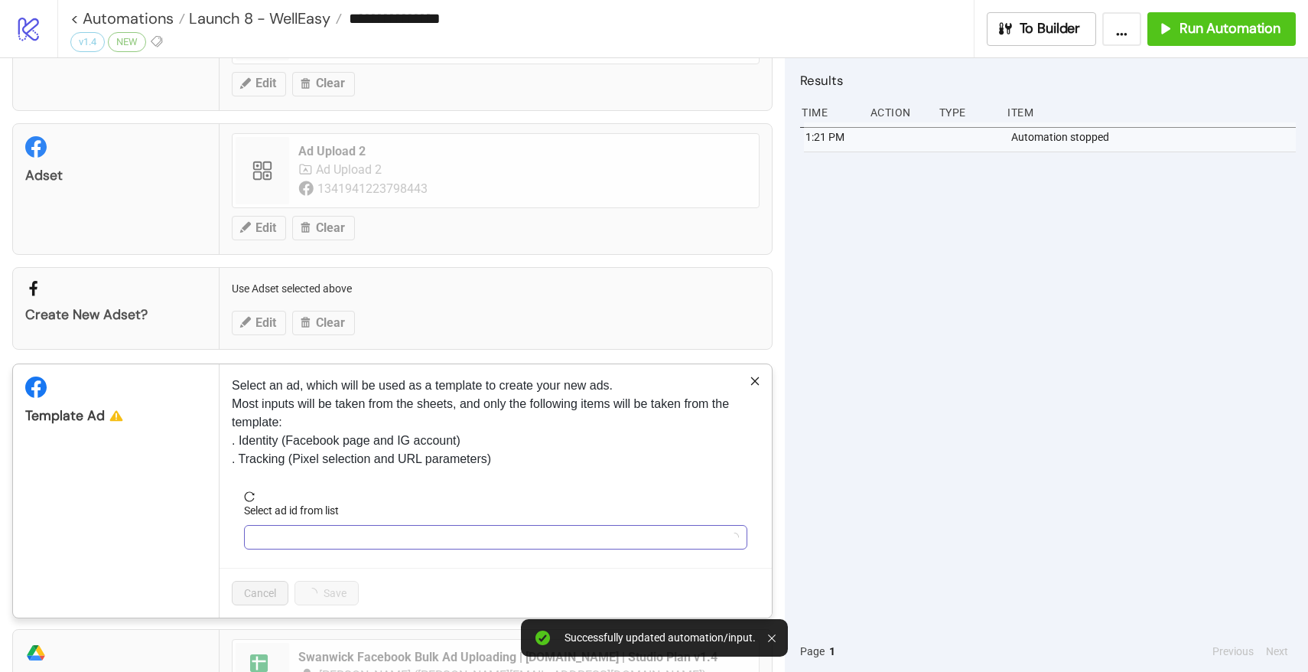
click at [274, 540] on input "Select ad id from list" at bounding box center [488, 537] width 471 height 23
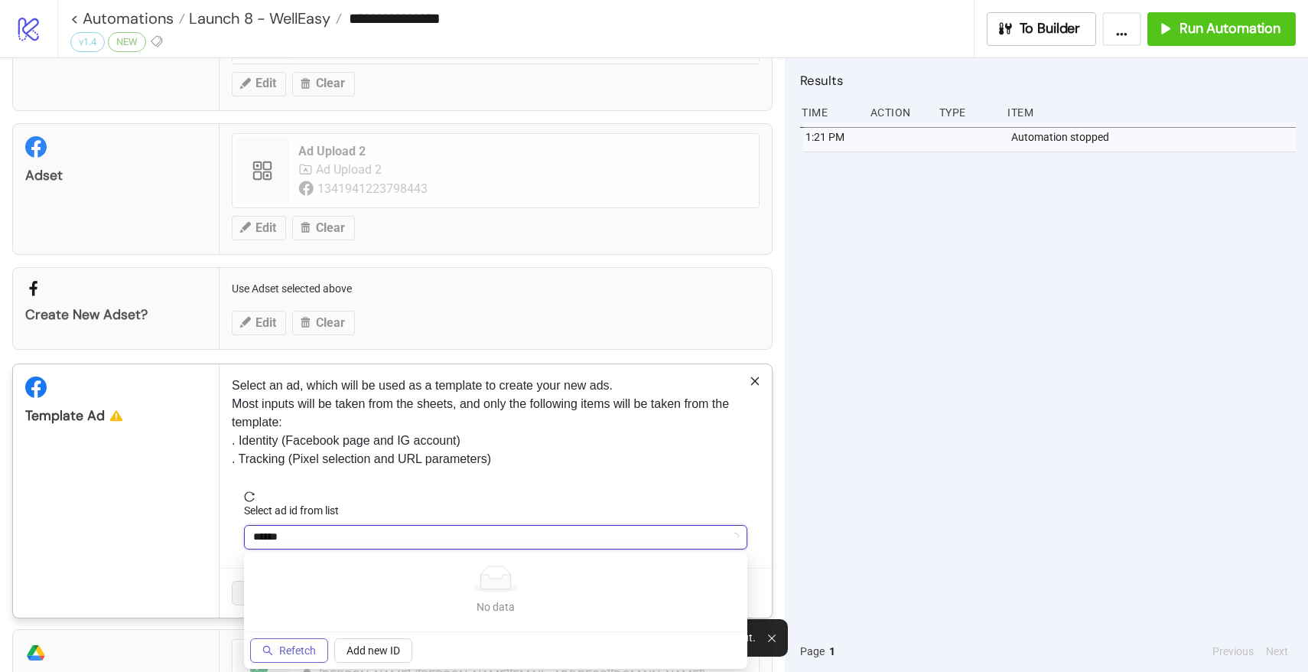
type input "******"
click at [288, 644] on span "Refetch" at bounding box center [297, 650] width 37 height 12
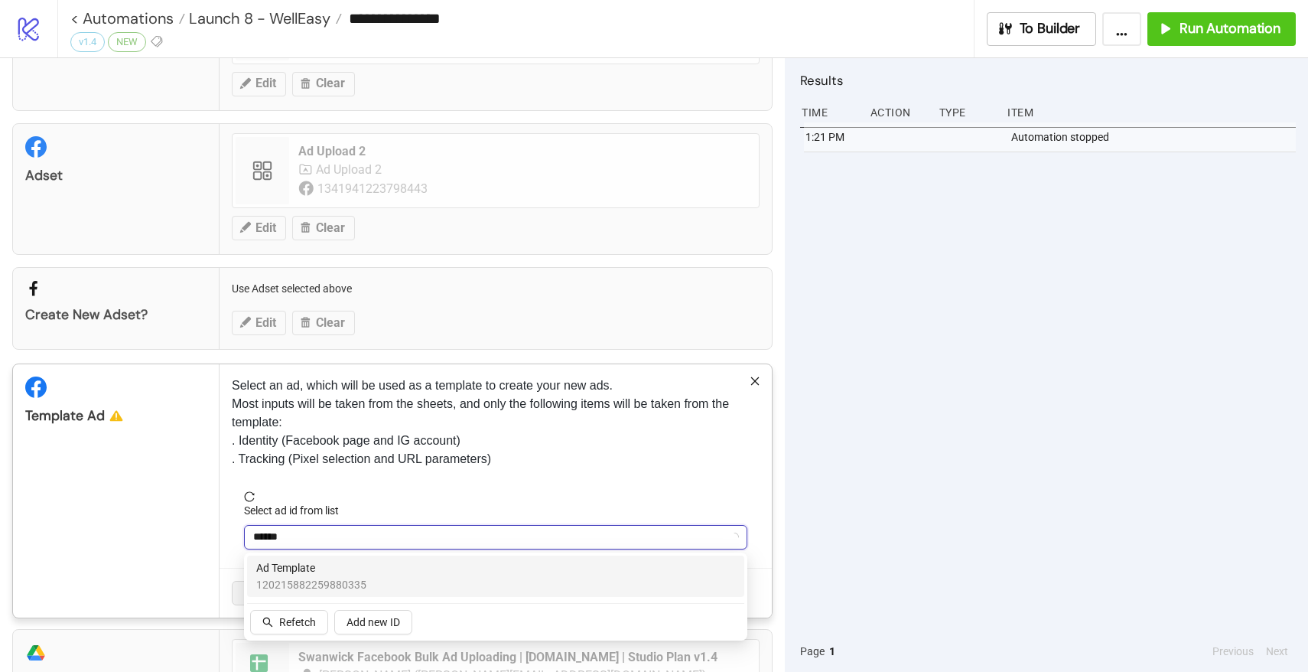
click at [312, 580] on span "120215882259880335" at bounding box center [311, 584] width 110 height 17
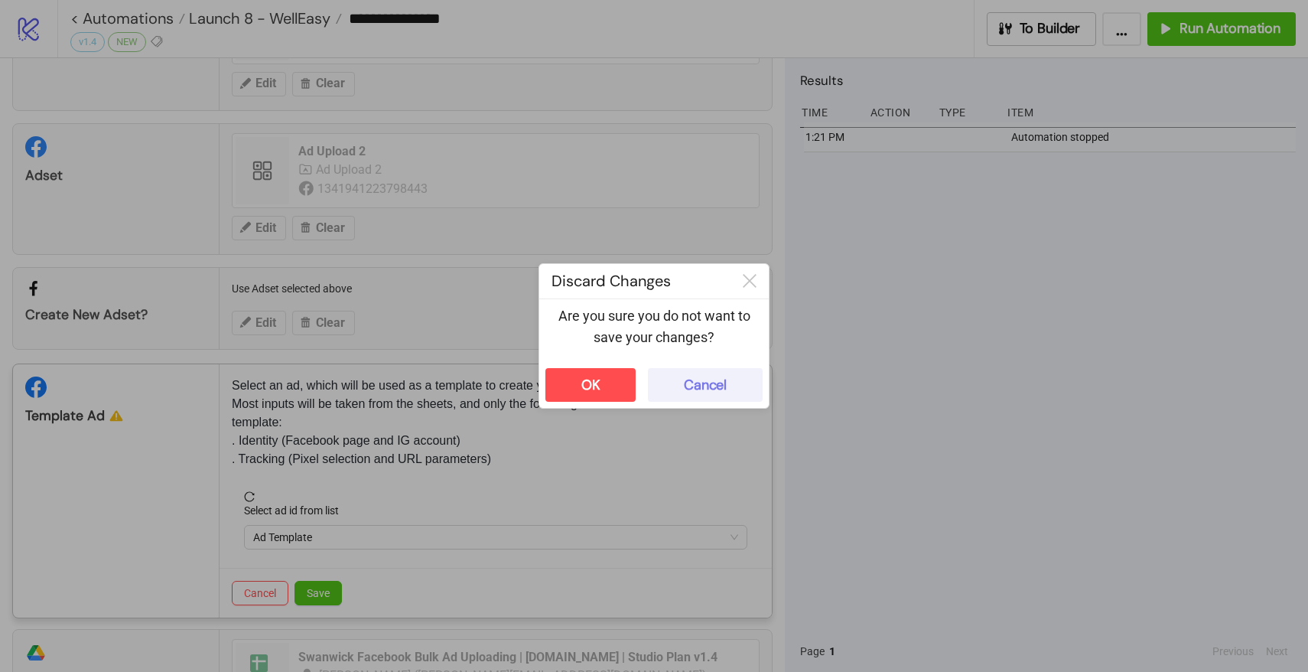
click at [709, 381] on div "Cancel" at bounding box center [705, 385] width 43 height 18
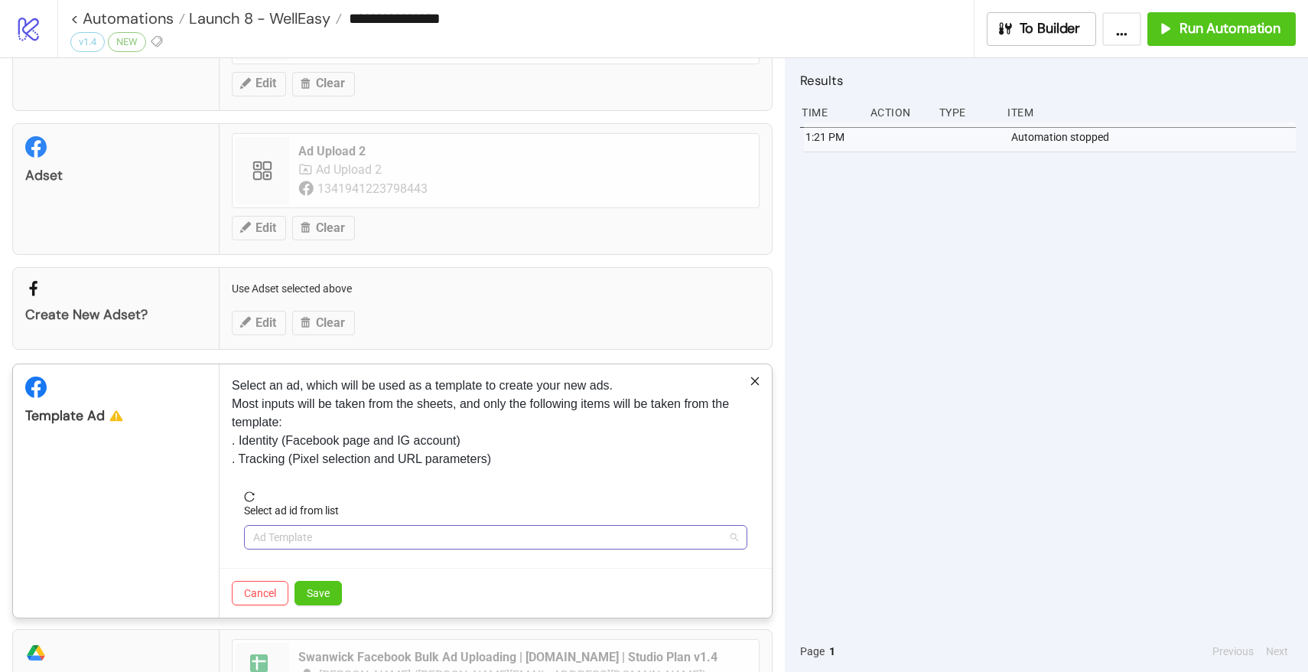
click at [320, 536] on span "Ad Template" at bounding box center [495, 537] width 485 height 23
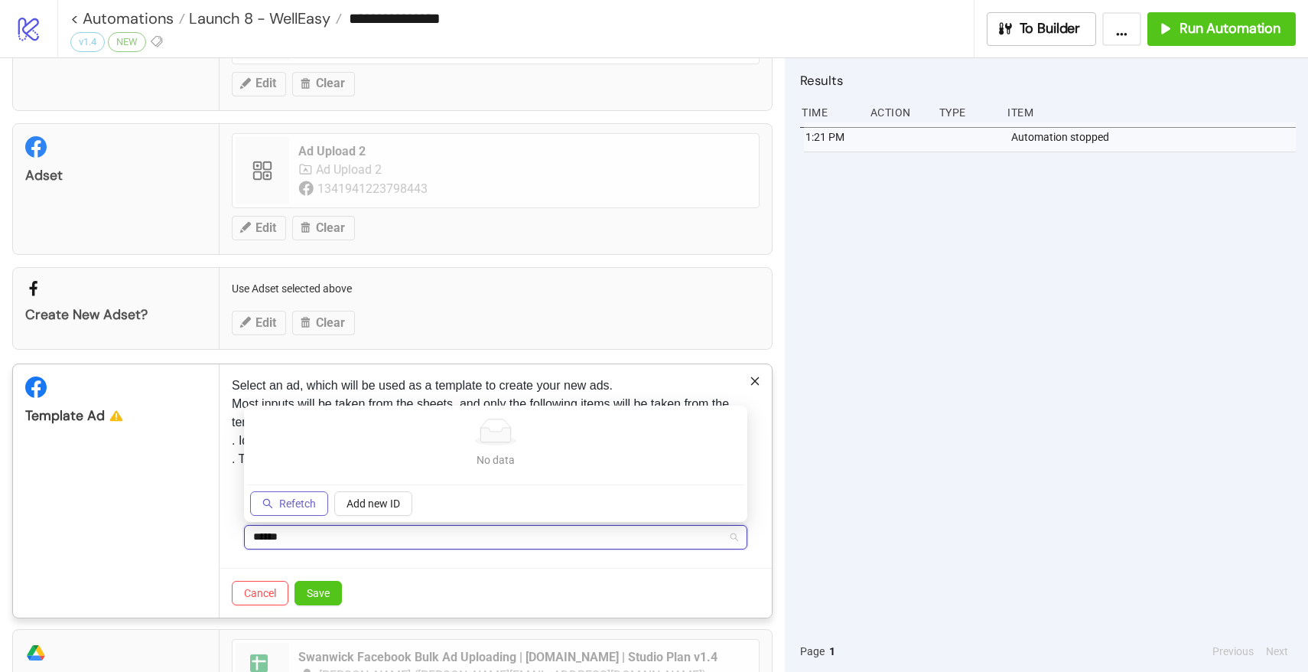
type input "******"
click at [301, 503] on span "Refetch" at bounding box center [297, 503] width 37 height 12
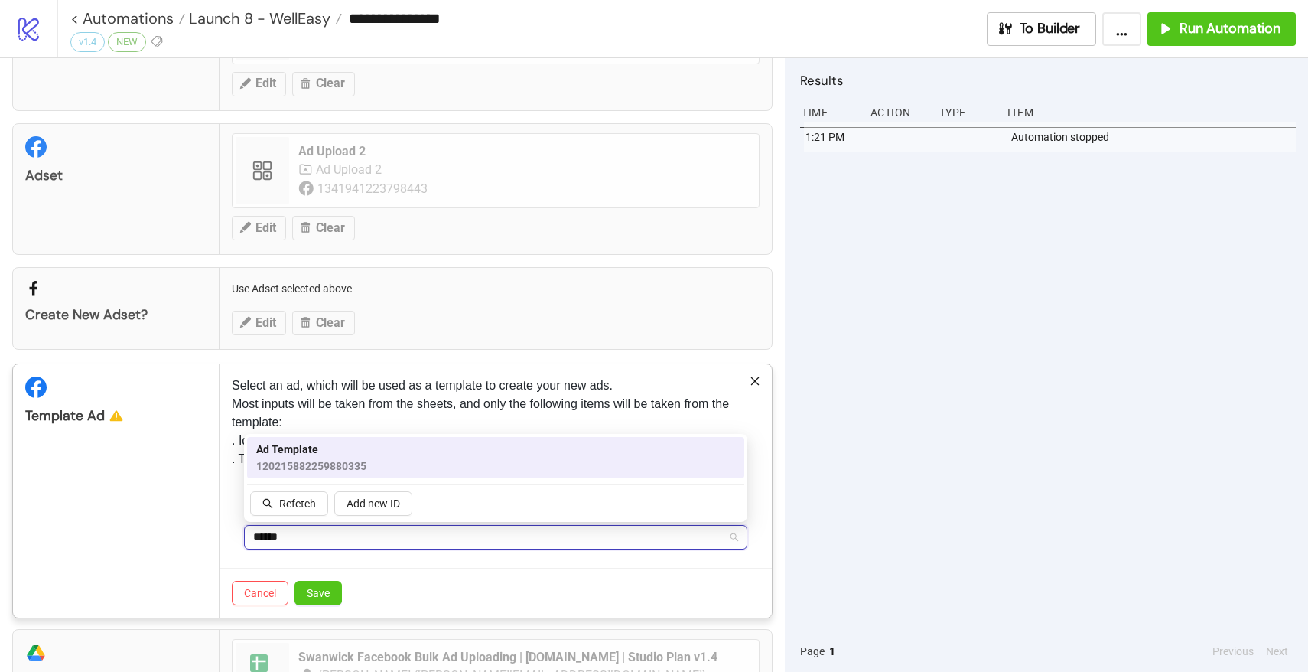
click at [314, 457] on span "Ad Template" at bounding box center [311, 449] width 110 height 17
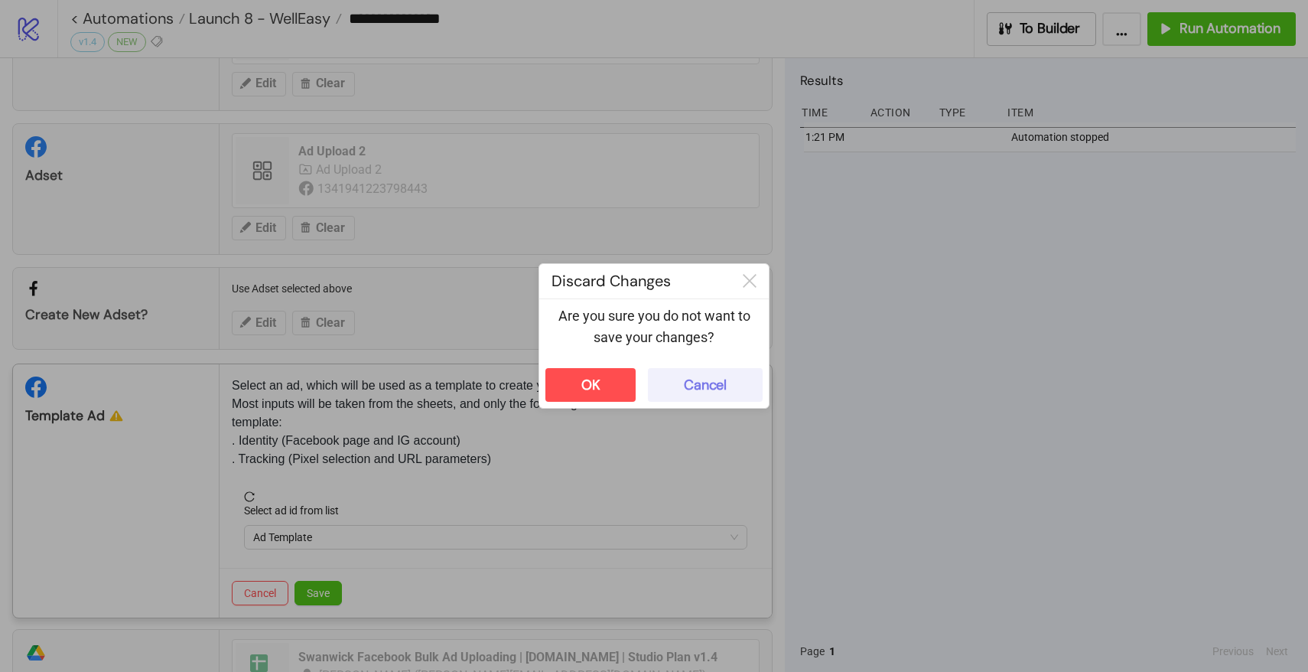
click at [697, 381] on div "Cancel" at bounding box center [705, 385] width 43 height 18
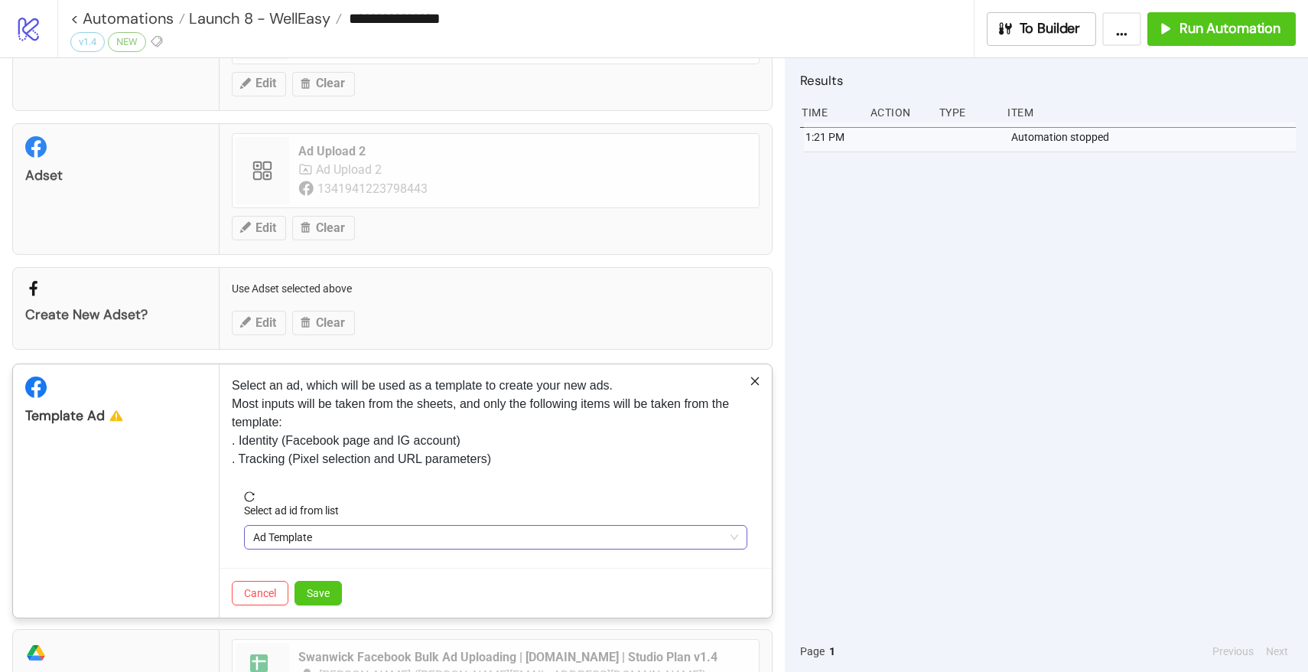
click at [327, 535] on span "Ad Template" at bounding box center [495, 537] width 485 height 23
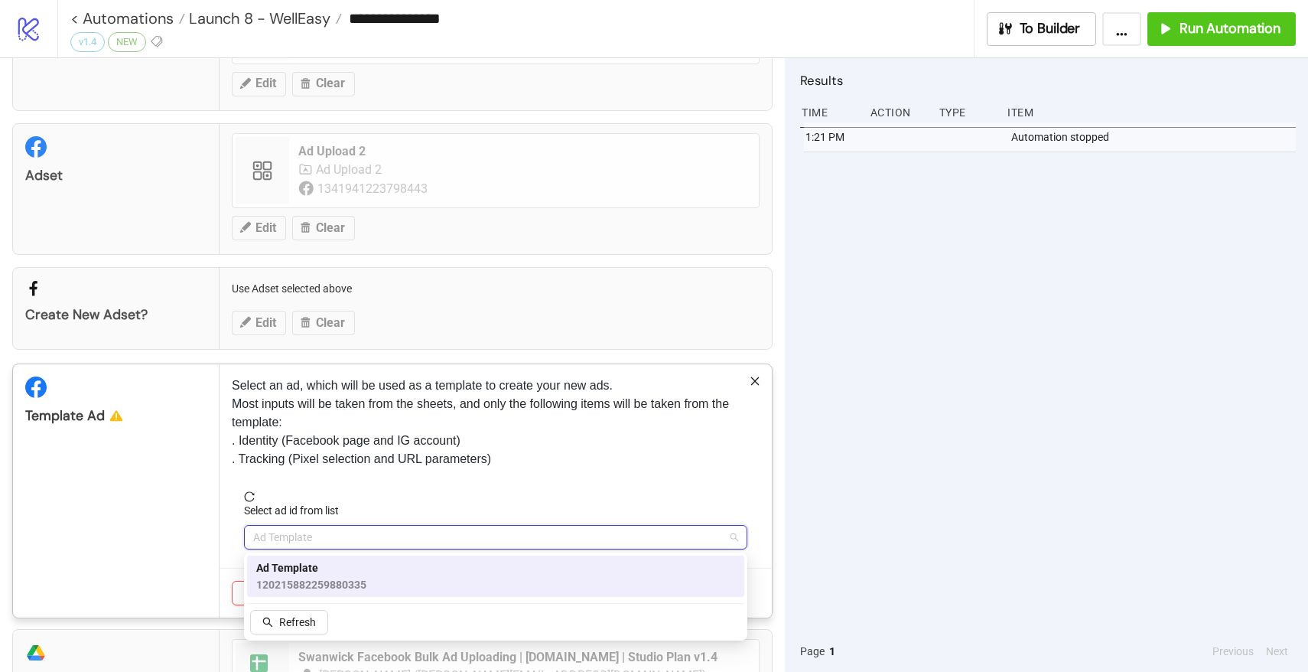
click at [298, 564] on span "Ad Template" at bounding box center [311, 567] width 110 height 17
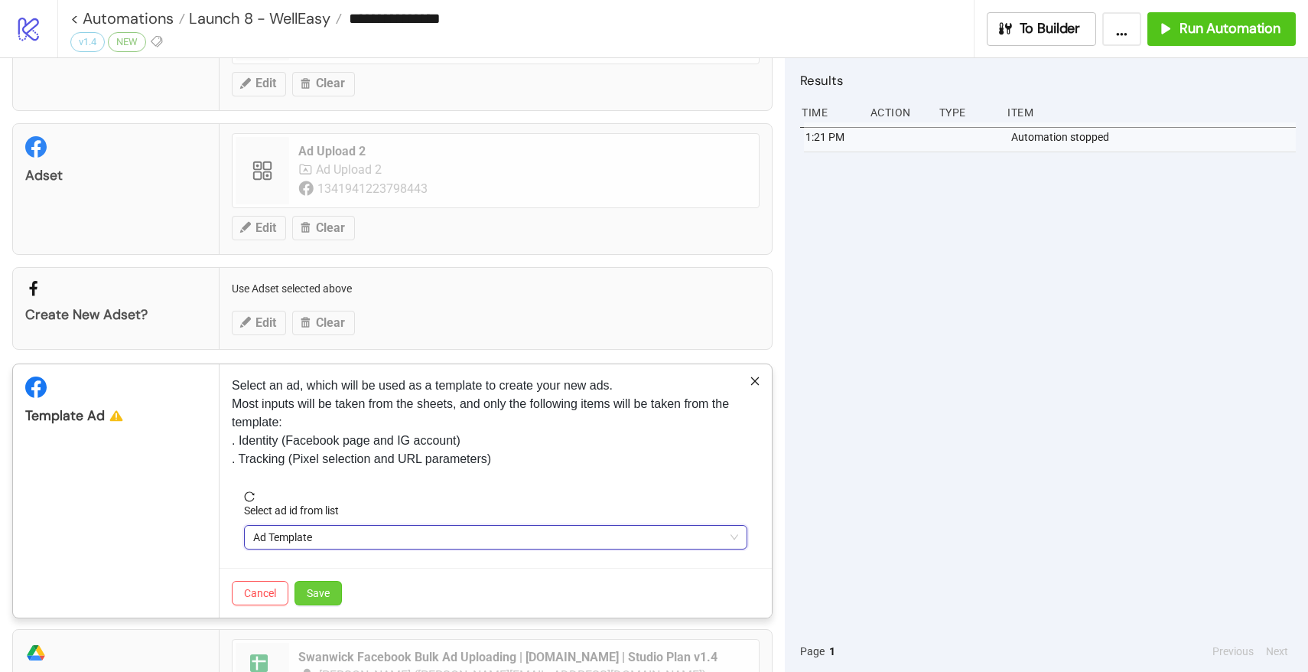
click at [319, 589] on span "Save" at bounding box center [318, 593] width 23 height 12
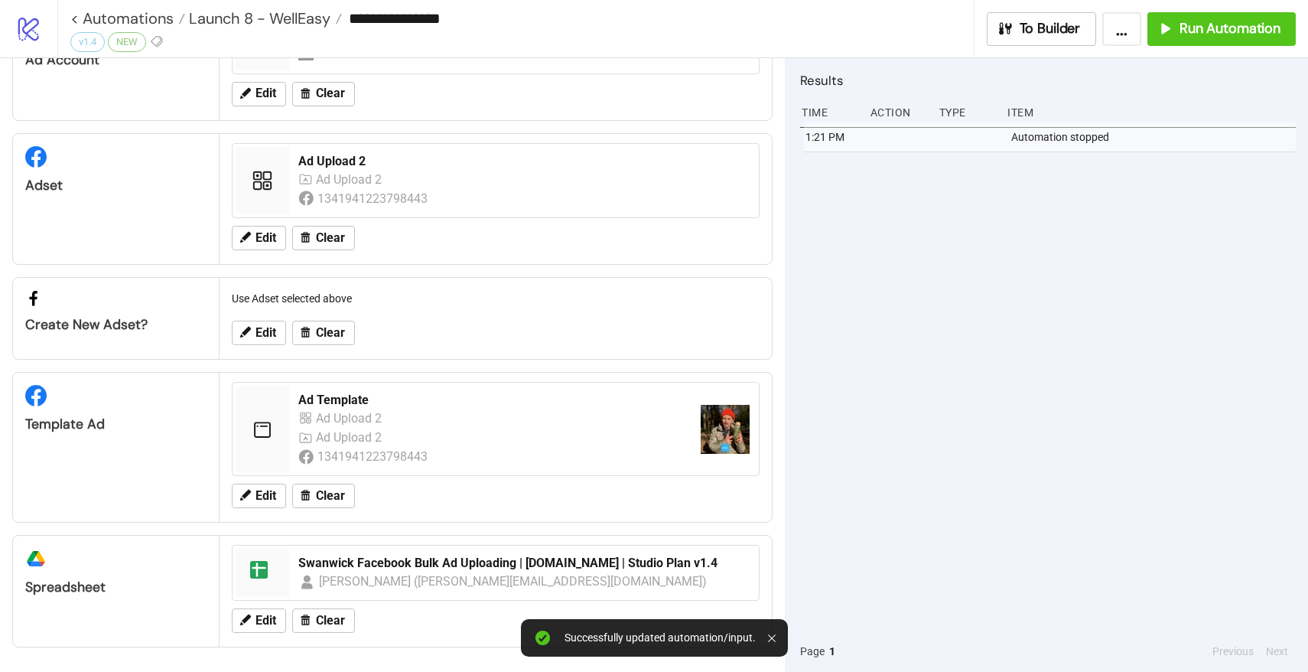
scroll to position [90, 0]
click at [267, 624] on span "Edit" at bounding box center [266, 621] width 21 height 14
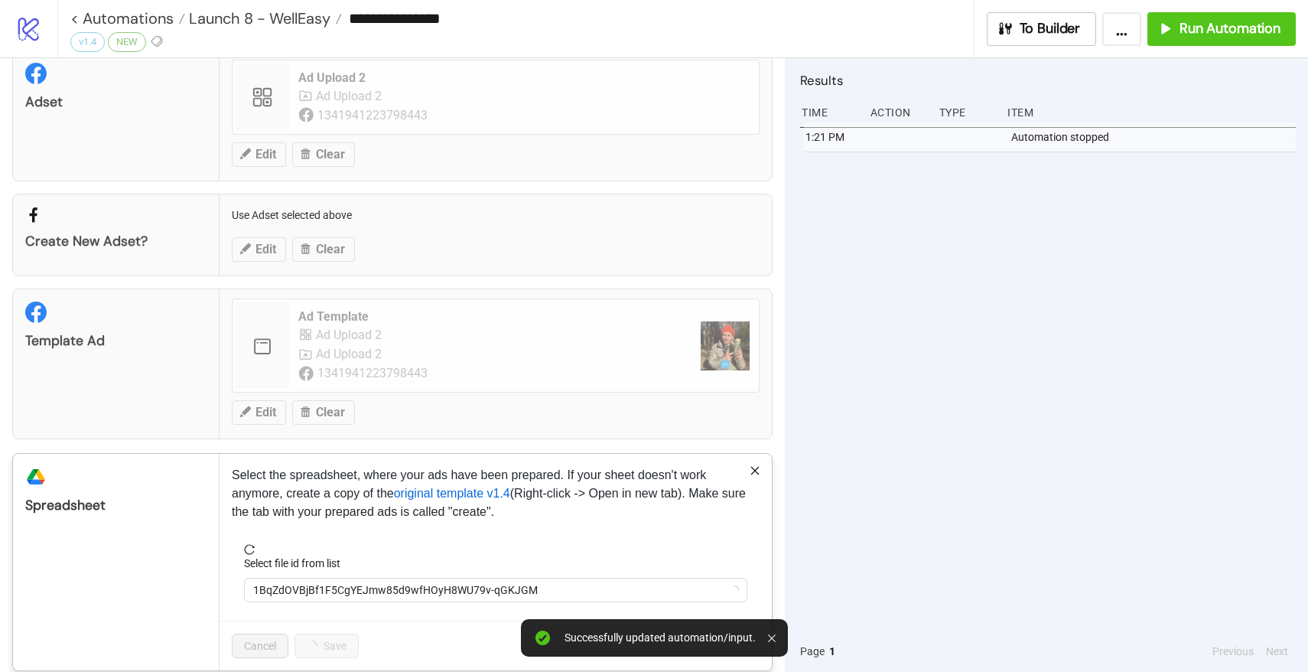
scroll to position [196, 0]
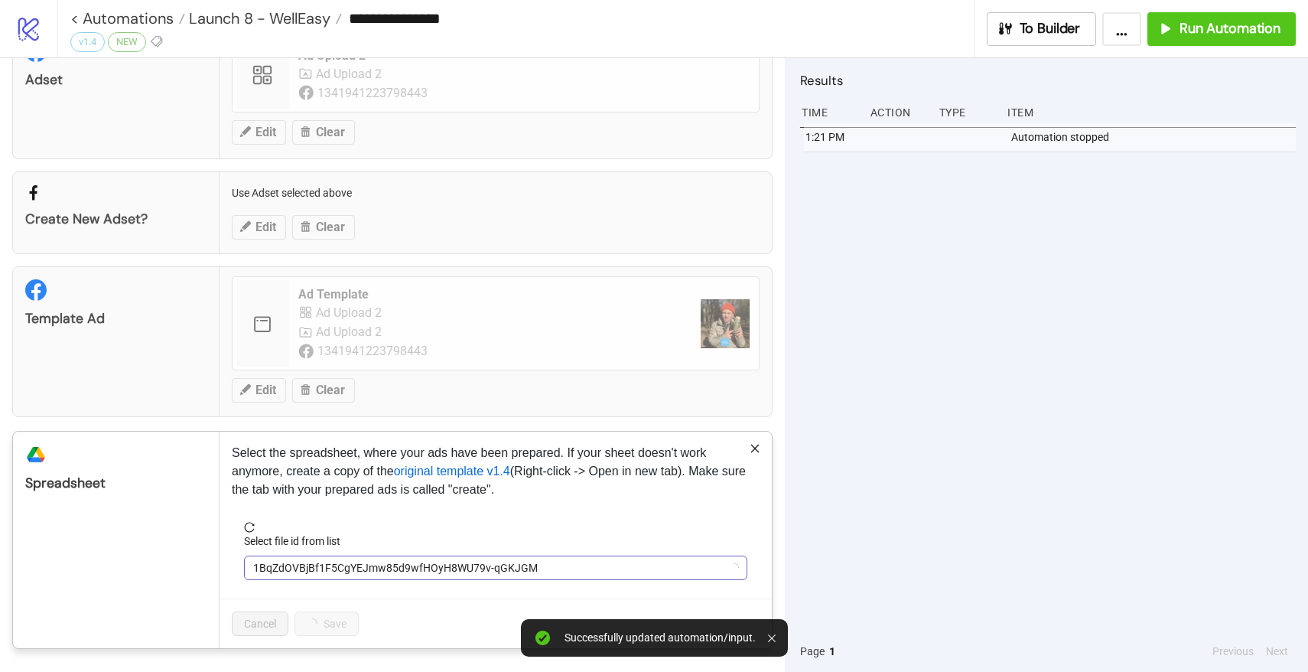
click at [318, 559] on span "1BqZdOVBjBf1F5CgYEJmw85d9wfHOyH8WU79v-qGKJGM" at bounding box center [495, 567] width 485 height 23
click at [318, 559] on span "Swanwick Facebook Bulk Ad Uploading | [DOMAIN_NAME] | Studio Plan v1.4" at bounding box center [495, 567] width 485 height 23
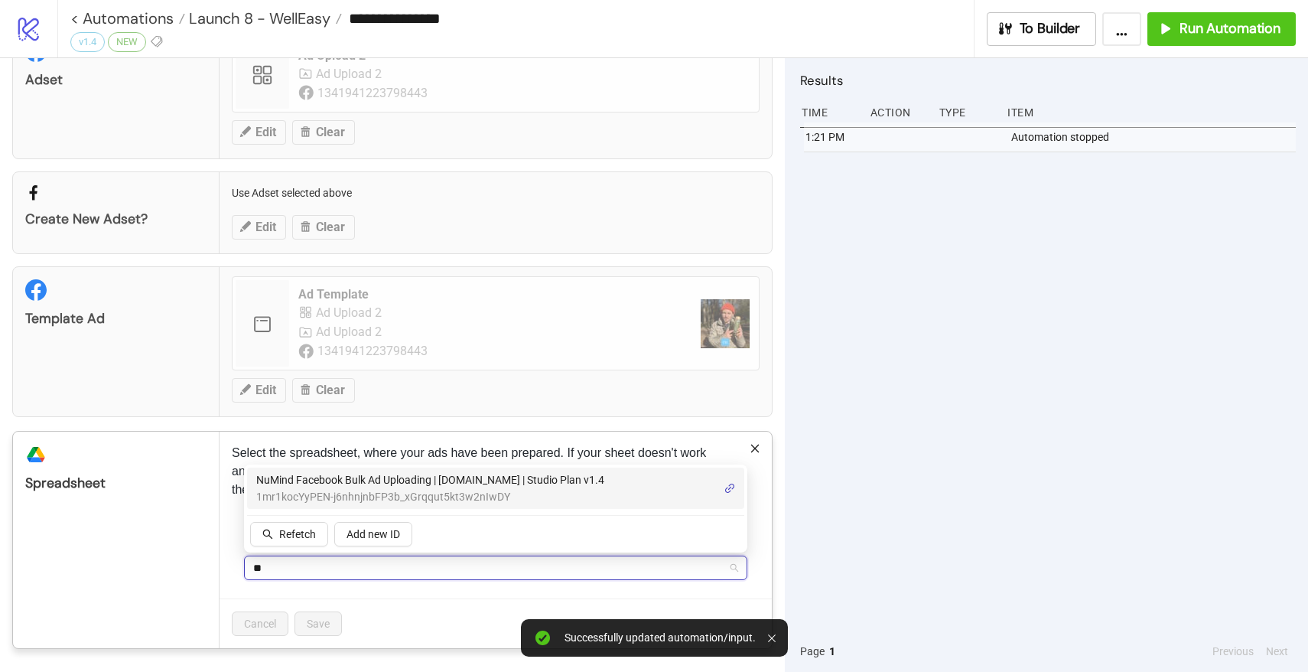
type input "***"
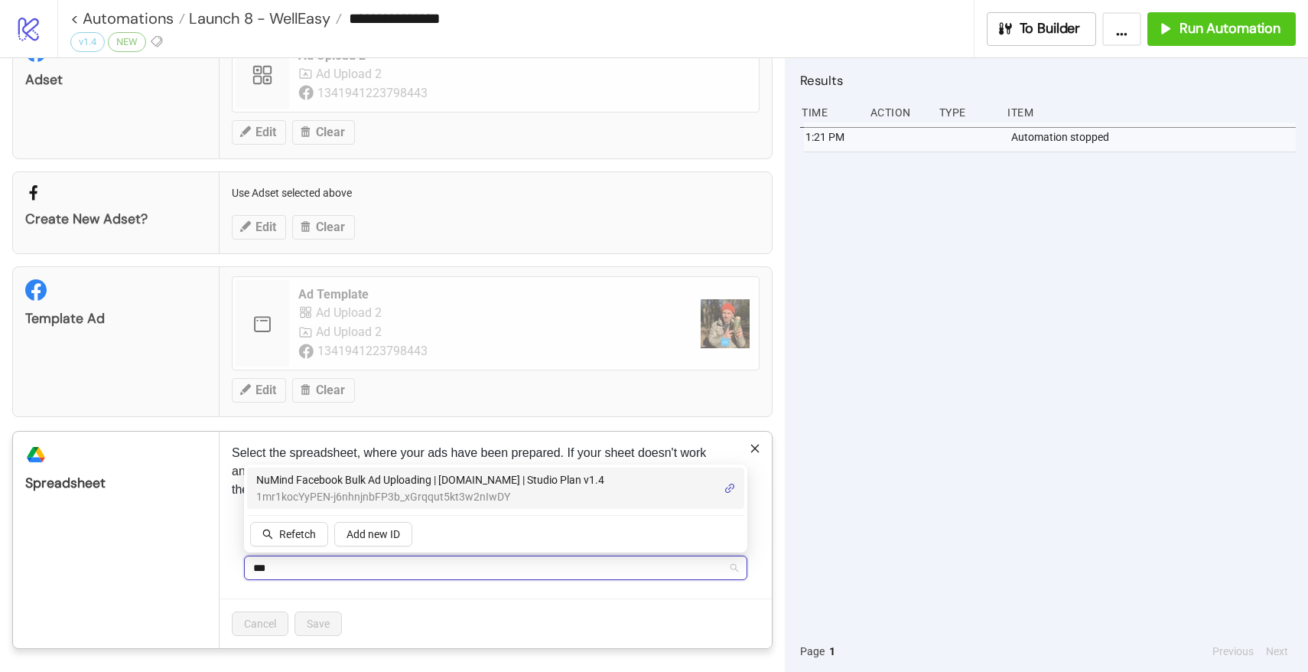
click at [386, 498] on span "1mr1kocYyPEN-j6nhnjnbFP3b_xGrqqut5kt3w2nIwDY" at bounding box center [430, 496] width 348 height 17
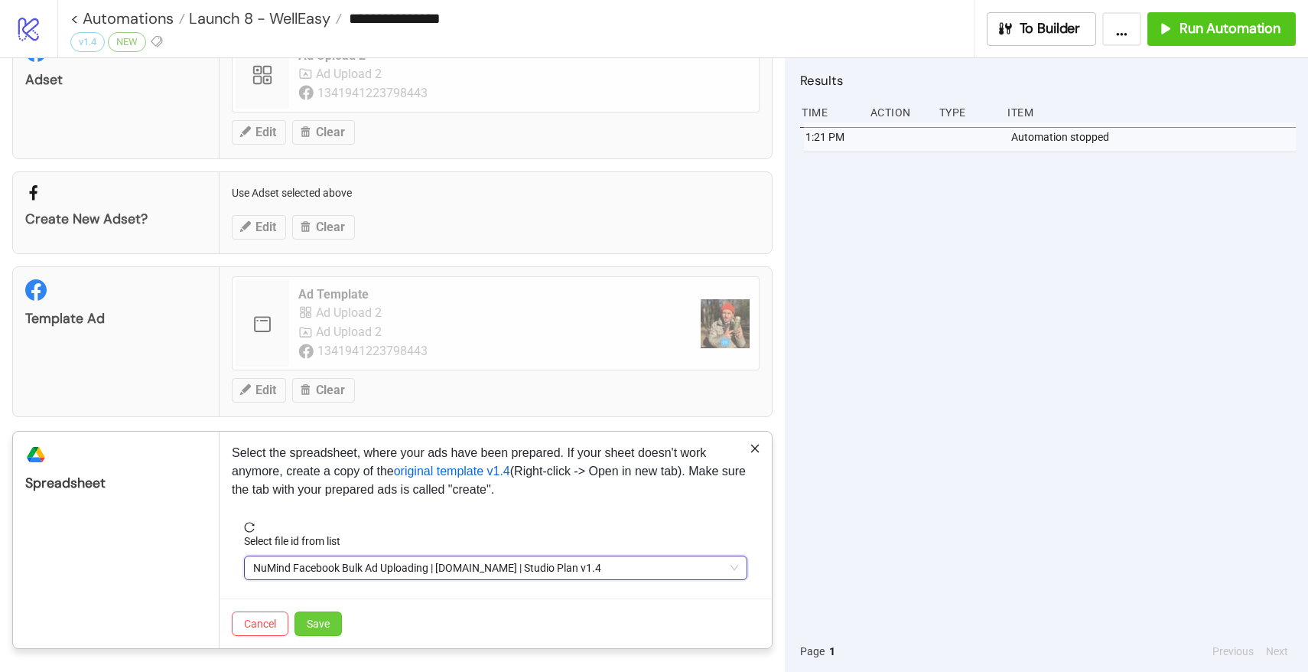
click at [324, 614] on button "Save" at bounding box center [318, 623] width 47 height 24
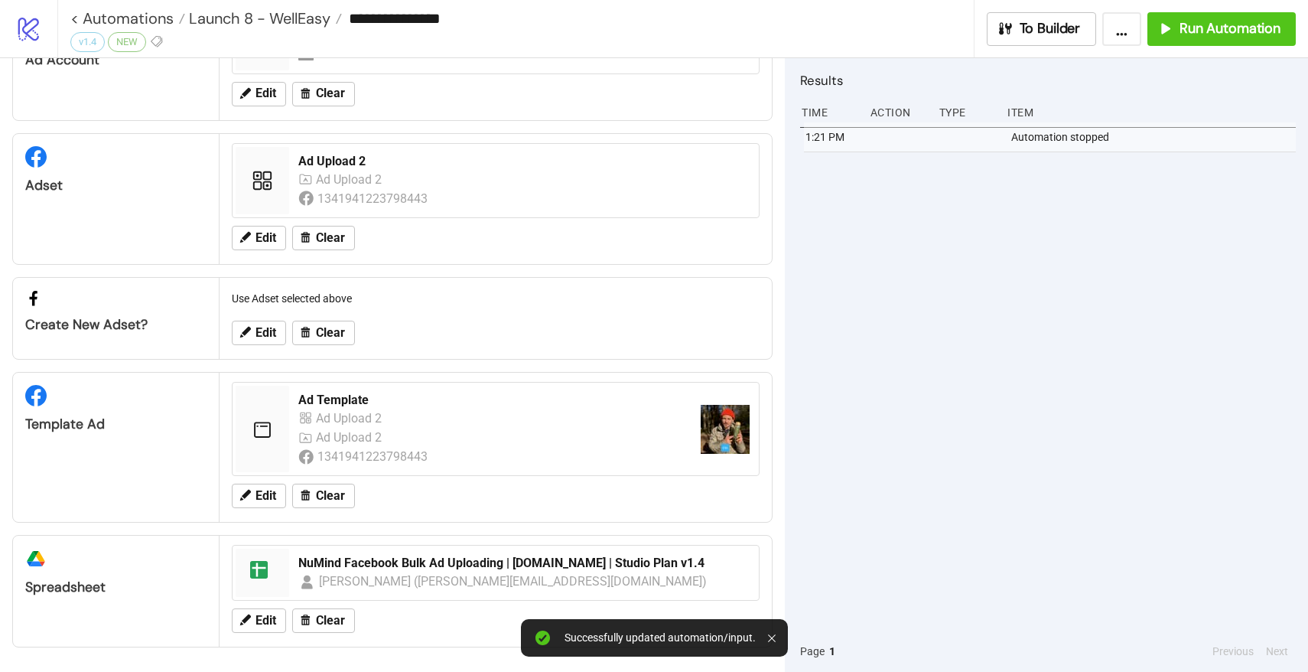
scroll to position [90, 0]
click at [1229, 37] on button "Run Automation" at bounding box center [1222, 29] width 148 height 34
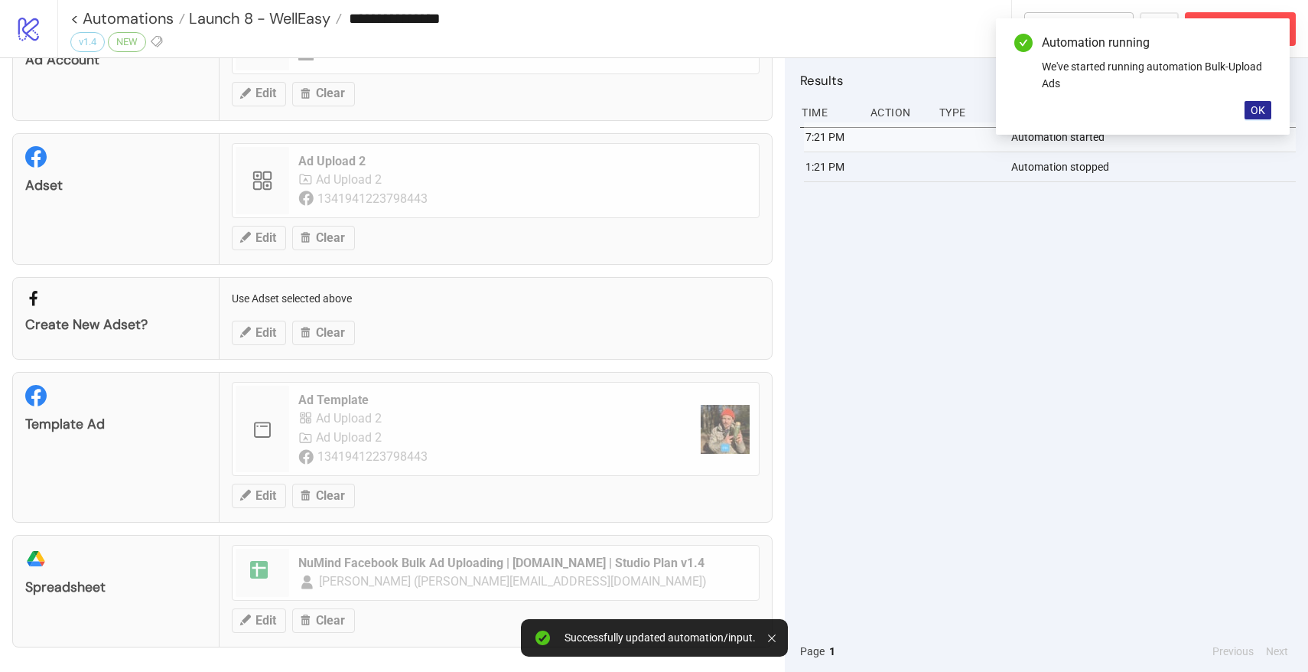
click at [1256, 112] on span "OK" at bounding box center [1258, 110] width 15 height 12
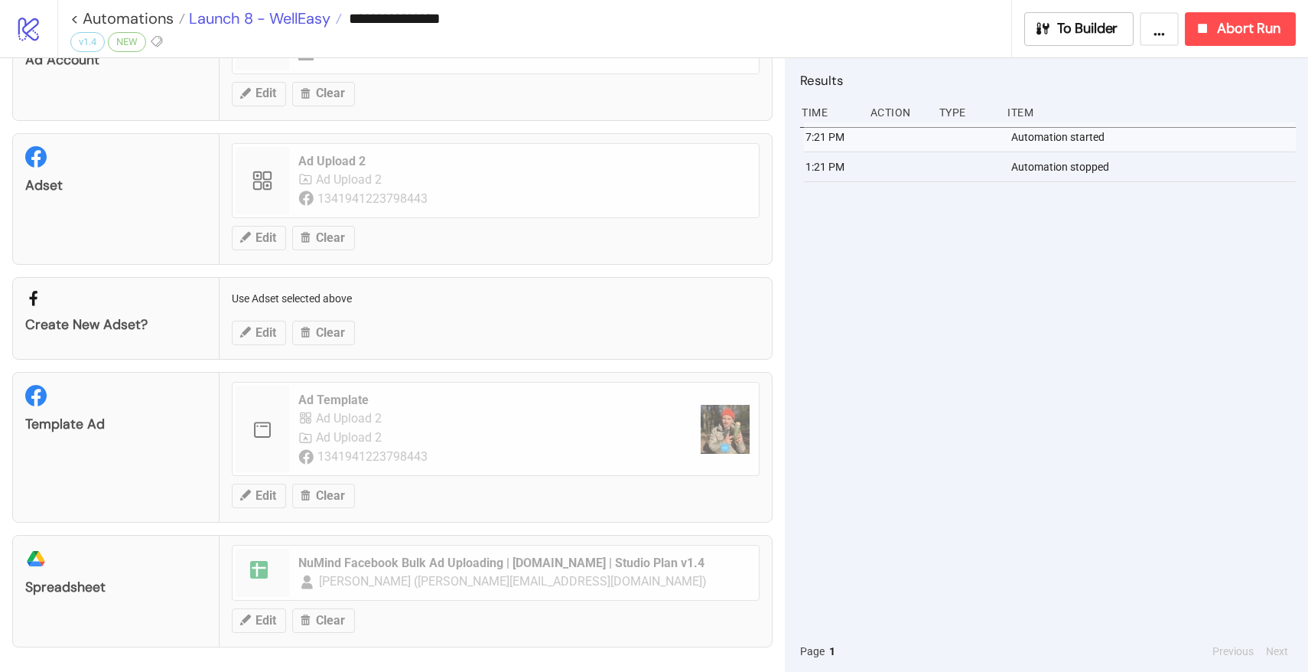
click at [295, 19] on span "Launch 8 - WellEasy" at bounding box center [257, 18] width 145 height 20
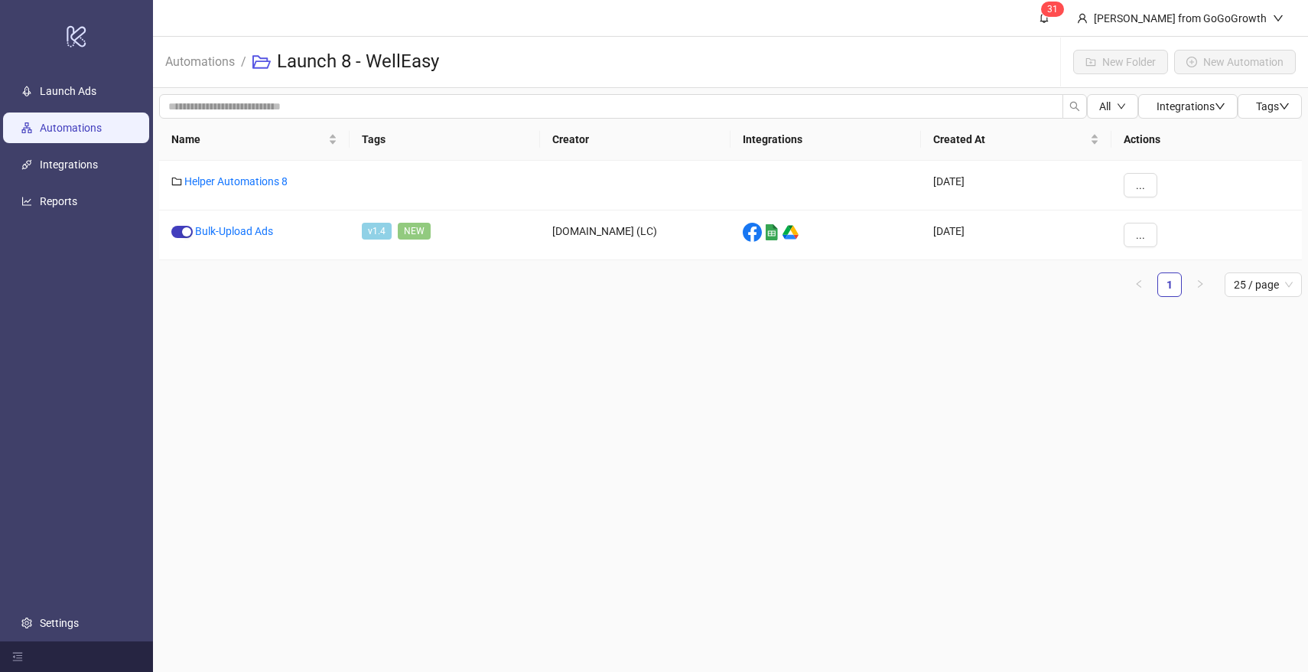
click at [77, 124] on link "Automations" at bounding box center [71, 128] width 62 height 12
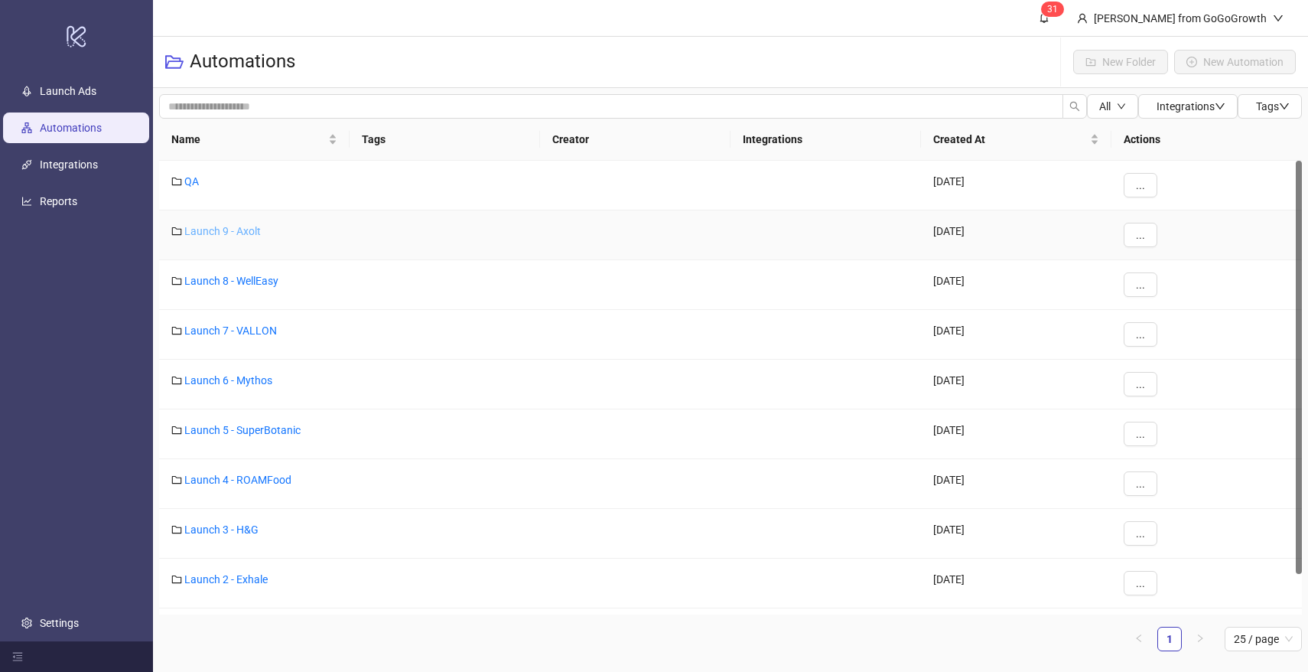
click at [222, 228] on link "Launch 9 - Axolt" at bounding box center [222, 231] width 77 height 12
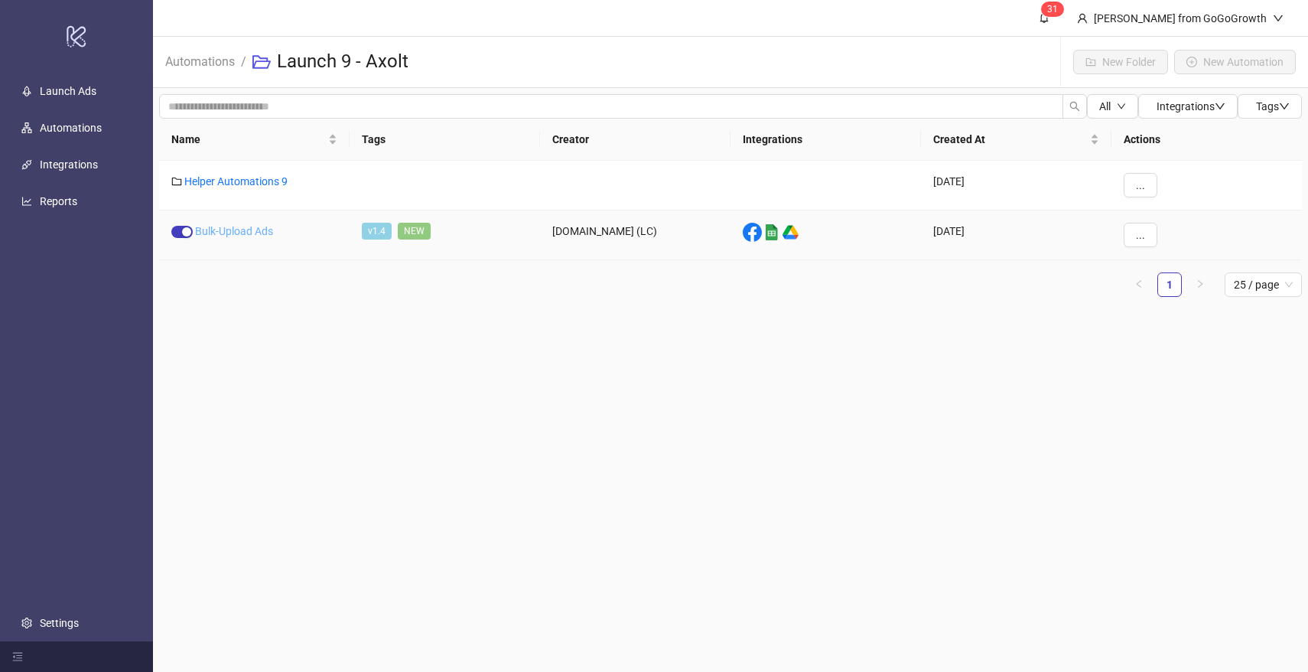
click at [242, 228] on link "Bulk-Upload Ads" at bounding box center [234, 231] width 78 height 12
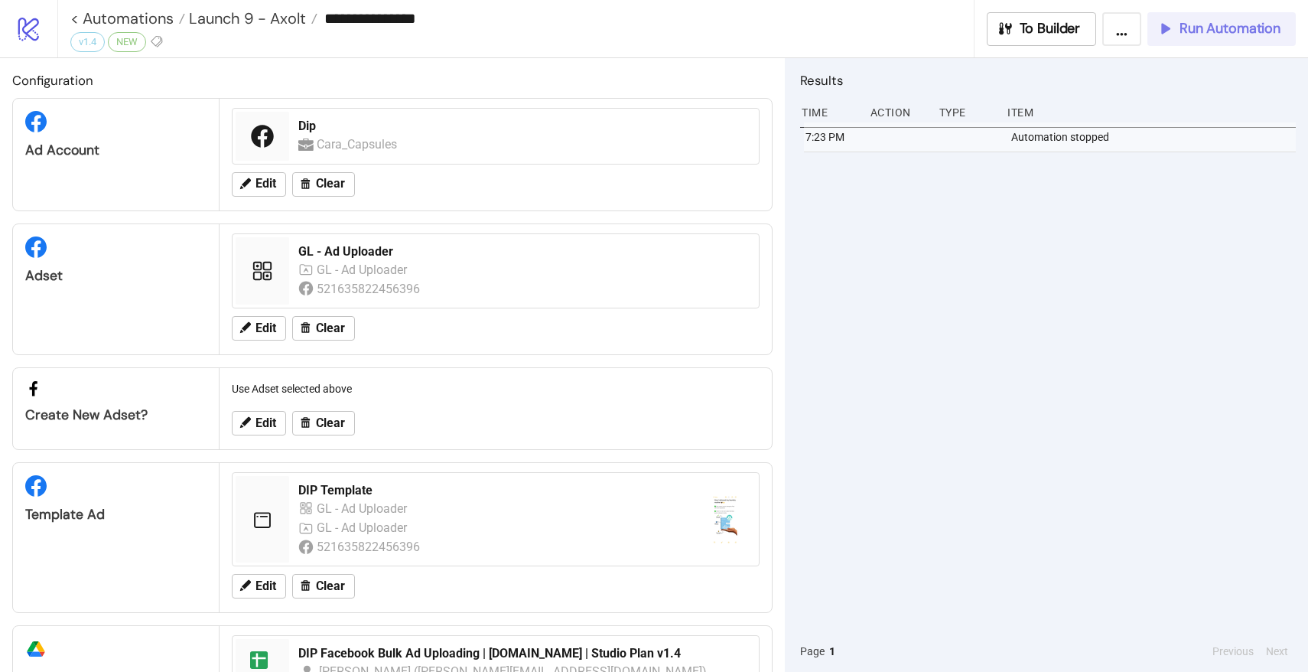
click at [1209, 41] on button "Run Automation" at bounding box center [1222, 29] width 148 height 34
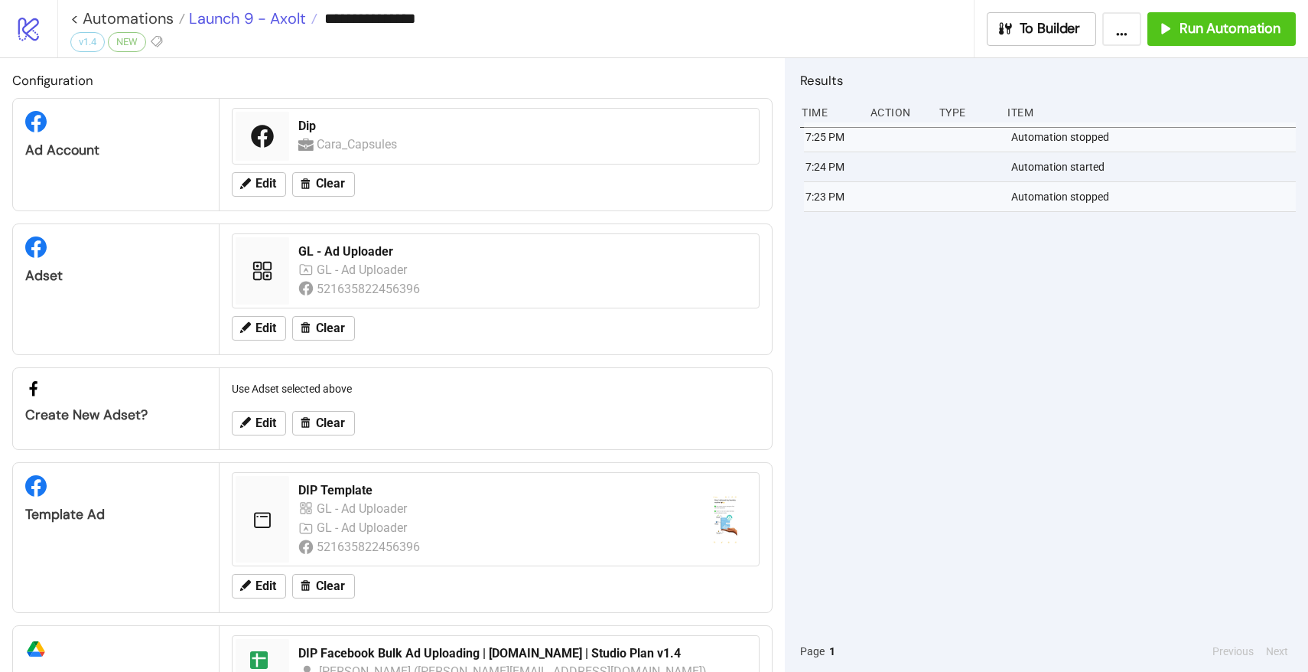
click at [298, 13] on span "Launch 9 - Axolt" at bounding box center [245, 18] width 121 height 20
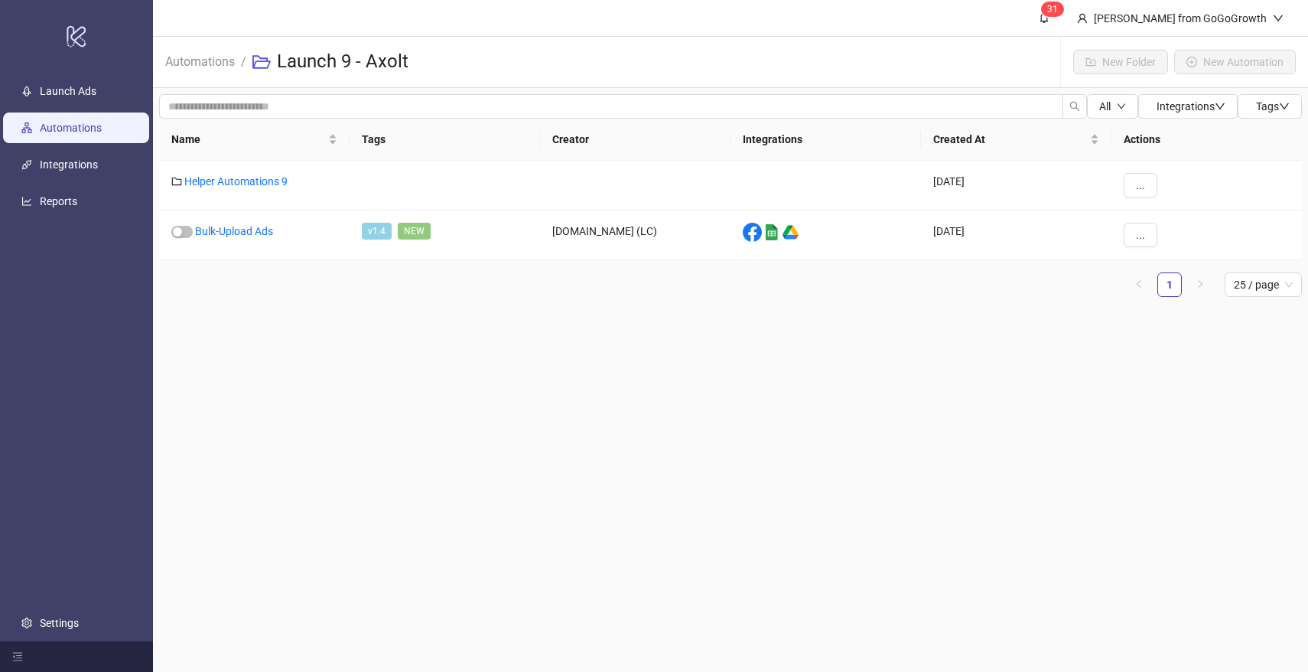
click at [94, 130] on link "Automations" at bounding box center [71, 128] width 62 height 12
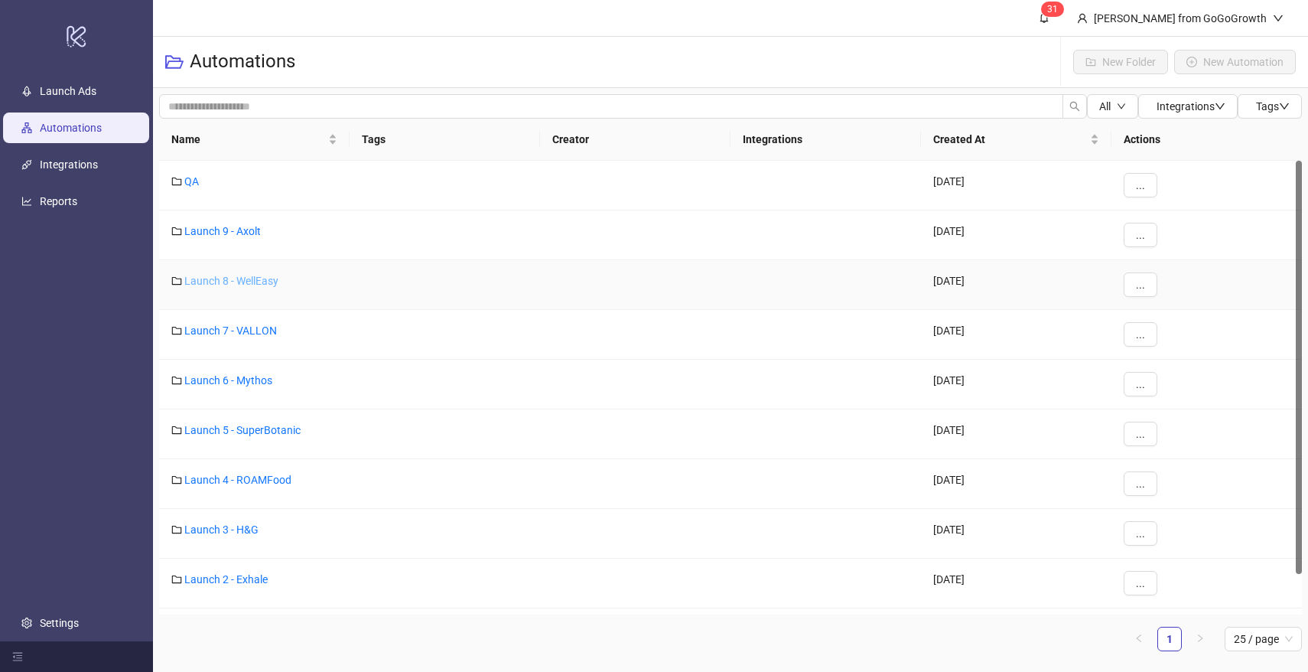
click at [230, 277] on link "Launch 8 - WellEasy" at bounding box center [231, 281] width 94 height 12
